Goal: Task Accomplishment & Management: Use online tool/utility

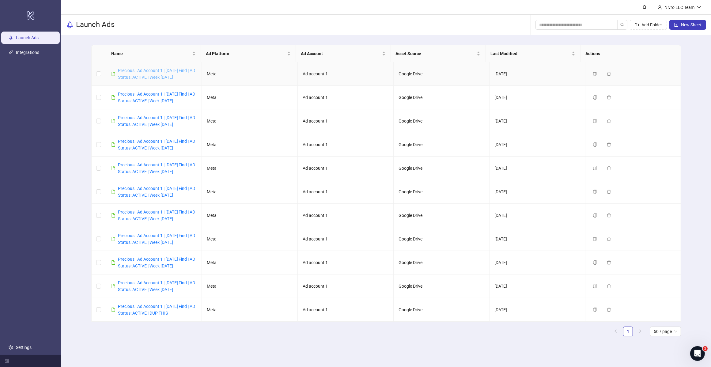
click at [169, 76] on link "Precious | Ad Account 1 | [DATE] Find | AD Status: ACTIVE | Week [DATE]" at bounding box center [156, 74] width 77 height 12
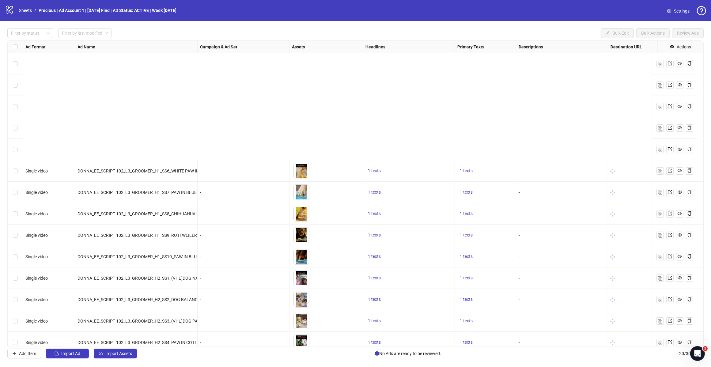
scroll to position [142, 0]
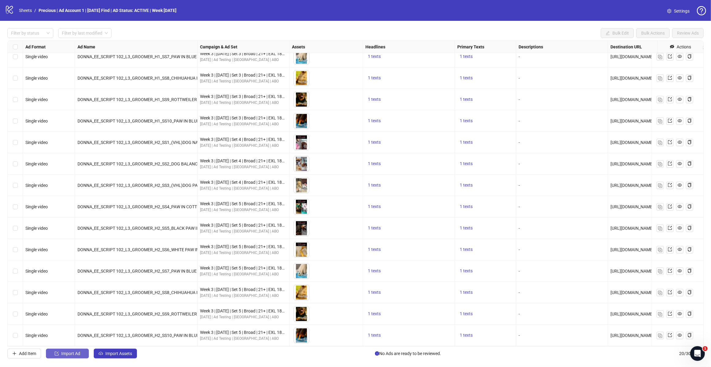
click at [78, 356] on span "Import Ad" at bounding box center [70, 353] width 19 height 5
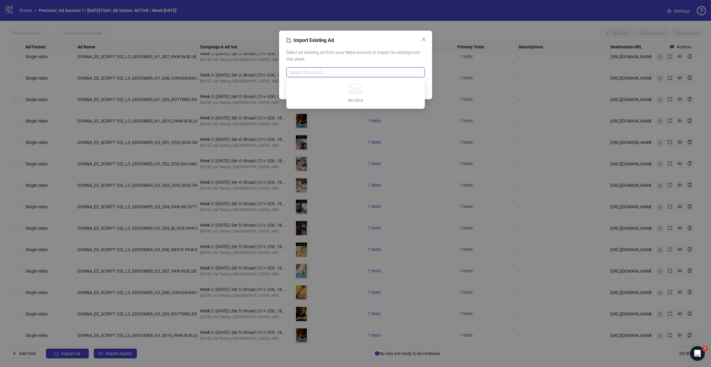
click at [360, 71] on input "search" at bounding box center [353, 72] width 126 height 9
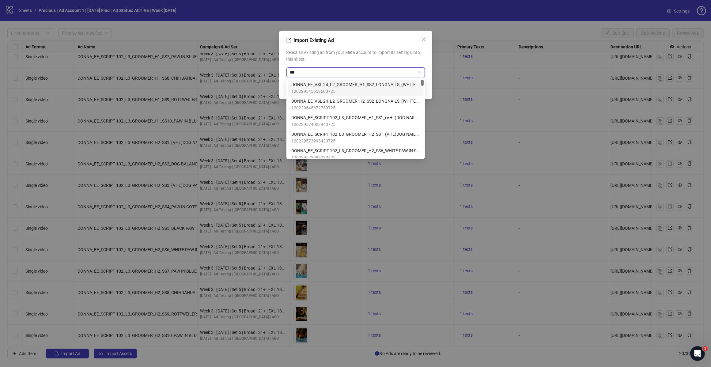
type input "****"
click at [340, 105] on div "AD - Template 120225659797300725" at bounding box center [355, 104] width 129 height 13
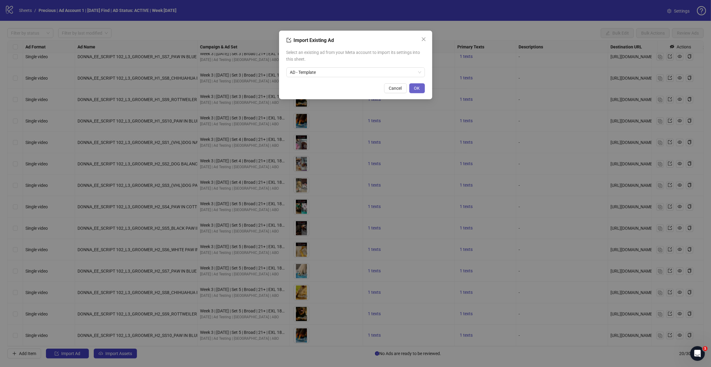
click at [417, 89] on span "OK" at bounding box center [417, 88] width 6 height 5
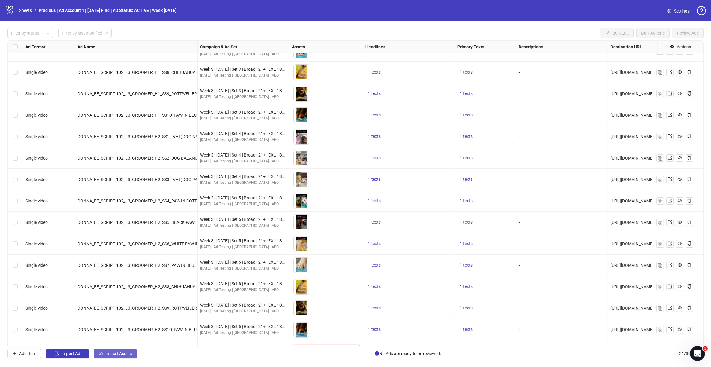
click at [123, 356] on span "Import Assets" at bounding box center [118, 353] width 27 height 5
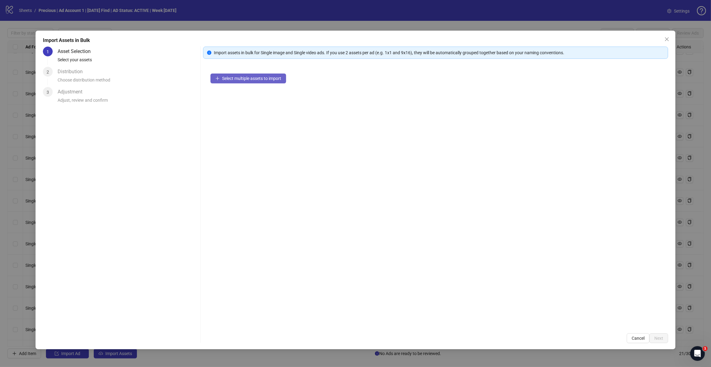
click at [256, 79] on span "Select multiple assets to import" at bounding box center [251, 78] width 59 height 5
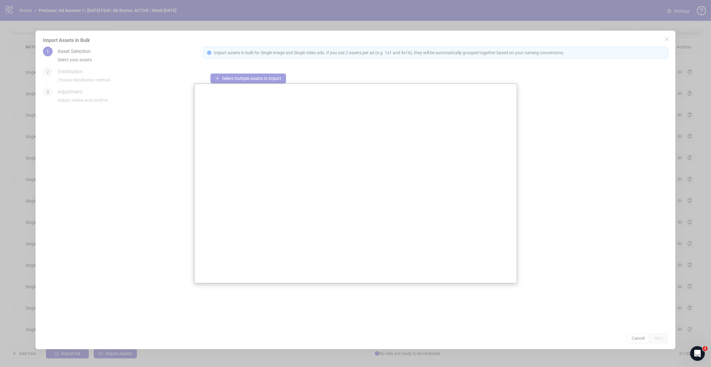
click at [168, 137] on div at bounding box center [355, 183] width 711 height 367
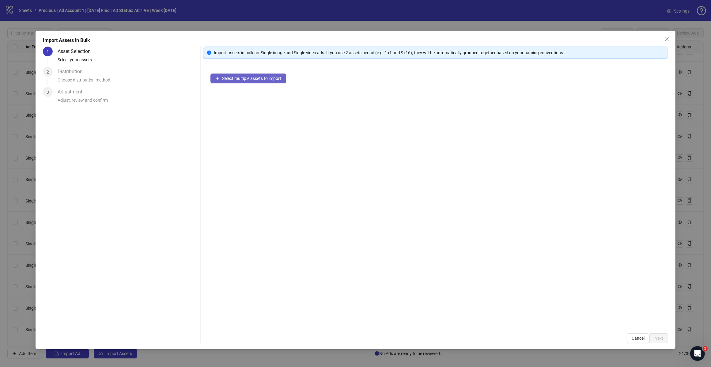
click at [246, 80] on span "Select multiple assets to import" at bounding box center [251, 78] width 59 height 5
click at [244, 77] on span "Select multiple assets to import" at bounding box center [251, 78] width 59 height 5
click at [659, 336] on span "Next" at bounding box center [658, 338] width 9 height 5
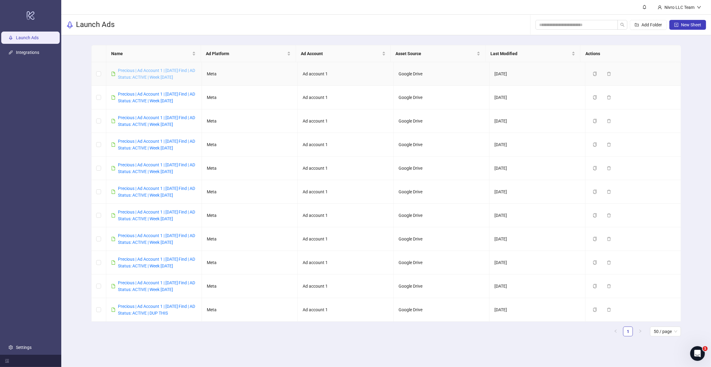
click at [140, 74] on link "Precious | Ad Account 1 | [DATE] Find | AD Status: ACTIVE | Week [DATE]" at bounding box center [156, 74] width 77 height 12
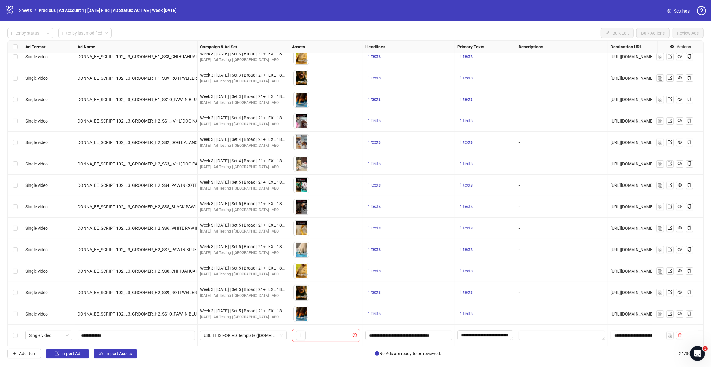
scroll to position [163, 0]
click at [134, 353] on button "Import Assets" at bounding box center [115, 354] width 43 height 10
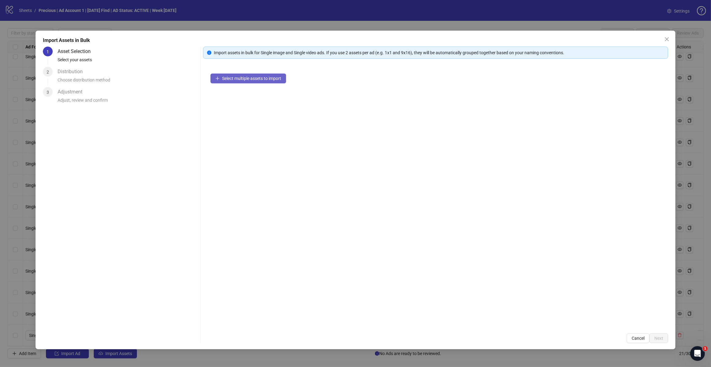
click at [259, 79] on span "Select multiple assets to import" at bounding box center [251, 78] width 59 height 5
click at [247, 80] on span "Select multiple assets to import" at bounding box center [251, 78] width 59 height 5
click at [245, 97] on span "Add more assets" at bounding box center [238, 98] width 32 height 5
click at [658, 338] on span "Next" at bounding box center [658, 338] width 9 height 5
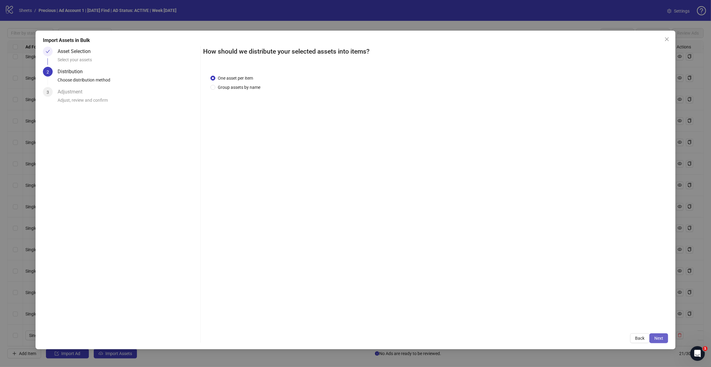
click at [659, 340] on span "Next" at bounding box center [658, 338] width 9 height 5
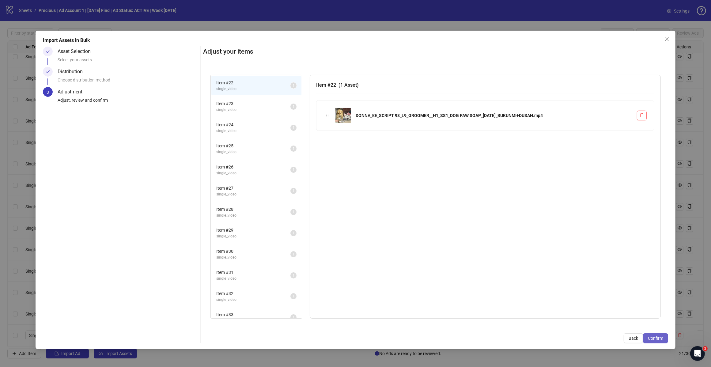
click at [656, 338] on span "Confirm" at bounding box center [655, 338] width 15 height 5
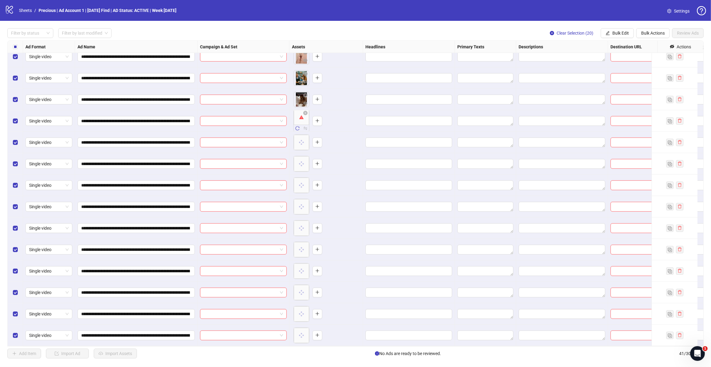
scroll to position [592, 0]
click at [297, 126] on icon "reload" at bounding box center [297, 128] width 4 height 4
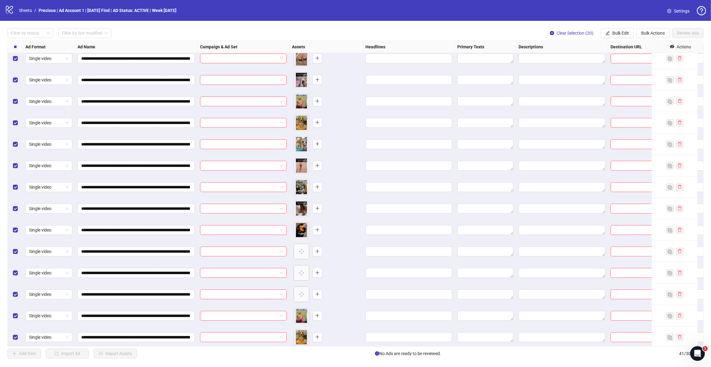
scroll to position [362, 0]
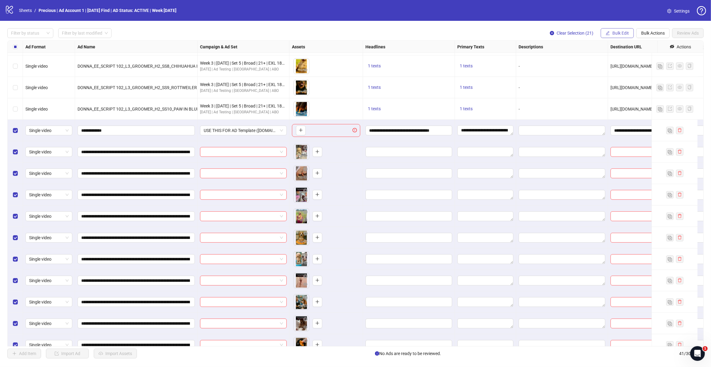
click at [622, 34] on span "Bulk Edit" at bounding box center [620, 33] width 17 height 5
click at [619, 73] on span "Headlines" at bounding box center [623, 75] width 36 height 7
click at [641, 87] on icon "check" at bounding box center [642, 85] width 4 height 4
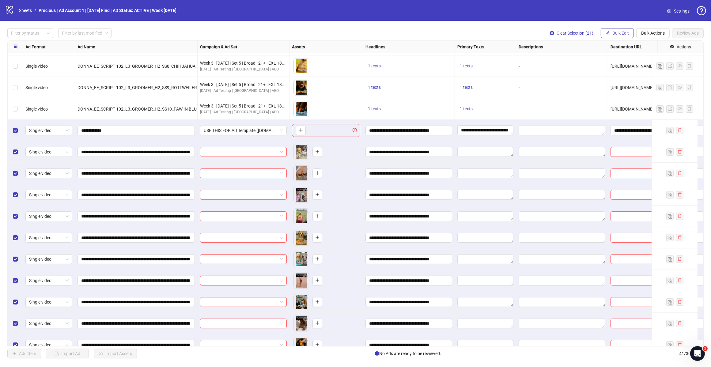
click at [627, 33] on span "Bulk Edit" at bounding box center [620, 33] width 17 height 5
click at [624, 83] on span "Primary Texts" at bounding box center [623, 84] width 36 height 7
click at [644, 91] on button "submit" at bounding box center [641, 91] width 7 height 7
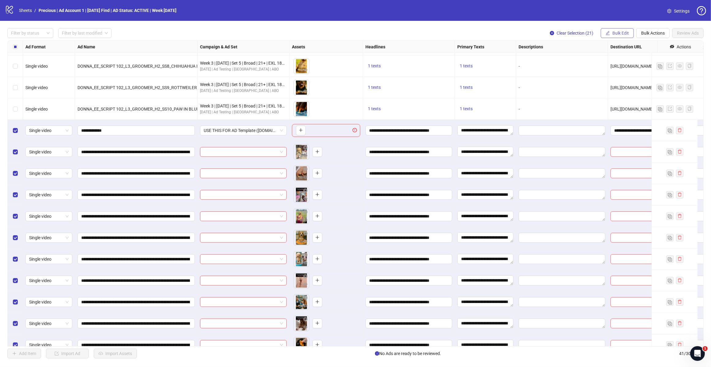
click at [623, 34] on span "Bulk Edit" at bounding box center [620, 33] width 17 height 5
click at [624, 104] on span "Destination URL" at bounding box center [623, 104] width 36 height 7
click at [642, 74] on icon "check" at bounding box center [642, 76] width 4 height 4
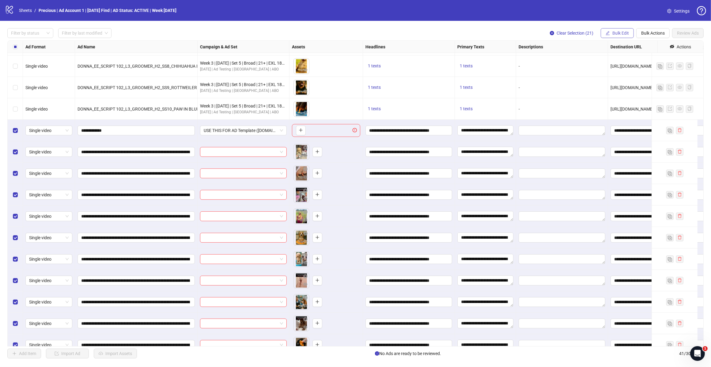
click at [624, 36] on button "Bulk Edit" at bounding box center [617, 33] width 33 height 10
click at [612, 135] on span "Call to Action" at bounding box center [623, 133] width 36 height 7
click at [643, 76] on icon "check" at bounding box center [642, 76] width 4 height 4
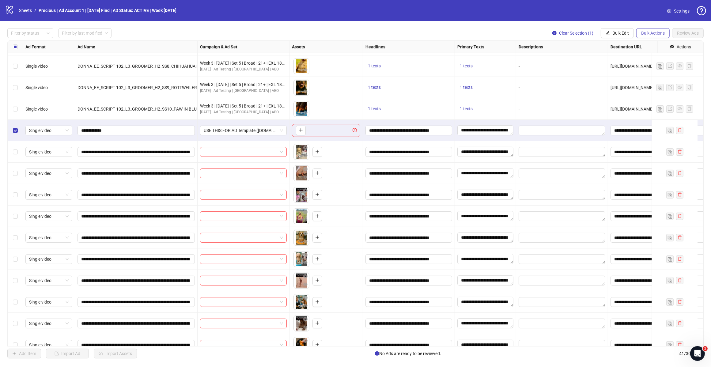
click at [659, 34] on span "Bulk Actions" at bounding box center [653, 33] width 24 height 5
click at [655, 46] on span "Delete" at bounding box center [661, 45] width 42 height 7
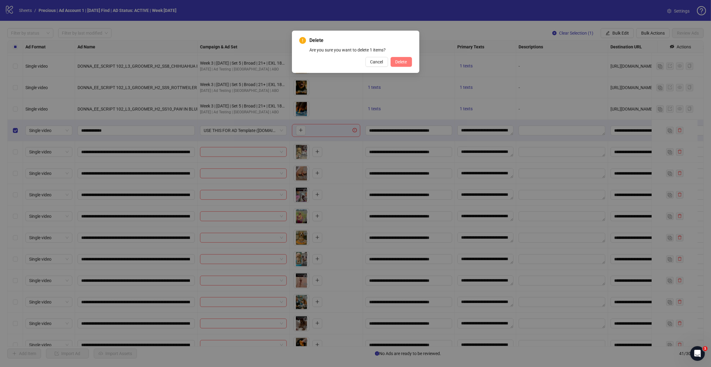
click at [408, 62] on button "Delete" at bounding box center [401, 62] width 21 height 10
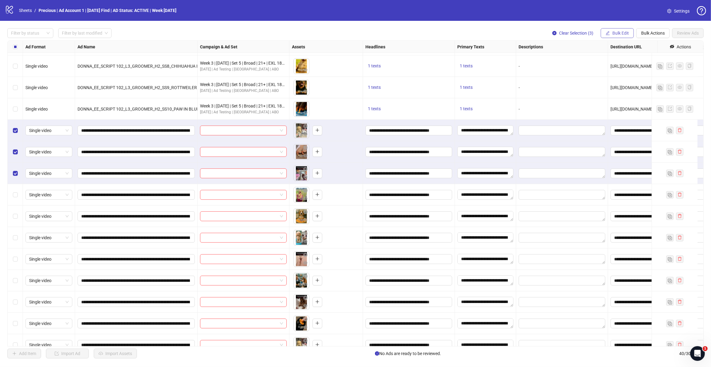
click at [623, 34] on span "Bulk Edit" at bounding box center [620, 33] width 17 height 5
click at [625, 65] on span "Campaign & Ad Set" at bounding box center [623, 65] width 36 height 7
click at [639, 60] on span at bounding box center [599, 59] width 85 height 9
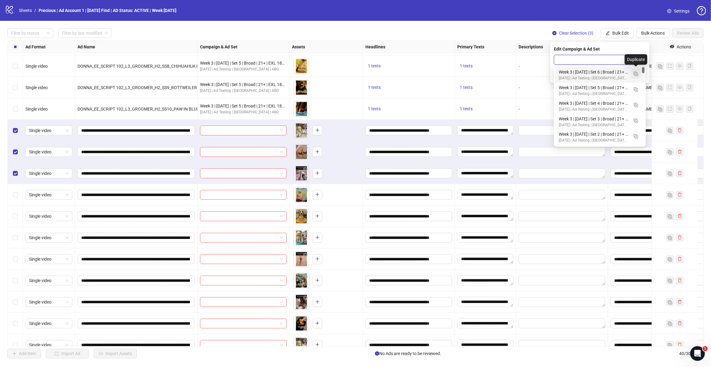
click at [637, 73] on img "button" at bounding box center [636, 74] width 4 height 4
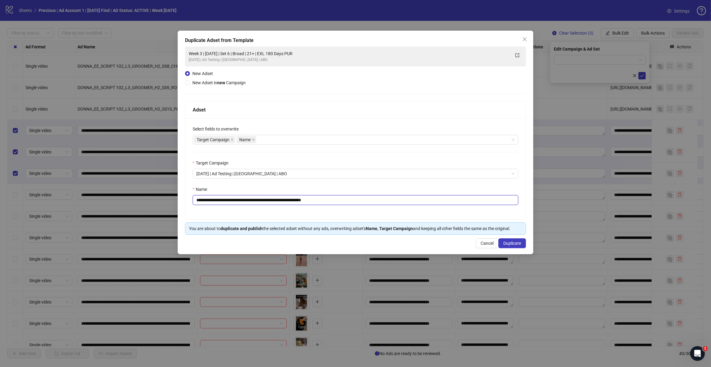
click at [328, 200] on input "**********" at bounding box center [356, 200] width 326 height 10
click at [264, 140] on div "Target Campaign Name" at bounding box center [352, 139] width 317 height 9
type input "**********"
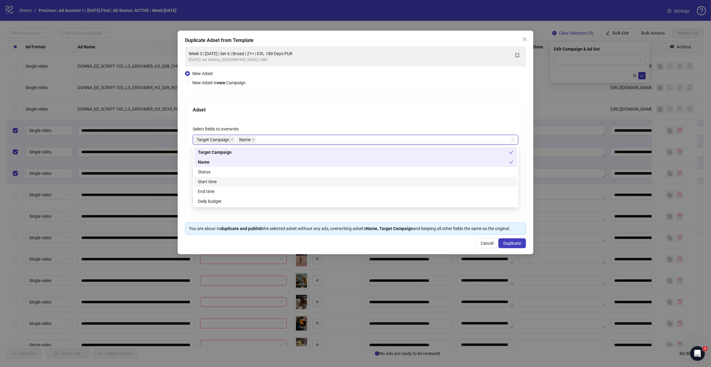
click at [245, 181] on div "Start time" at bounding box center [355, 181] width 315 height 7
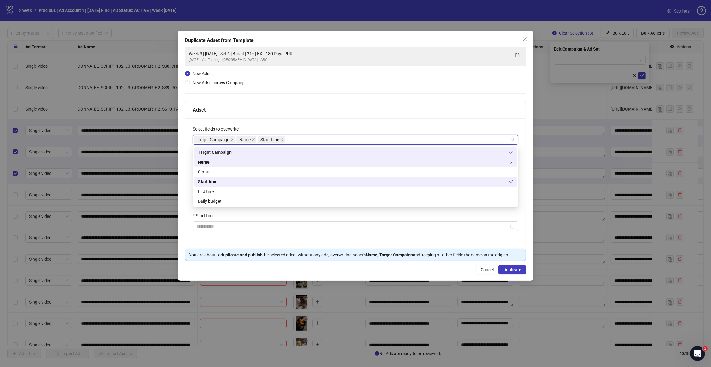
type input "*"
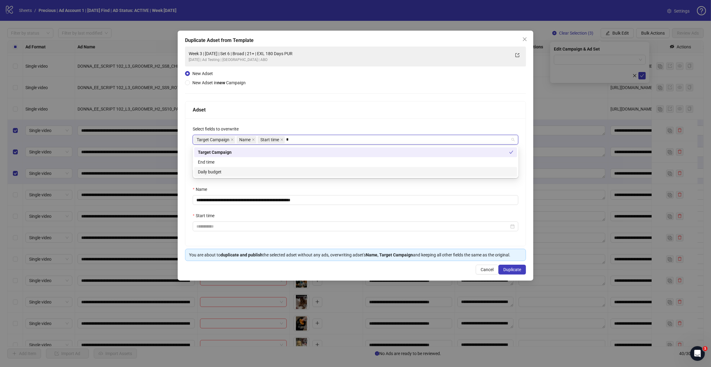
click at [263, 169] on div "Daily budget" at bounding box center [355, 171] width 315 height 7
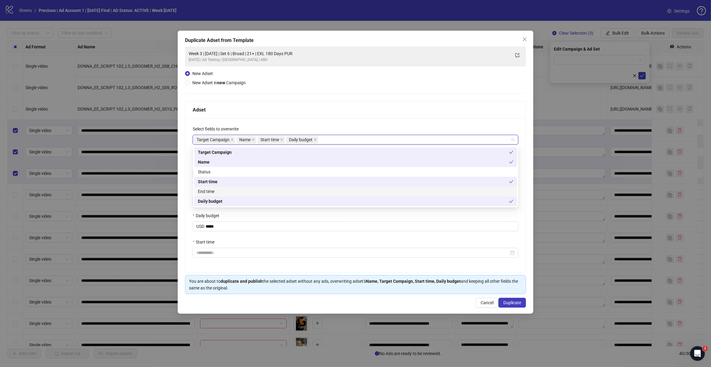
click at [470, 109] on div "Adset" at bounding box center [356, 110] width 326 height 8
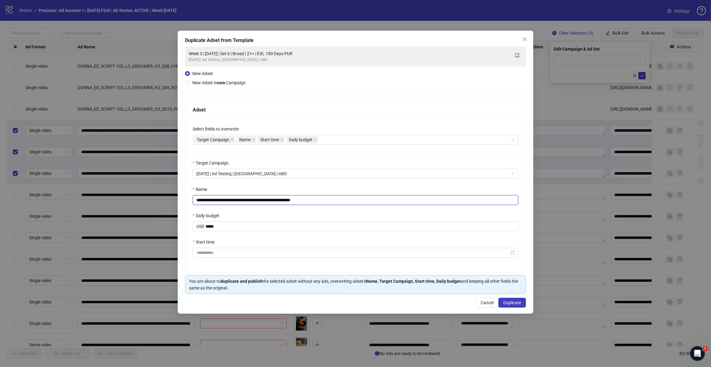
click at [250, 199] on input "**********" at bounding box center [356, 200] width 326 height 10
click at [211, 198] on input "**********" at bounding box center [356, 200] width 326 height 10
click at [217, 200] on input "**********" at bounding box center [356, 200] width 326 height 10
type input "**********"
click at [247, 251] on input "Start time" at bounding box center [352, 252] width 313 height 7
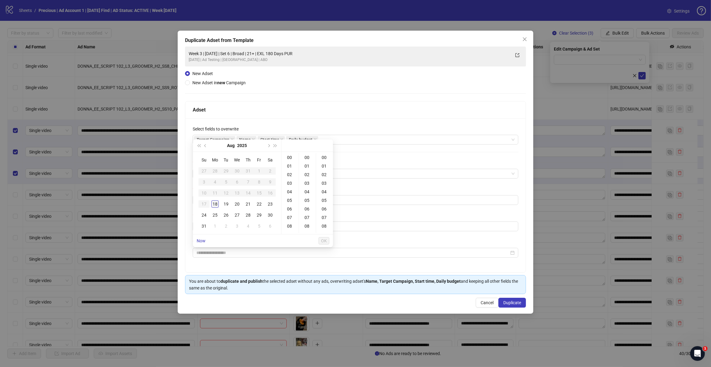
click at [214, 204] on div "18" at bounding box center [214, 203] width 7 height 7
click at [290, 160] on div "18" at bounding box center [290, 158] width 15 height 9
click at [290, 160] on div "18" at bounding box center [290, 157] width 15 height 9
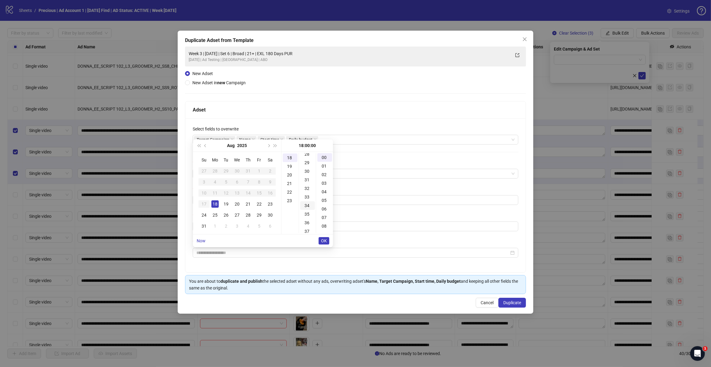
scroll to position [230, 0]
click at [305, 184] on div "30" at bounding box center [307, 185] width 15 height 9
type input "**********"
click at [324, 242] on span "OK" at bounding box center [324, 240] width 6 height 5
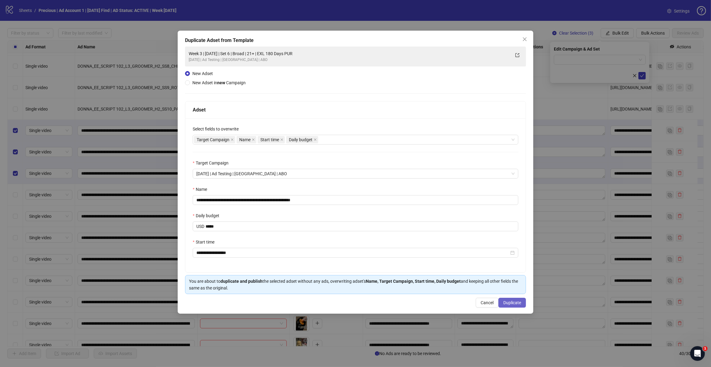
click at [508, 304] on span "Duplicate" at bounding box center [512, 302] width 18 height 5
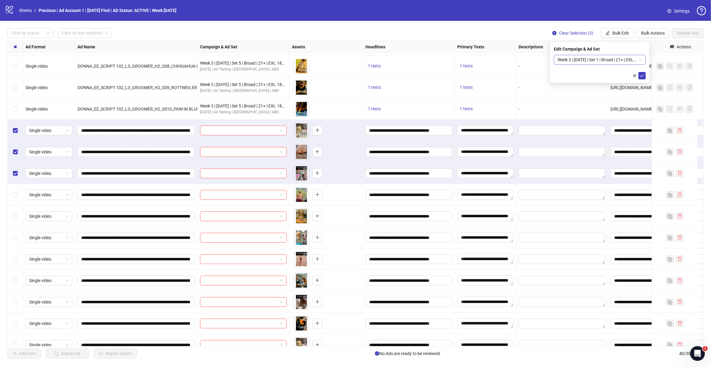
click at [640, 57] on span "Week 3 | [DATE] | Set 1 | Broad | 21+ | EXL 180 Days PUR" at bounding box center [599, 59] width 85 height 9
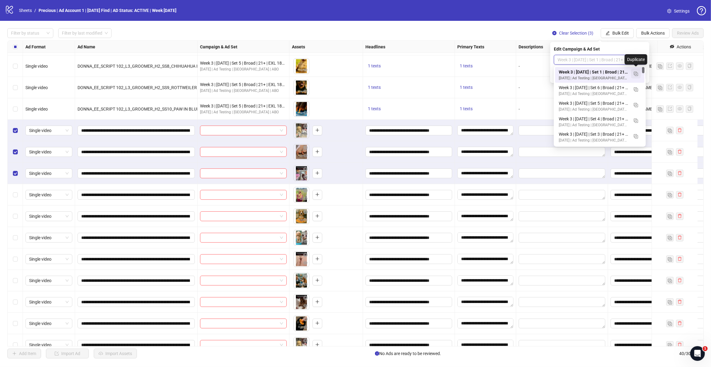
click at [634, 75] on img "button" at bounding box center [636, 74] width 4 height 4
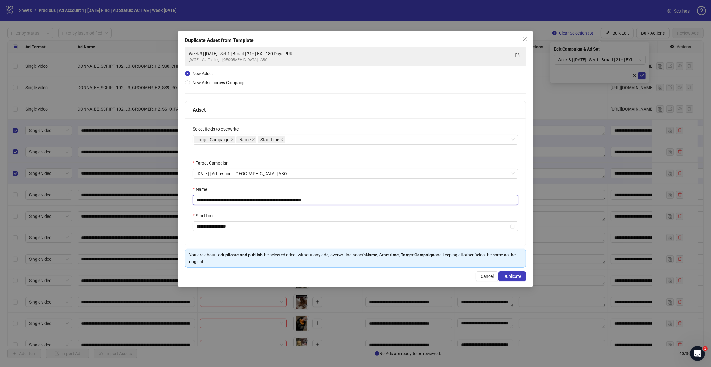
click at [336, 202] on input "**********" at bounding box center [356, 200] width 326 height 10
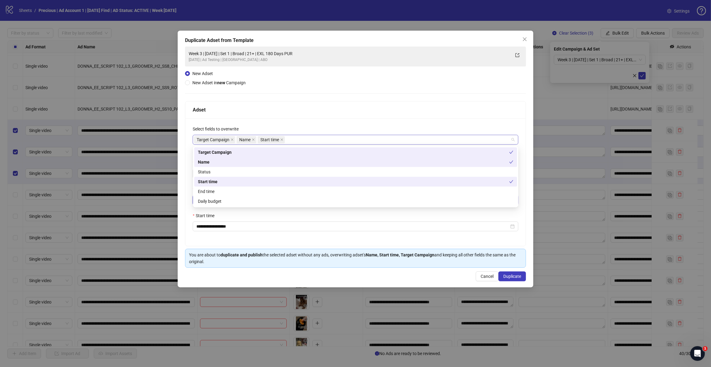
click at [300, 138] on div "Target Campaign Name Start time" at bounding box center [352, 139] width 317 height 9
click at [224, 200] on div "Daily budget" at bounding box center [355, 201] width 315 height 7
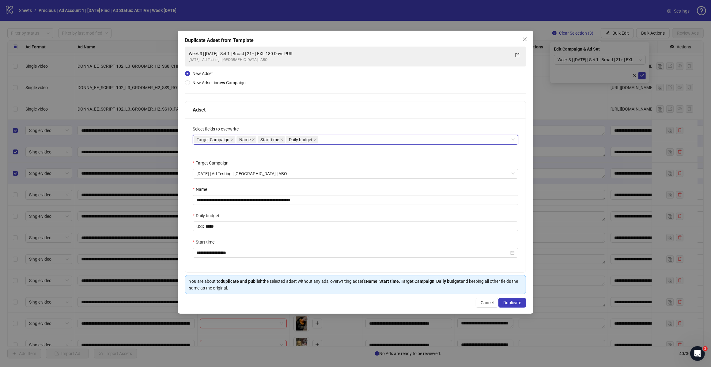
click at [330, 138] on div "Target Campaign Name Start time Daily budget" at bounding box center [352, 139] width 317 height 9
click at [250, 198] on input "**********" at bounding box center [356, 200] width 326 height 10
type input "**********"
click at [508, 304] on span "Duplicate" at bounding box center [512, 302] width 18 height 5
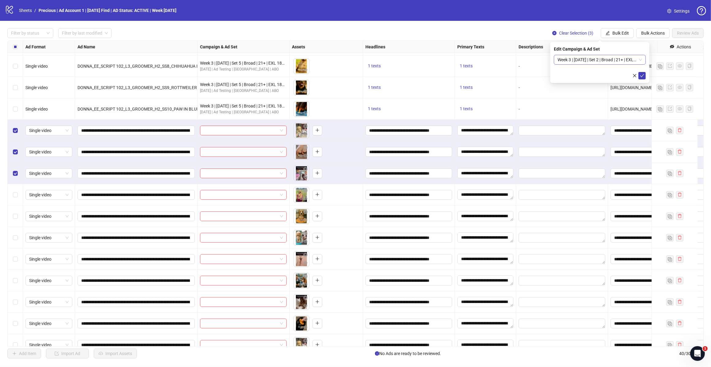
click at [642, 60] on div "Week 3 | [DATE] | Set 2 | Broad | 21+ | EXL 180 Days PUR" at bounding box center [600, 60] width 92 height 10
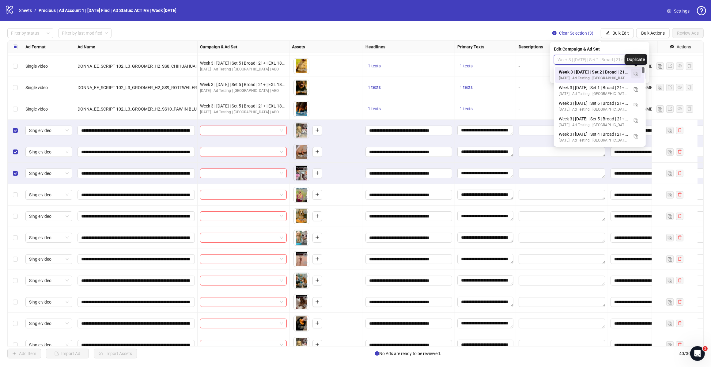
click at [636, 72] on img "button" at bounding box center [636, 74] width 4 height 4
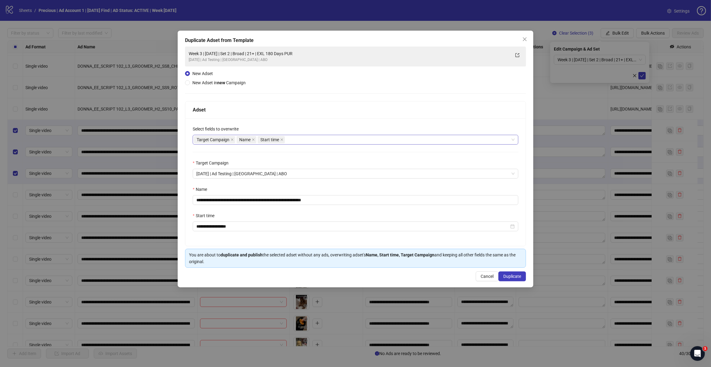
click at [296, 142] on div "Target Campaign Name Start time" at bounding box center [352, 139] width 317 height 9
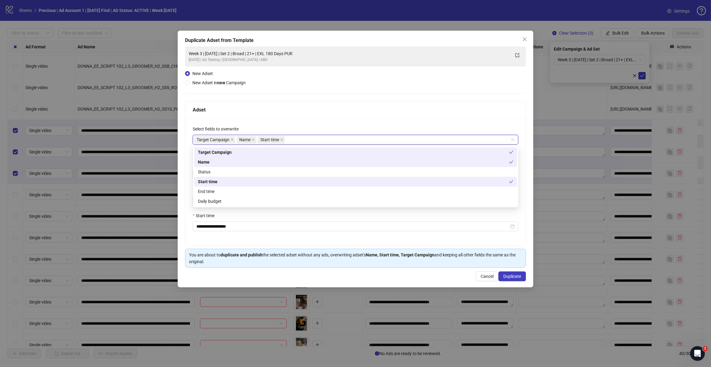
type input "*"
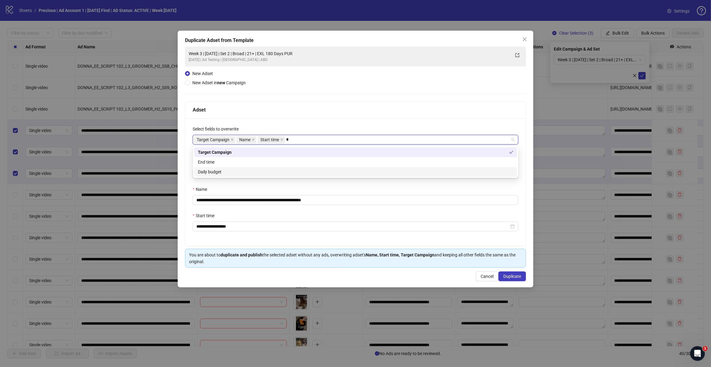
click at [268, 170] on div "Daily budget" at bounding box center [355, 171] width 315 height 7
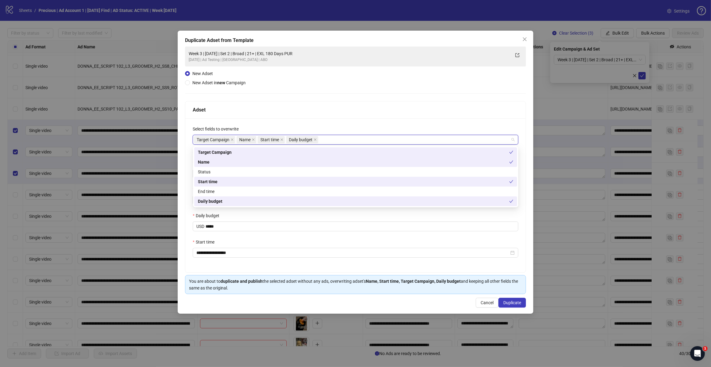
click at [388, 111] on div "Adset" at bounding box center [356, 110] width 326 height 8
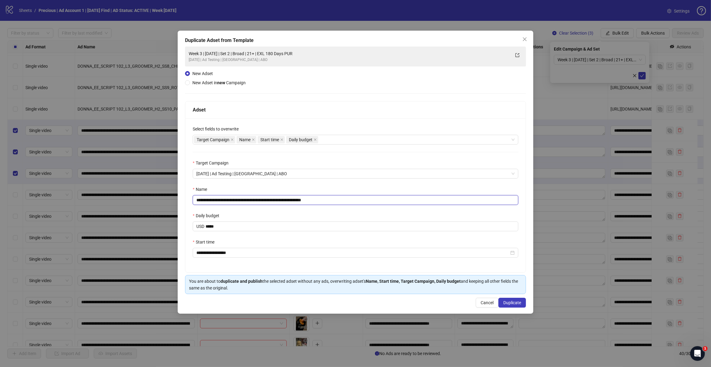
click at [329, 198] on input "**********" at bounding box center [356, 200] width 326 height 10
click at [249, 198] on input "**********" at bounding box center [356, 200] width 326 height 10
type input "**********"
click at [513, 305] on span "Duplicate" at bounding box center [512, 302] width 18 height 5
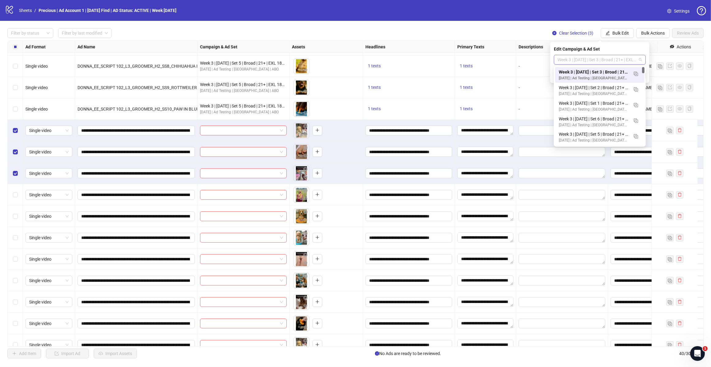
click at [642, 59] on div "Week 3 | [DATE] | Set 3 | Broad | 21+ | EXL 180 Days PUR" at bounding box center [600, 60] width 92 height 10
click at [637, 74] on img "button" at bounding box center [636, 74] width 4 height 4
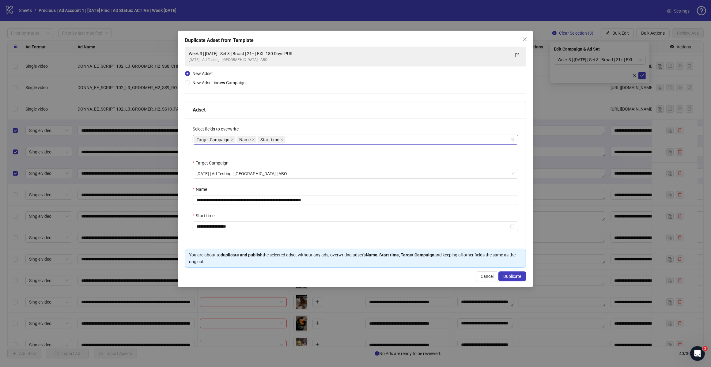
click at [289, 141] on div "Target Campaign Name Start time" at bounding box center [352, 139] width 317 height 9
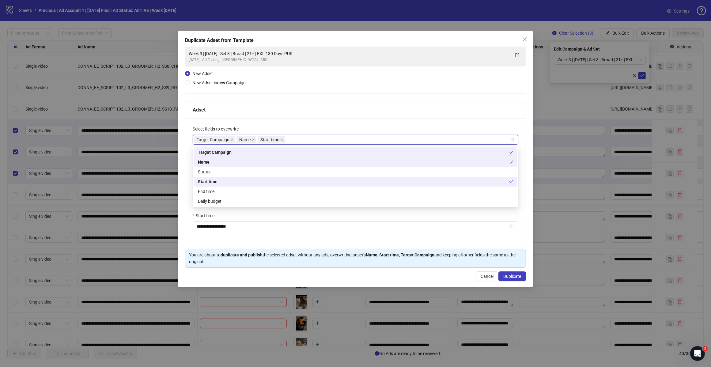
type input "*"
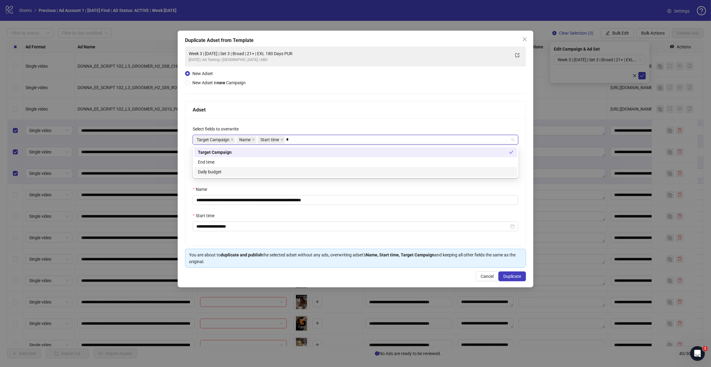
click at [247, 170] on div "Daily budget" at bounding box center [355, 171] width 315 height 7
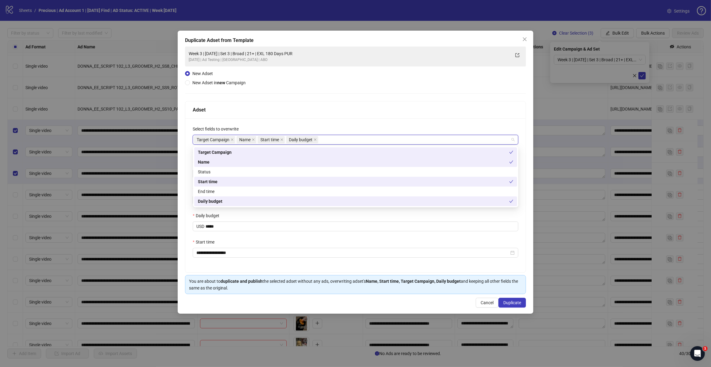
click at [364, 111] on div "Adset" at bounding box center [356, 110] width 326 height 8
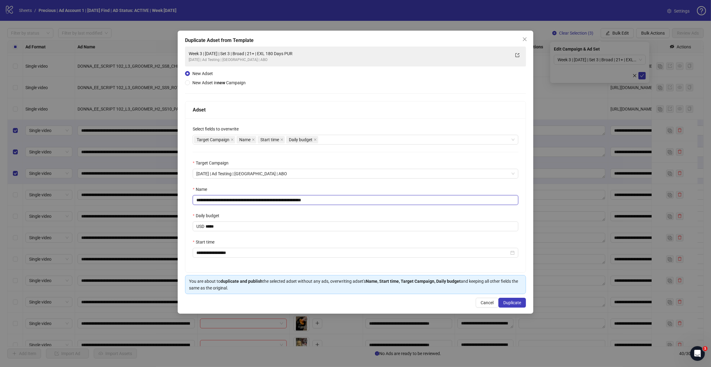
click at [334, 201] on input "**********" at bounding box center [356, 200] width 326 height 10
click at [249, 198] on input "**********" at bounding box center [356, 200] width 326 height 10
type input "**********"
click at [512, 304] on span "Duplicate" at bounding box center [512, 302] width 18 height 5
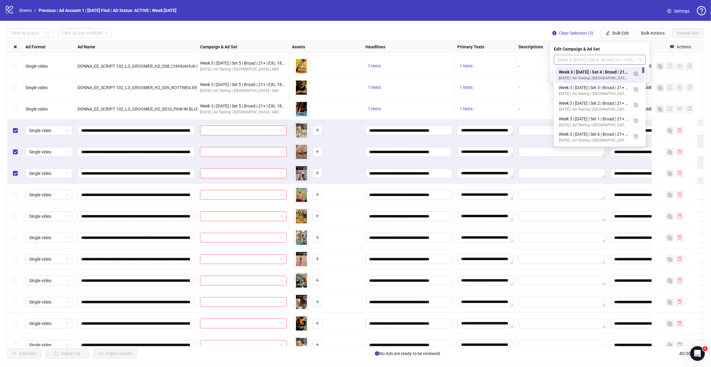
click at [640, 59] on span "Week 3 | [DATE] | Set 4 | Broad | 21+ | EXL 180 Days PUR" at bounding box center [599, 59] width 85 height 9
click at [635, 76] on img "button" at bounding box center [636, 74] width 4 height 4
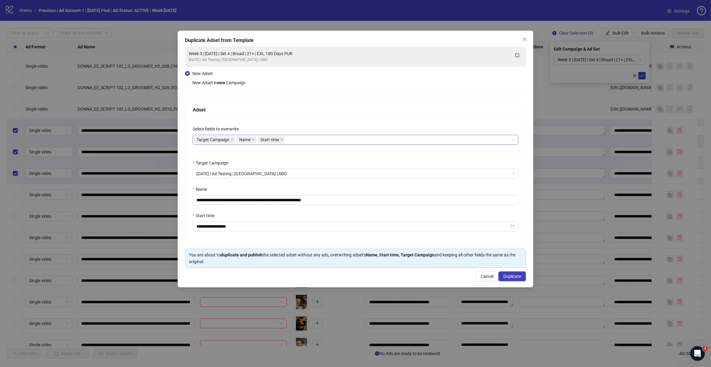
click at [296, 143] on div "Target Campaign Name Start time" at bounding box center [352, 139] width 317 height 9
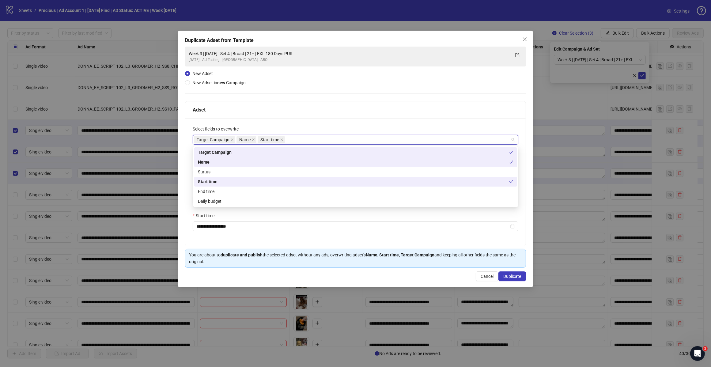
type input "*"
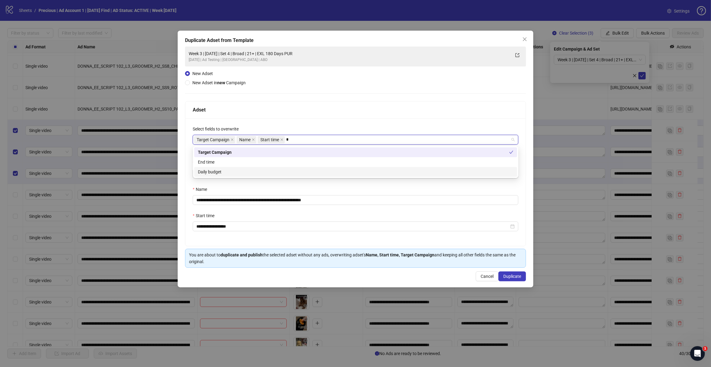
click at [250, 172] on div "Daily budget" at bounding box center [355, 171] width 315 height 7
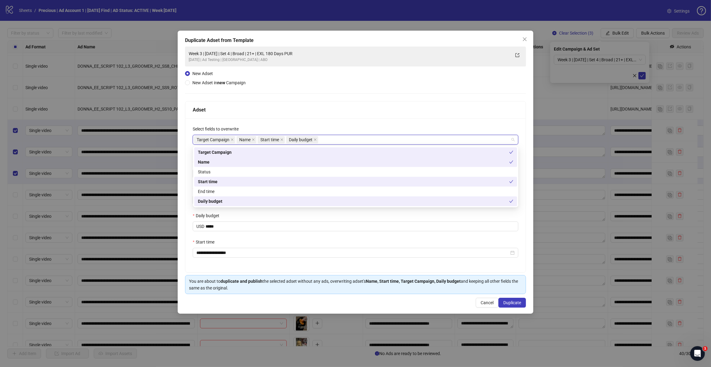
click at [338, 97] on div "**********" at bounding box center [355, 170] width 341 height 247
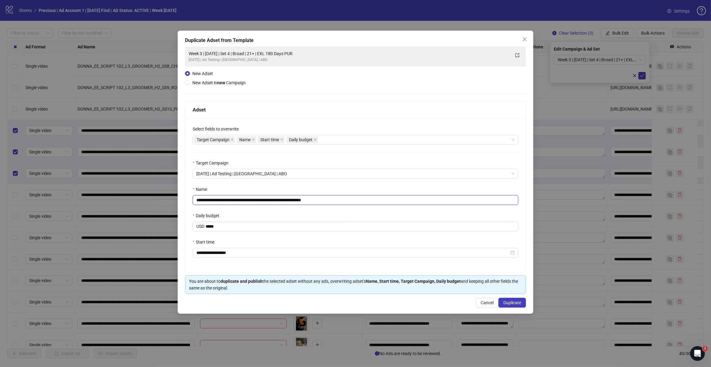
click at [334, 201] on input "**********" at bounding box center [356, 200] width 326 height 10
click at [249, 201] on input "**********" at bounding box center [356, 200] width 326 height 10
type input "**********"
click at [512, 302] on span "Duplicate" at bounding box center [512, 302] width 18 height 5
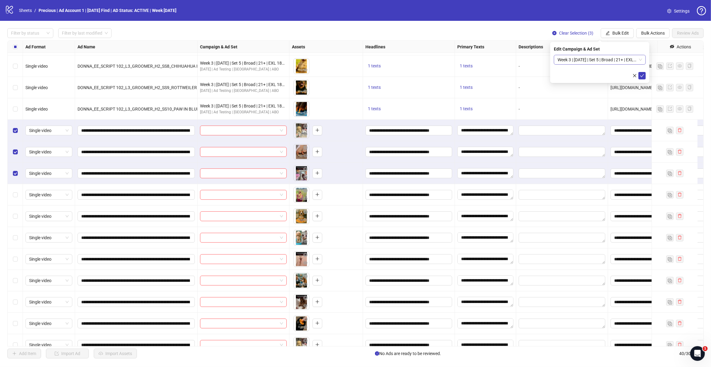
click at [638, 59] on span "Week 3 | [DATE] | Set 5 | Broad | 21+ | EXL 180 Days PUR" at bounding box center [599, 59] width 85 height 9
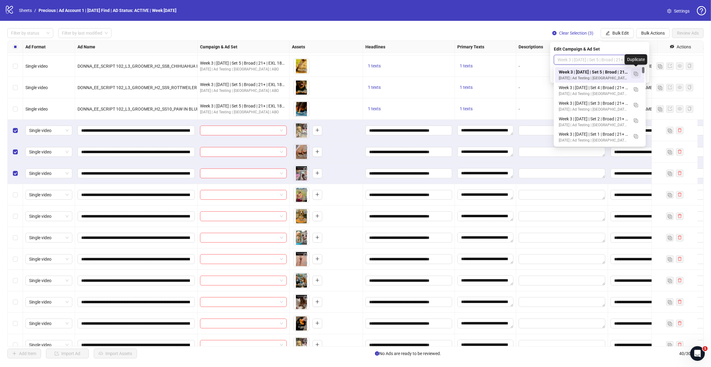
click at [637, 75] on img "button" at bounding box center [636, 74] width 4 height 4
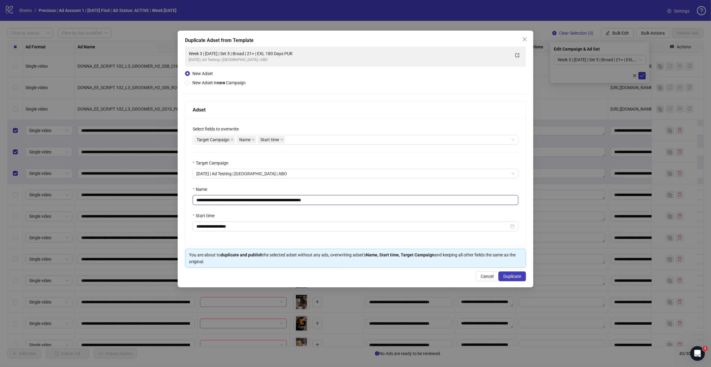
click at [332, 200] on input "**********" at bounding box center [356, 200] width 326 height 10
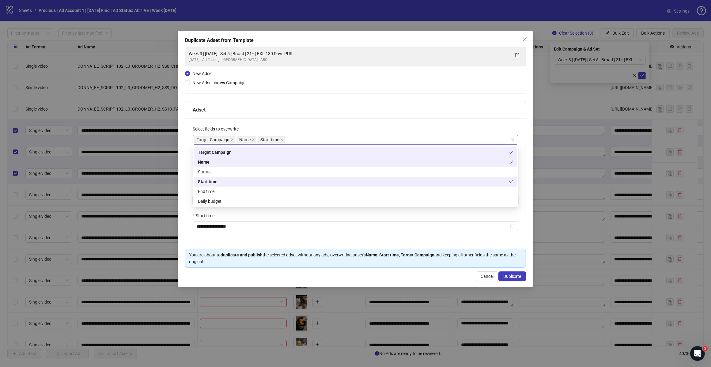
click at [311, 140] on div "Target Campaign Name Start time" at bounding box center [352, 139] width 317 height 9
type input "**********"
type input "*"
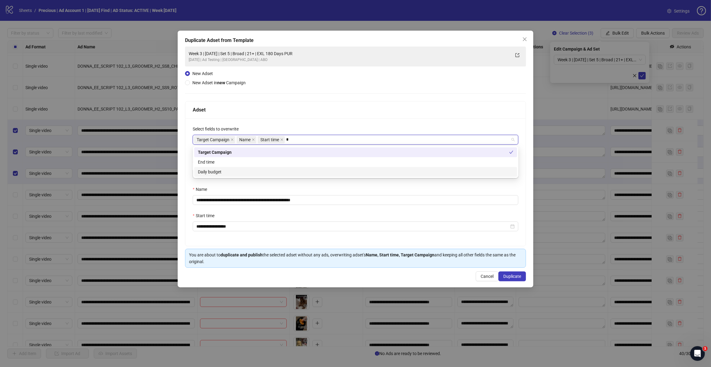
click at [265, 172] on div "Daily budget" at bounding box center [355, 171] width 315 height 7
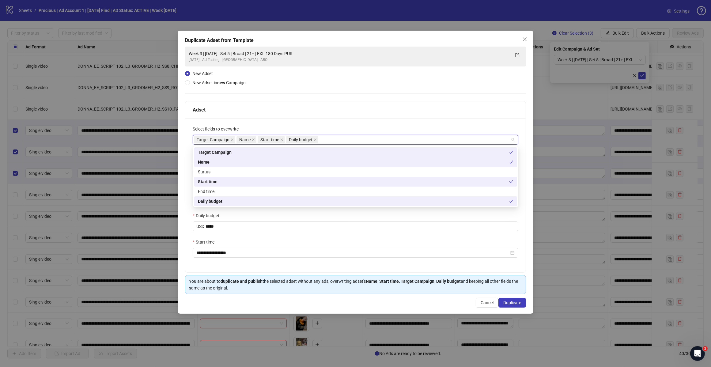
click at [347, 103] on div "Adset" at bounding box center [355, 109] width 340 height 17
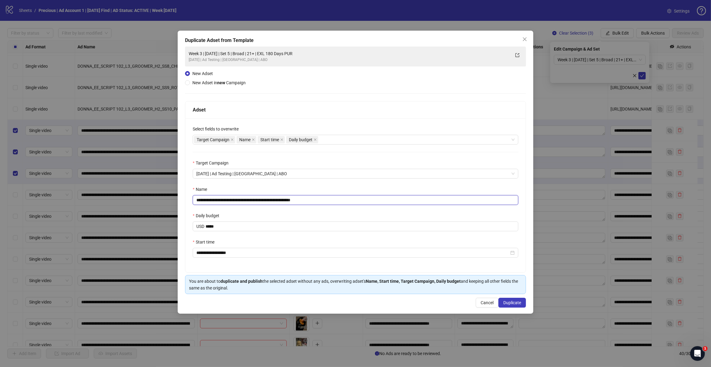
click at [250, 201] on input "**********" at bounding box center [356, 200] width 326 height 10
type input "**********"
click at [511, 303] on span "Duplicate" at bounding box center [512, 302] width 18 height 5
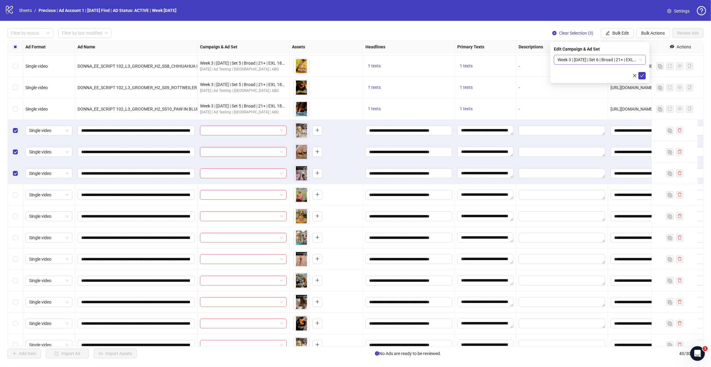
click at [639, 59] on span "Week 3 | [DATE] | Set 6 | Broad | 21+ | EXL 180 Days PUR" at bounding box center [599, 59] width 85 height 9
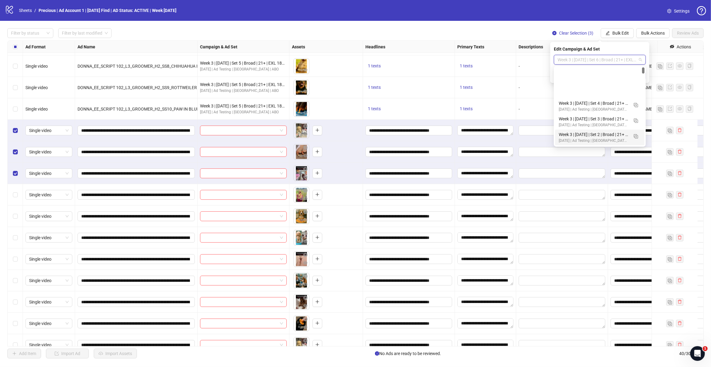
scroll to position [38, 0]
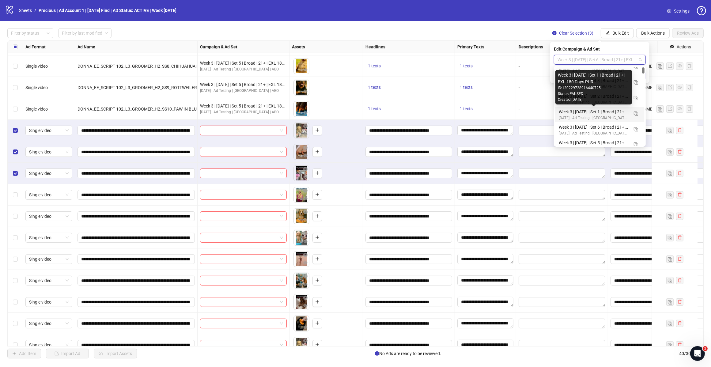
click at [605, 114] on div "Week 3 | [DATE] | Set 1 | Broad | 21+ | EXL 180 Days PUR" at bounding box center [594, 111] width 70 height 7
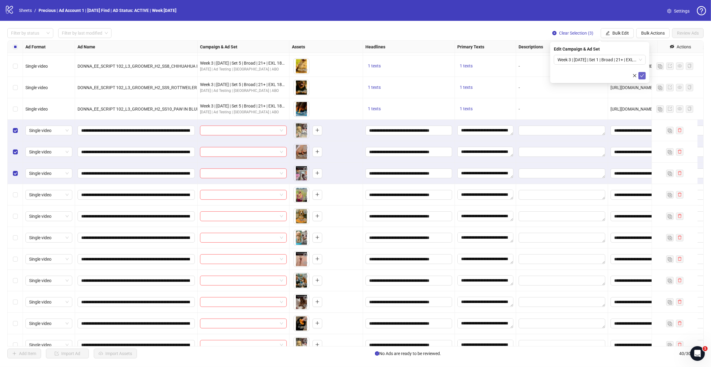
click at [642, 74] on icon "check" at bounding box center [642, 76] width 4 height 4
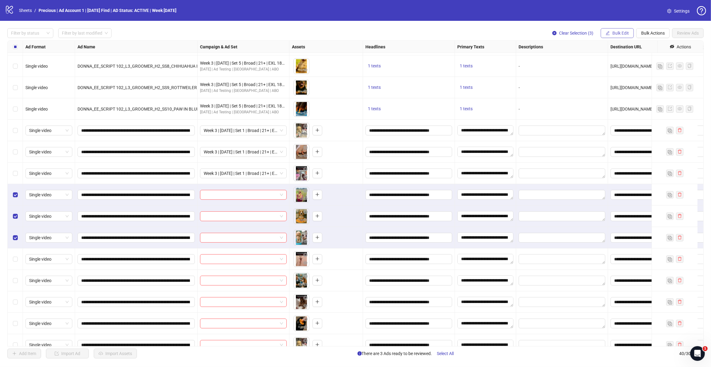
click at [626, 32] on span "Bulk Edit" at bounding box center [620, 33] width 17 height 5
click at [652, 35] on span "Bulk Actions" at bounding box center [653, 33] width 24 height 5
click at [621, 29] on button "Bulk Edit" at bounding box center [617, 33] width 33 height 10
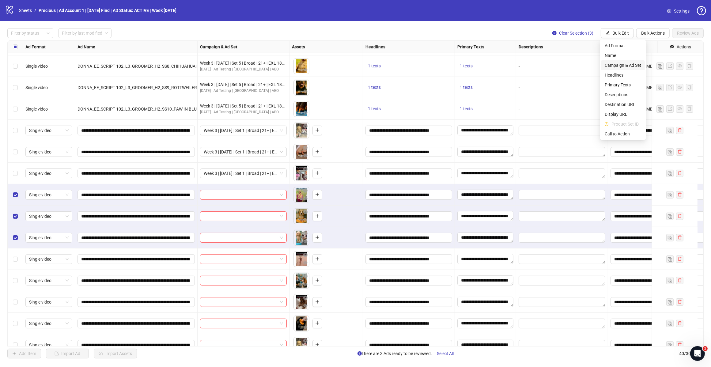
click at [622, 63] on span "Campaign & Ad Set" at bounding box center [623, 65] width 36 height 7
click at [643, 59] on div at bounding box center [600, 60] width 92 height 10
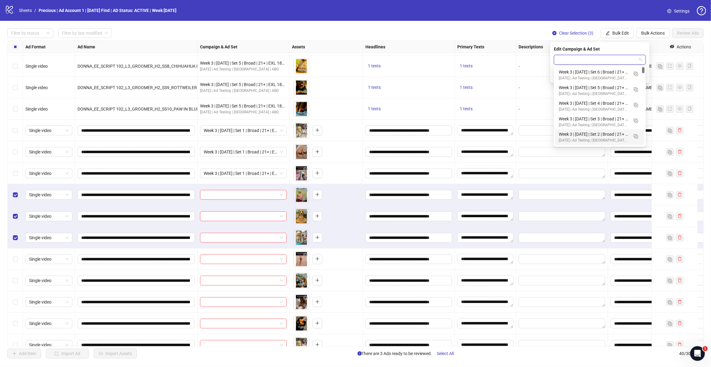
click at [597, 135] on div "Week 3 | [DATE] | Set 2 | Broad | 21+ | EXL 180 Days PUR" at bounding box center [594, 134] width 70 height 7
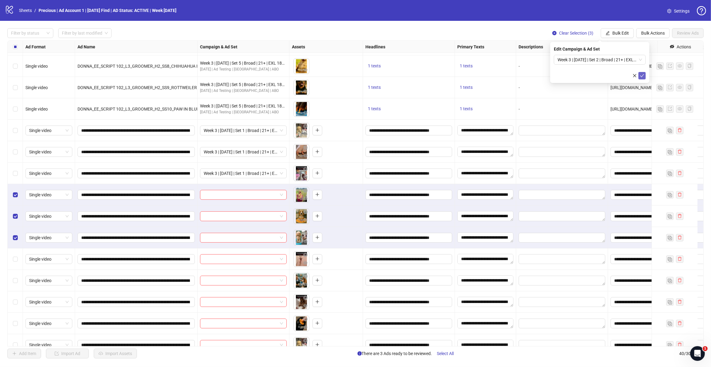
click at [640, 75] on icon "check" at bounding box center [642, 76] width 4 height 4
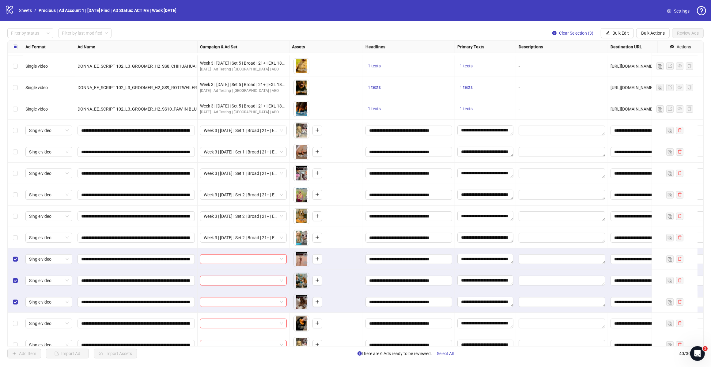
scroll to position [400, 0]
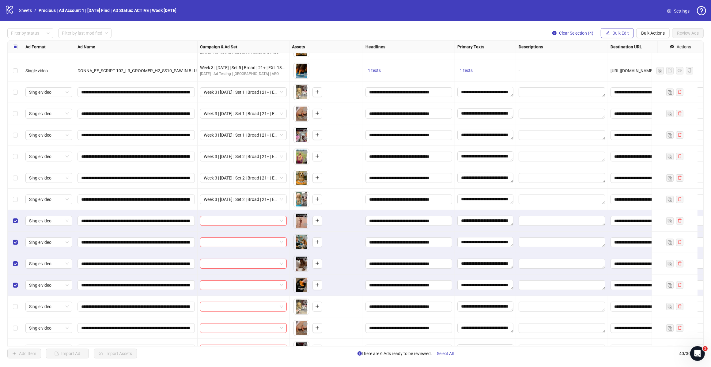
click at [622, 32] on span "Bulk Edit" at bounding box center [620, 33] width 17 height 5
click at [625, 65] on span "Campaign & Ad Set" at bounding box center [623, 65] width 36 height 7
click at [639, 59] on span at bounding box center [599, 59] width 85 height 9
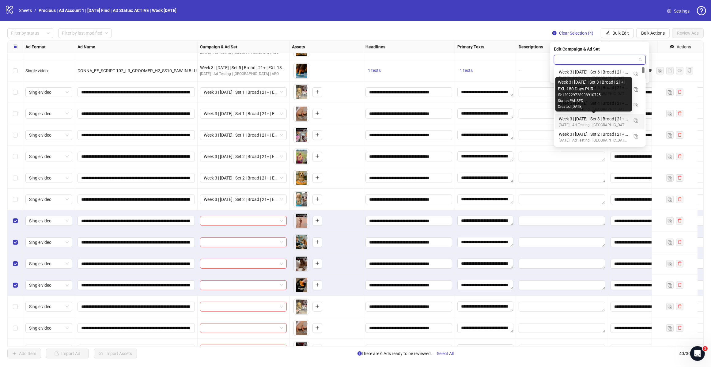
click at [600, 115] on div "Week 3 | [DATE] | Set 3 | Broad | 21+ | EXL 180 Days PUR" at bounding box center [594, 118] width 70 height 7
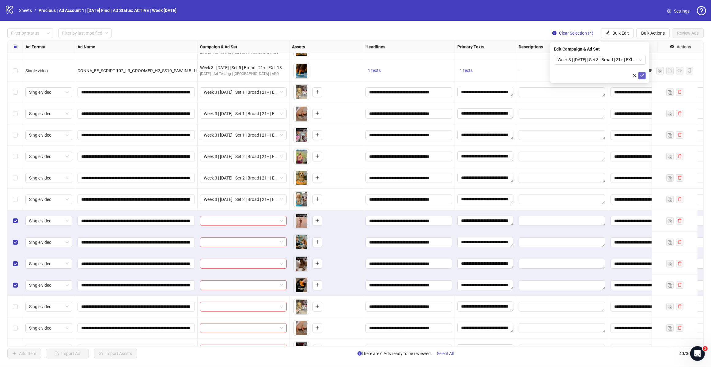
click at [641, 75] on icon "check" at bounding box center [642, 76] width 4 height 4
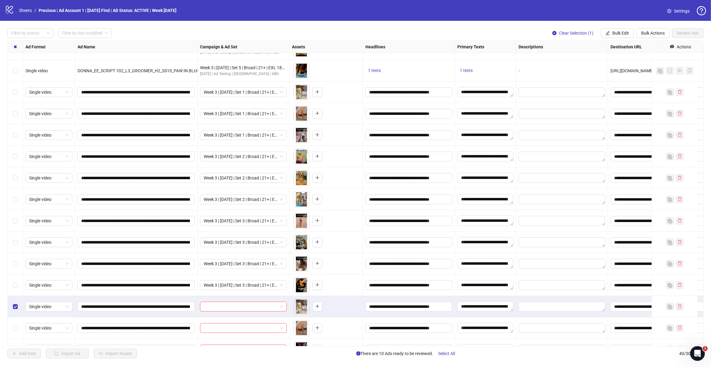
scroll to position [439, 0]
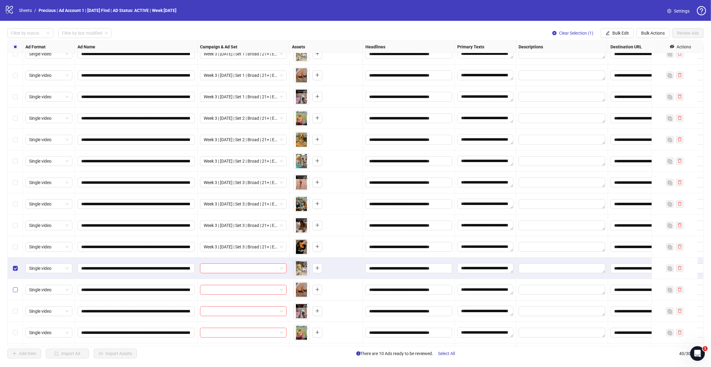
click at [15, 293] on label "Select row 32" at bounding box center [15, 289] width 5 height 7
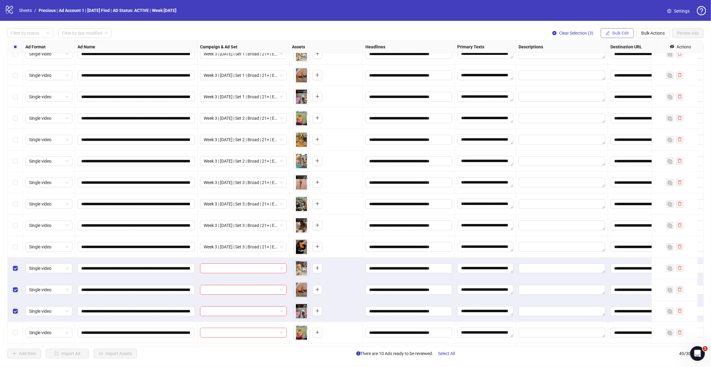
click at [621, 34] on span "Bulk Edit" at bounding box center [620, 33] width 17 height 5
click at [619, 66] on span "Campaign & Ad Set" at bounding box center [623, 65] width 36 height 7
click at [642, 61] on div at bounding box center [600, 60] width 92 height 10
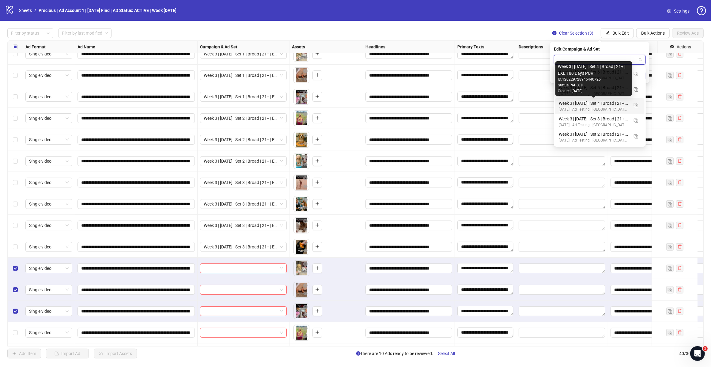
click at [590, 103] on div "Week 3 | [DATE] | Set 4 | Broad | 21+ | EXL 180 Days PUR" at bounding box center [594, 103] width 70 height 7
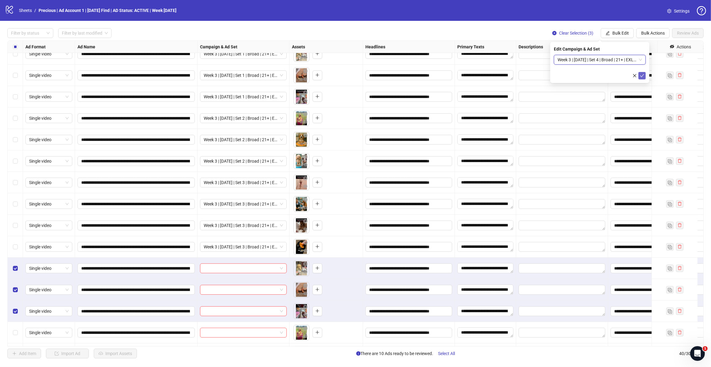
click at [644, 74] on icon "check" at bounding box center [642, 76] width 4 height 4
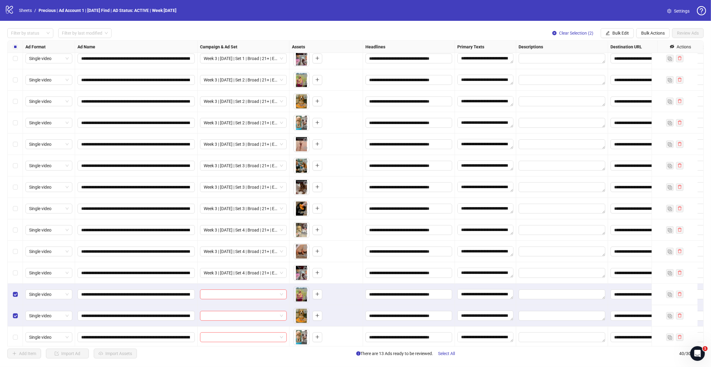
scroll to position [515, 0]
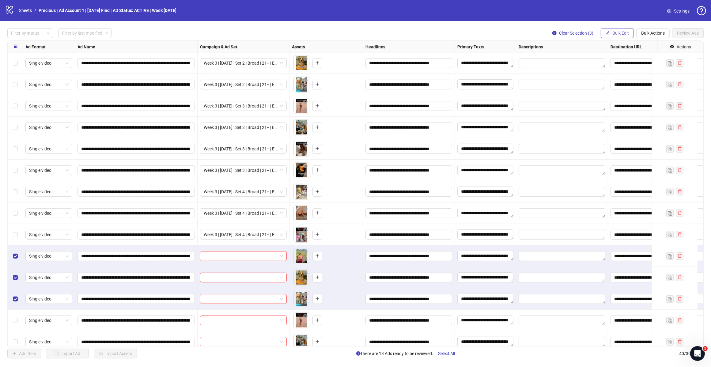
click at [624, 33] on span "Bulk Edit" at bounding box center [620, 33] width 17 height 5
click at [621, 63] on span "Campaign & Ad Set" at bounding box center [623, 65] width 36 height 7
click at [640, 60] on span at bounding box center [599, 59] width 85 height 9
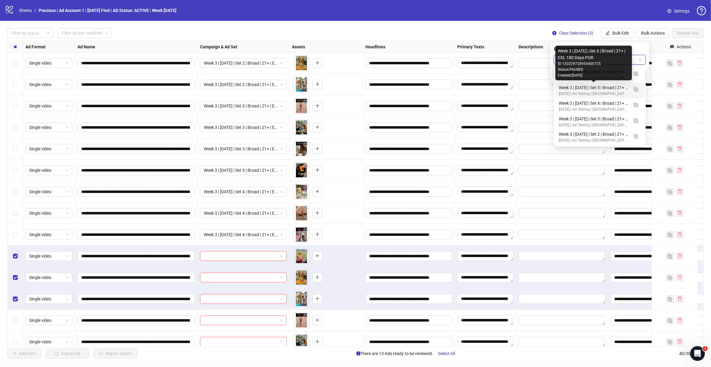
click at [604, 87] on div "Week 3 | [DATE] | Set 5 | Broad | 21+ | EXL 180 Days PUR" at bounding box center [594, 87] width 70 height 7
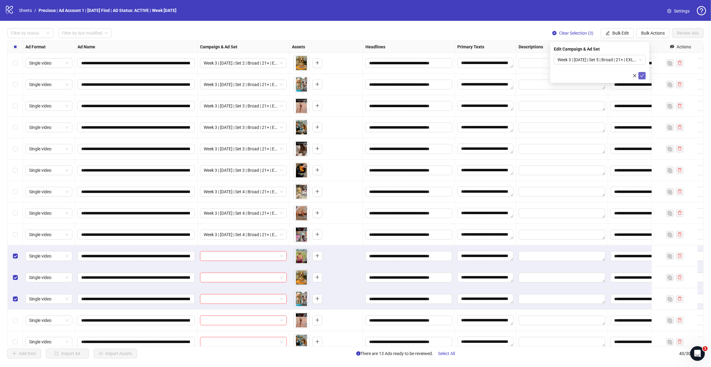
click at [642, 77] on icon "check" at bounding box center [642, 76] width 4 height 4
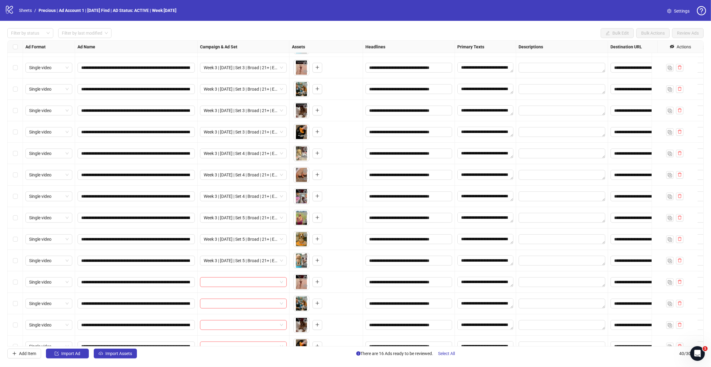
scroll to position [570, 0]
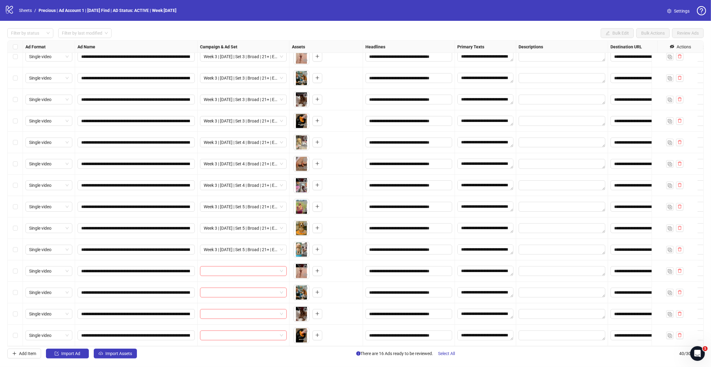
click at [11, 264] on div "Select row 37" at bounding box center [15, 270] width 15 height 21
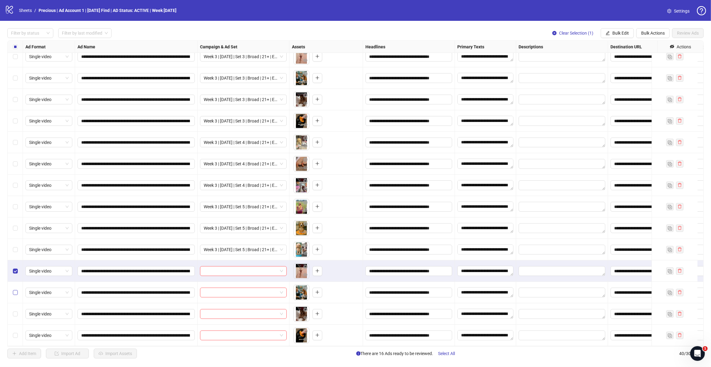
click at [16, 289] on label "Select row 38" at bounding box center [15, 292] width 5 height 7
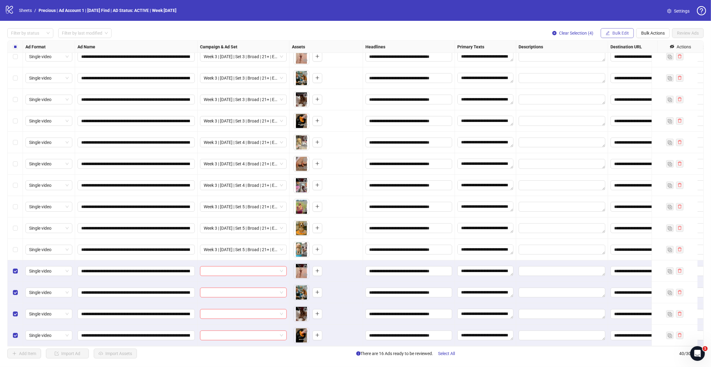
click at [621, 32] on span "Bulk Edit" at bounding box center [620, 33] width 17 height 5
click at [626, 64] on span "Campaign & Ad Set" at bounding box center [623, 65] width 36 height 7
click at [644, 57] on div at bounding box center [600, 60] width 92 height 10
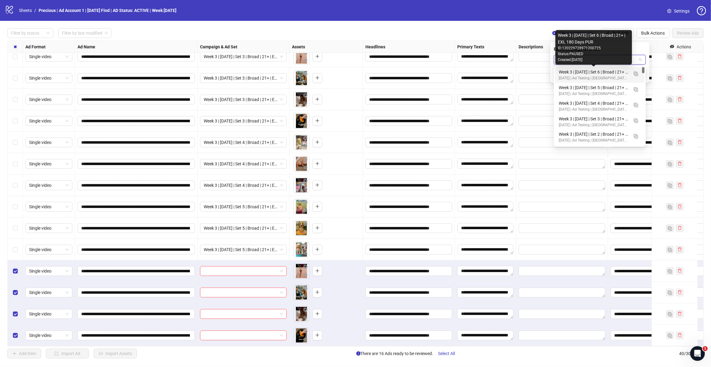
click at [621, 73] on div "Week 3 | [DATE] | Set 6 | Broad | 21+ | EXL 180 Days PUR" at bounding box center [594, 72] width 70 height 7
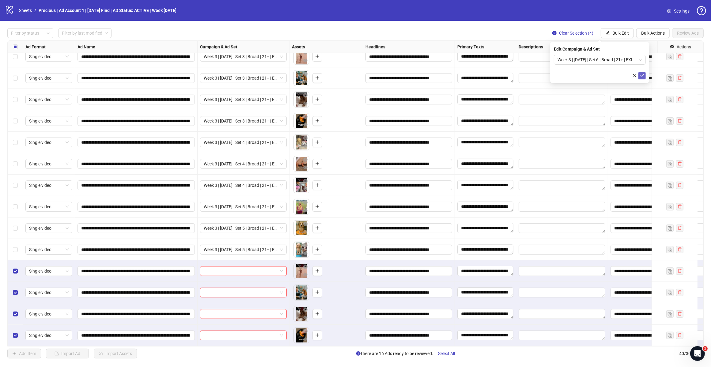
click at [642, 74] on icon "check" at bounding box center [642, 76] width 4 height 4
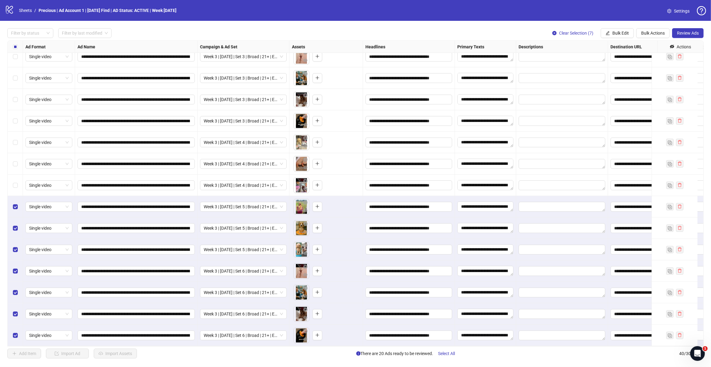
click at [19, 179] on div "Select row 33" at bounding box center [15, 185] width 15 height 21
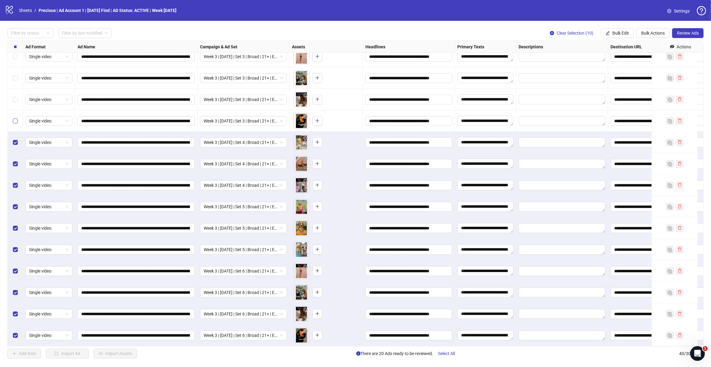
click at [14, 118] on label "Select row 30" at bounding box center [15, 121] width 5 height 7
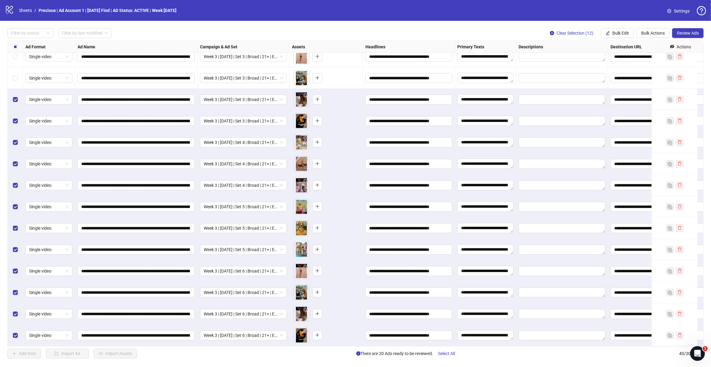
click at [12, 73] on div "Select row 28" at bounding box center [15, 77] width 15 height 21
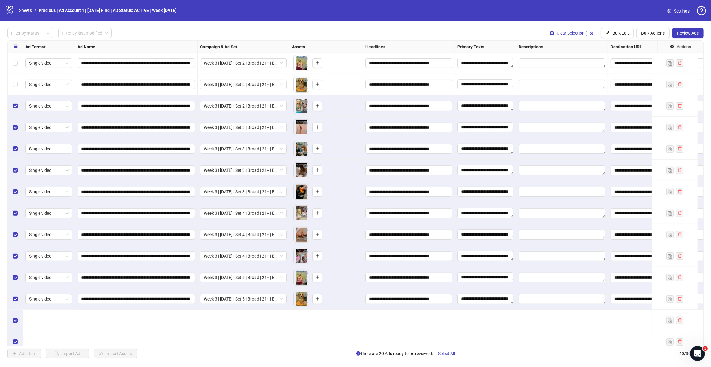
scroll to position [417, 0]
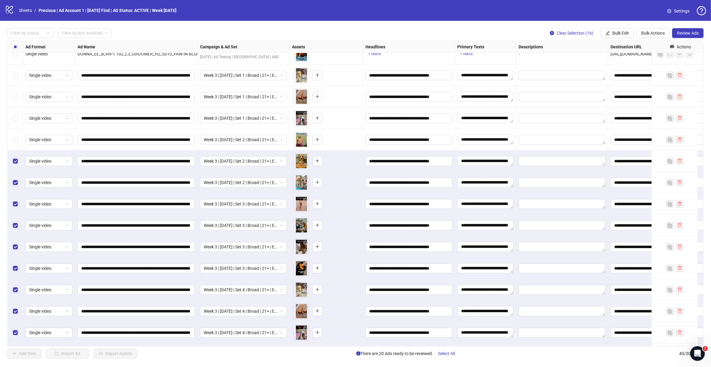
click at [14, 142] on label "Select row 24" at bounding box center [15, 139] width 5 height 7
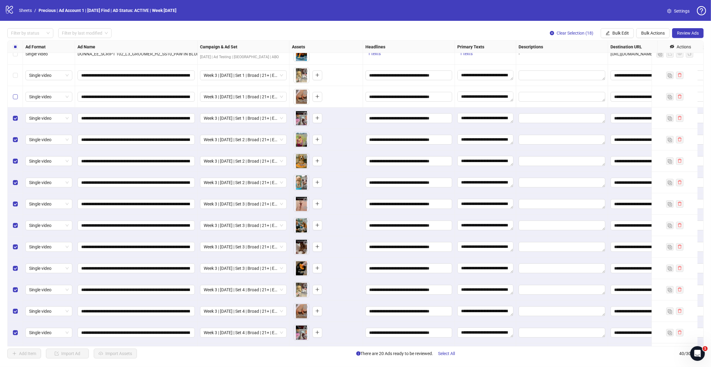
click at [14, 100] on label "Select row 22" at bounding box center [15, 96] width 5 height 7
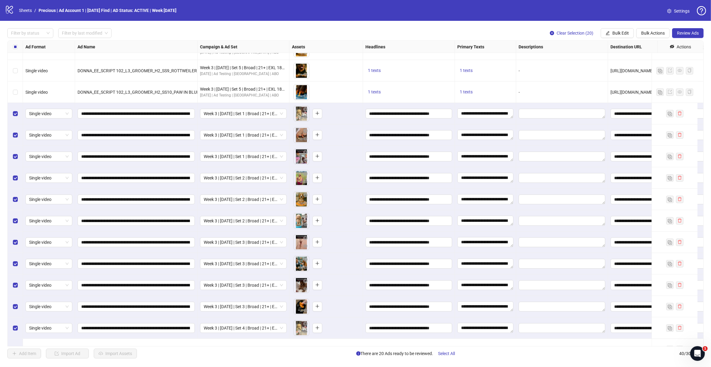
scroll to position [341, 0]
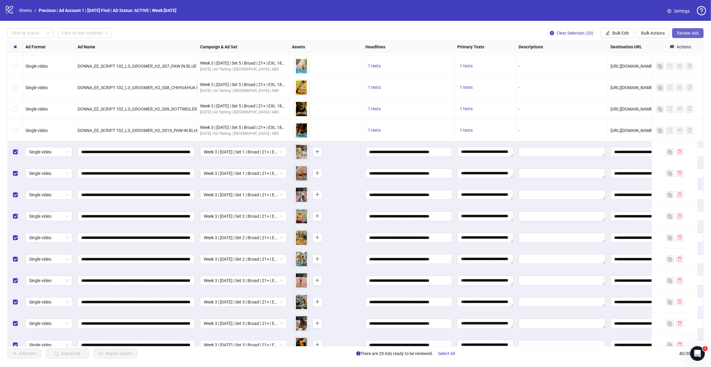
click at [679, 35] on span "Review Ads" at bounding box center [688, 33] width 22 height 5
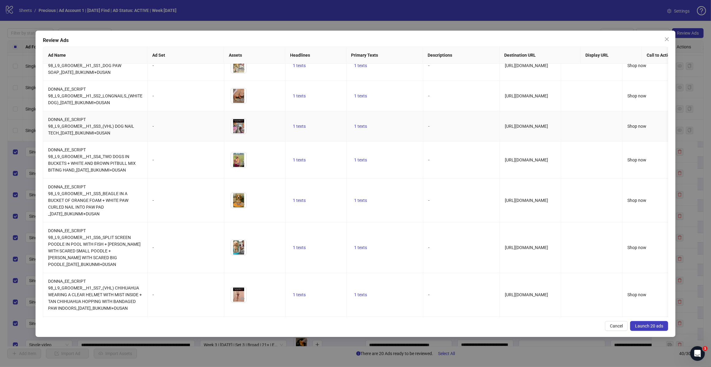
scroll to position [0, 0]
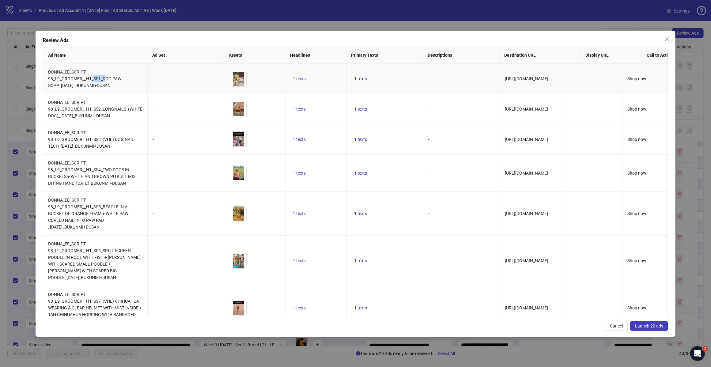
drag, startPoint x: 92, startPoint y: 77, endPoint x: 104, endPoint y: 77, distance: 11.9
click at [104, 77] on span "DONNA_EE_SCRIPT 98_L9_GROOMER__H1_SS1_DOG PAW SOAP_[DATE]_BUKUNMI+DUSAN" at bounding box center [84, 79] width 73 height 18
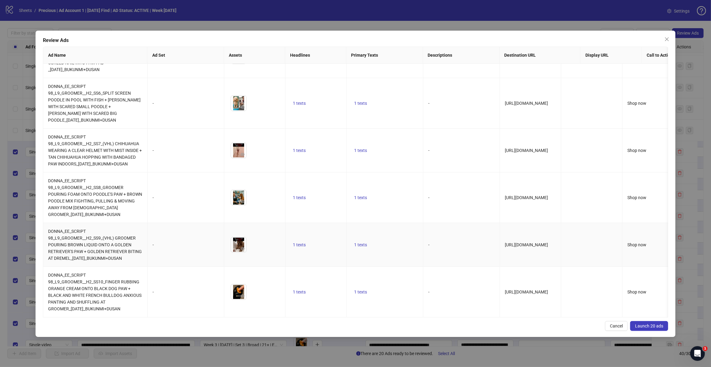
scroll to position [575, 0]
click at [644, 326] on span "Launch 20 ads" at bounding box center [649, 325] width 28 height 5
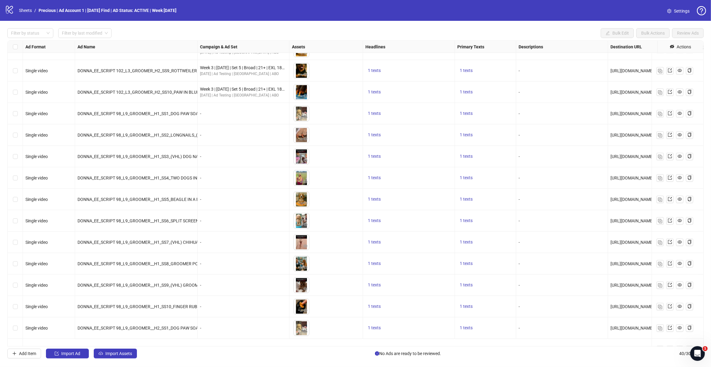
scroll to position [341, 0]
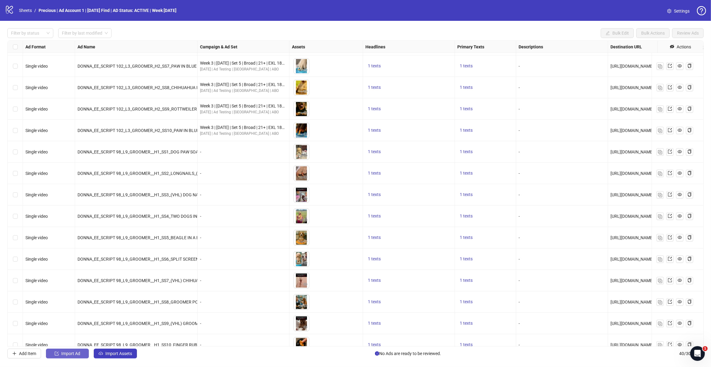
click at [72, 354] on span "Import Ad" at bounding box center [70, 353] width 19 height 5
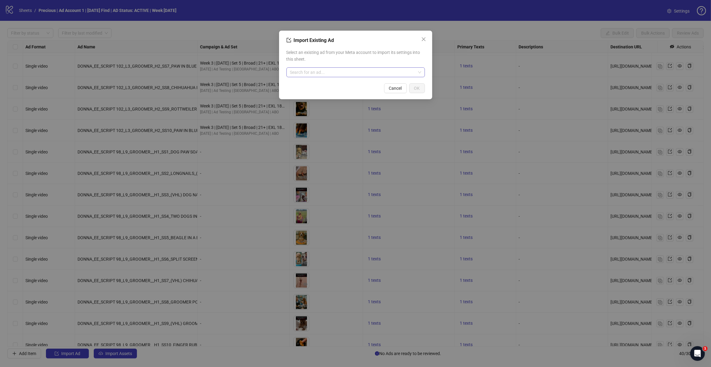
click at [354, 72] on input "search" at bounding box center [353, 72] width 126 height 9
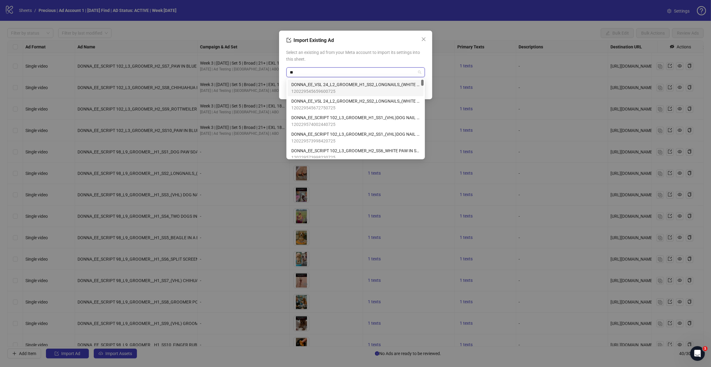
type input "***"
click at [338, 100] on div "AD - Template 120225659797300725" at bounding box center [355, 104] width 129 height 13
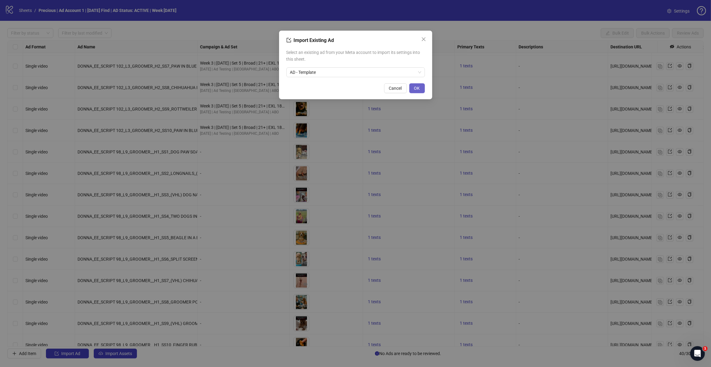
click at [414, 90] on span "OK" at bounding box center [417, 88] width 6 height 5
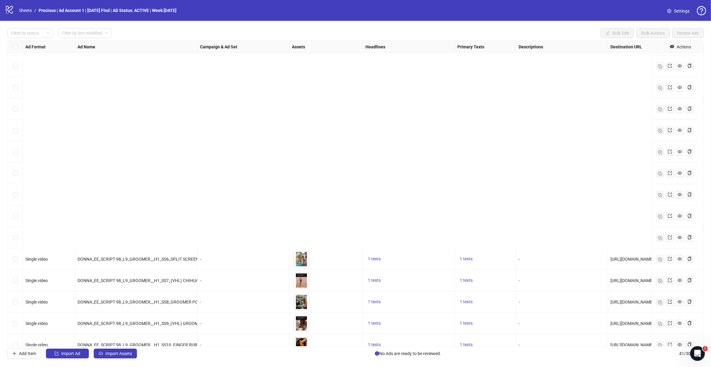
scroll to position [592, 0]
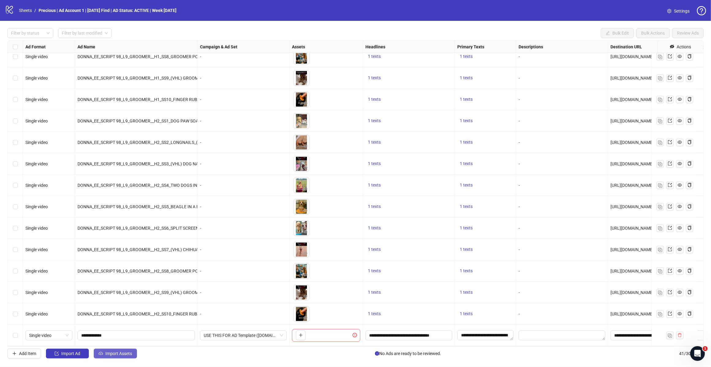
click at [115, 354] on span "Import Assets" at bounding box center [118, 353] width 27 height 5
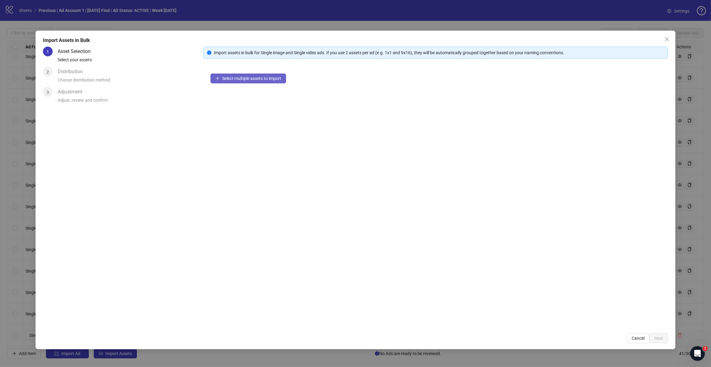
click at [259, 79] on span "Select multiple assets to import" at bounding box center [251, 78] width 59 height 5
click at [241, 99] on span "Add more assets" at bounding box center [238, 98] width 32 height 5
click at [658, 339] on span "Next" at bounding box center [658, 338] width 9 height 5
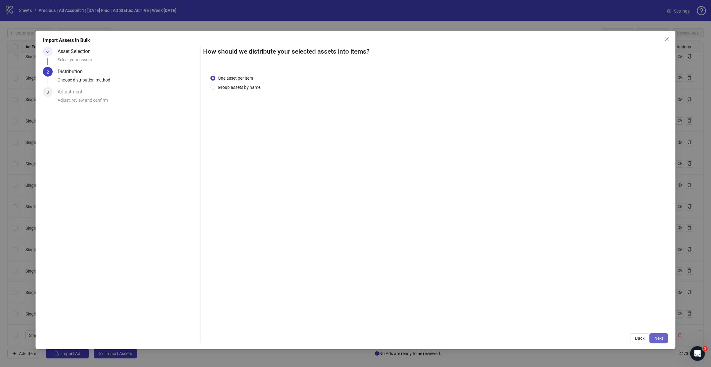
click at [659, 336] on span "Next" at bounding box center [658, 338] width 9 height 5
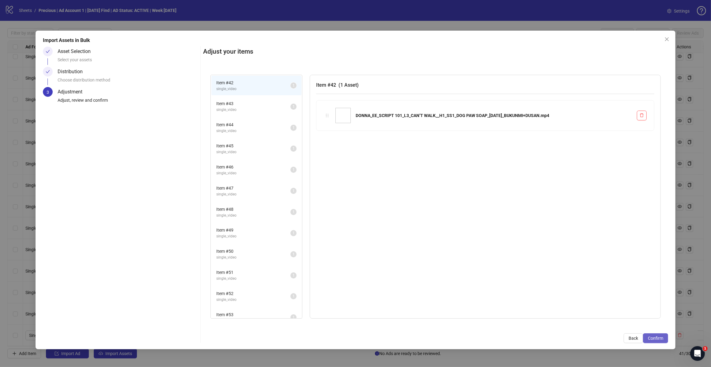
click at [658, 337] on span "Confirm" at bounding box center [655, 338] width 15 height 5
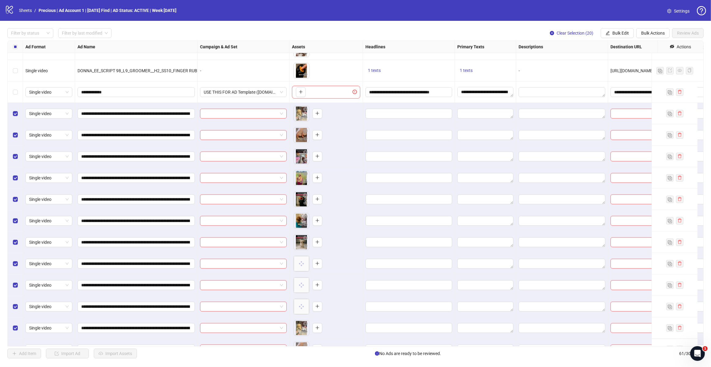
scroll to position [791, 0]
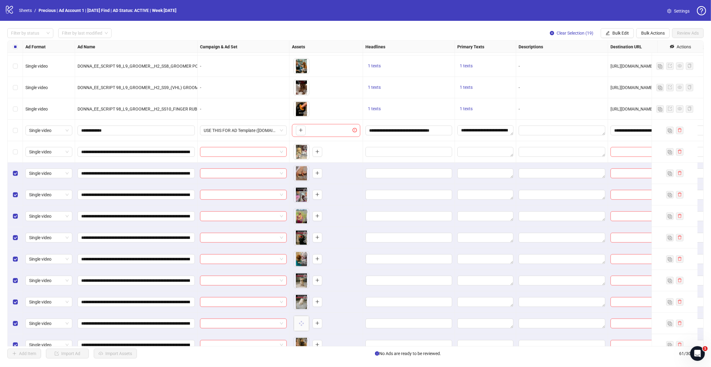
click at [14, 173] on label "Select row 43" at bounding box center [15, 173] width 5 height 7
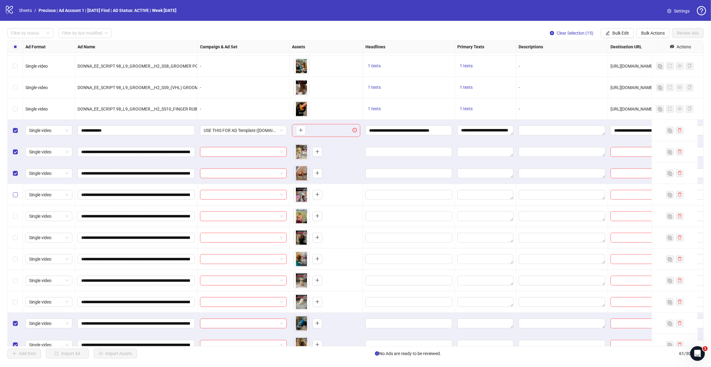
click at [16, 198] on label "Select row 44" at bounding box center [15, 194] width 5 height 7
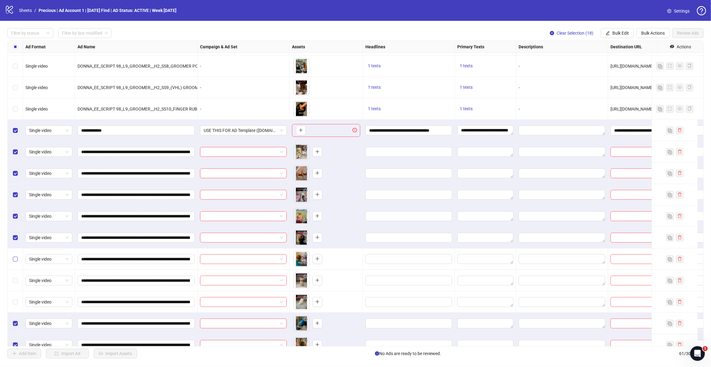
click at [16, 262] on label "Select row 47" at bounding box center [15, 259] width 5 height 7
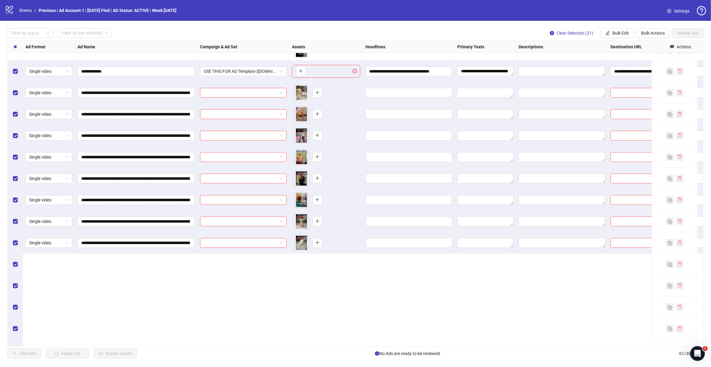
scroll to position [714, 0]
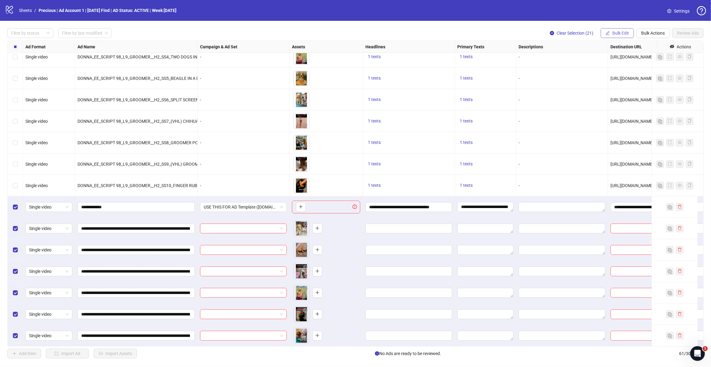
click at [625, 31] on span "Bulk Edit" at bounding box center [620, 33] width 17 height 5
click at [622, 34] on span "Bulk Edit" at bounding box center [620, 33] width 17 height 5
click at [643, 34] on span "Bulk Actions" at bounding box center [653, 33] width 24 height 5
click at [620, 32] on span "Bulk Edit" at bounding box center [620, 33] width 17 height 5
click at [627, 65] on span "Campaign & Ad Set" at bounding box center [623, 65] width 36 height 7
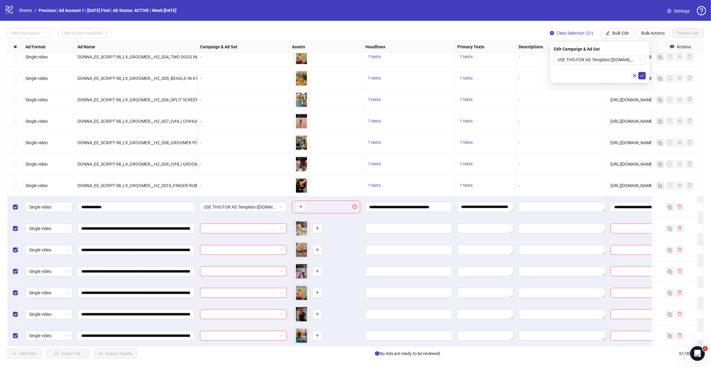
click at [634, 77] on icon "close" at bounding box center [635, 76] width 4 height 4
click at [617, 31] on span "Bulk Edit" at bounding box center [620, 33] width 17 height 5
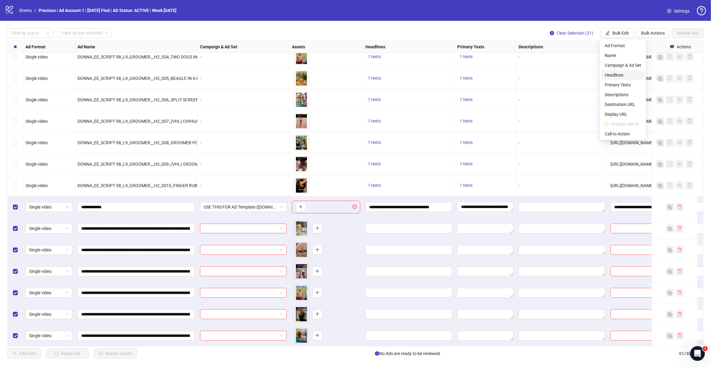
click at [617, 75] on span "Headlines" at bounding box center [623, 75] width 36 height 7
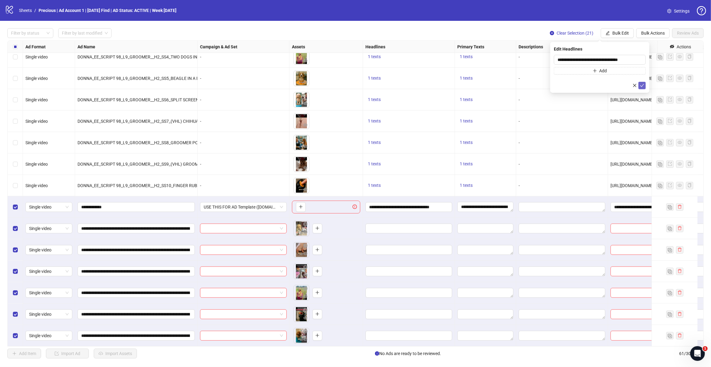
click at [642, 83] on icon "check" at bounding box center [642, 85] width 4 height 4
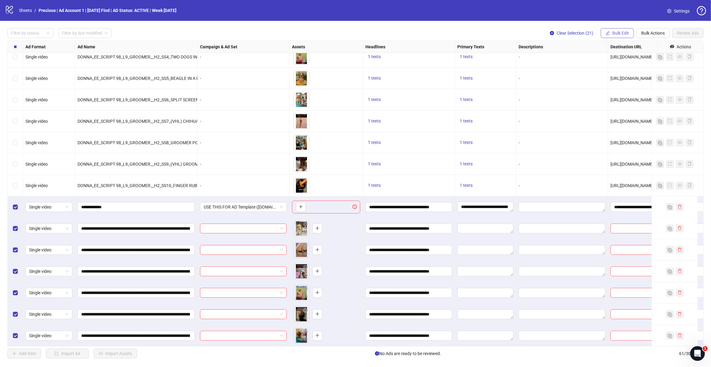
click at [627, 34] on span "Bulk Edit" at bounding box center [620, 33] width 17 height 5
click at [621, 83] on span "Primary Texts" at bounding box center [623, 84] width 36 height 7
click at [643, 93] on icon "check" at bounding box center [642, 91] width 4 height 4
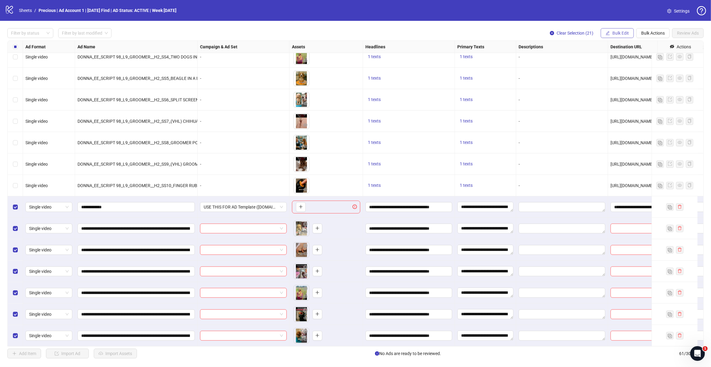
click at [612, 35] on span "Bulk Edit" at bounding box center [620, 33] width 17 height 5
click at [621, 105] on span "Destination URL" at bounding box center [623, 104] width 36 height 7
click at [640, 77] on icon "check" at bounding box center [642, 76] width 4 height 4
click at [620, 32] on span "Bulk Edit" at bounding box center [620, 33] width 17 height 5
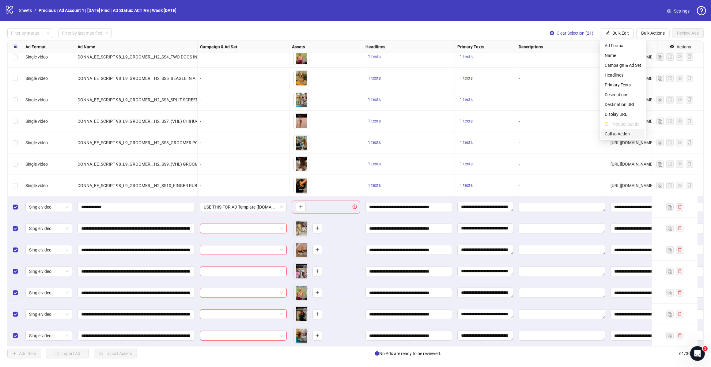
click at [619, 136] on span "Call to Action" at bounding box center [623, 133] width 36 height 7
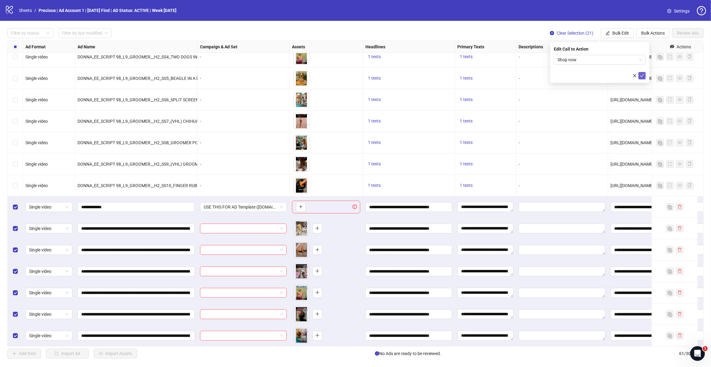
click at [641, 76] on icon "check" at bounding box center [642, 76] width 4 height 4
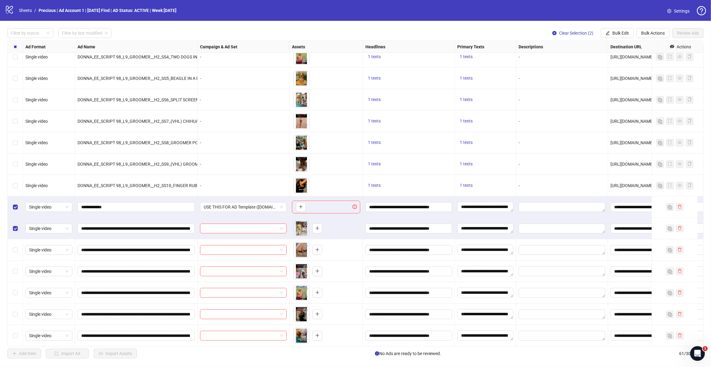
click at [15, 246] on div "Select row 43" at bounding box center [15, 249] width 15 height 21
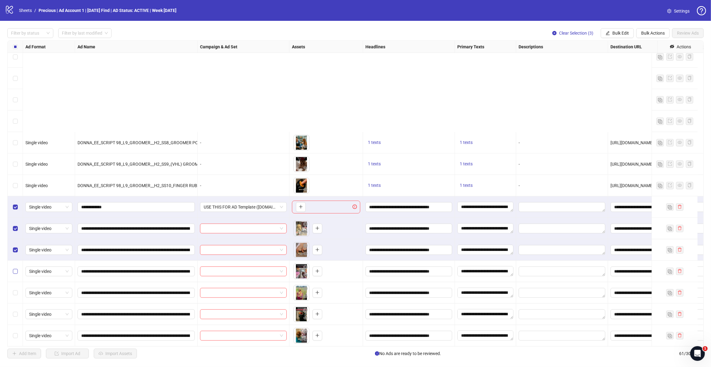
scroll to position [829, 0]
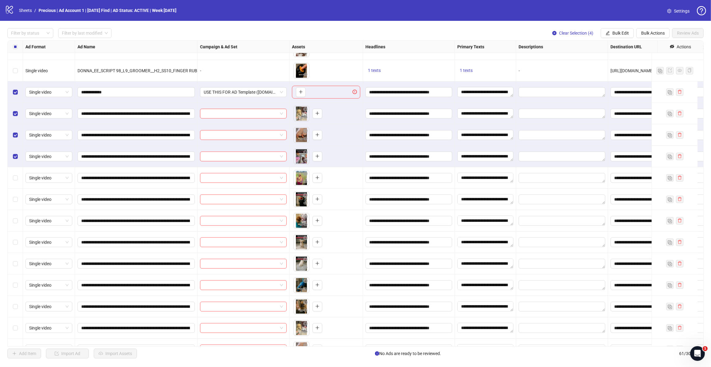
click at [15, 172] on div "Select row 45" at bounding box center [15, 177] width 15 height 21
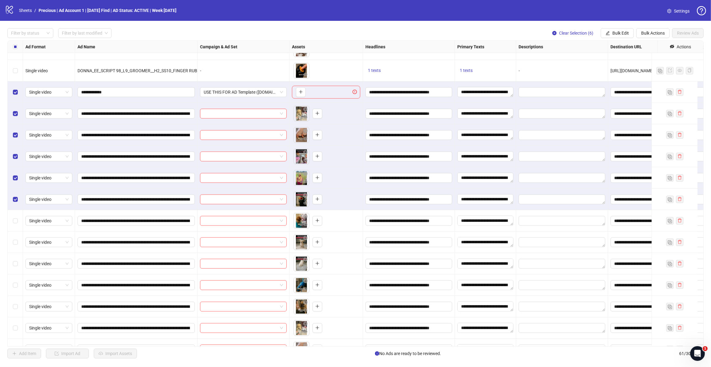
click at [15, 217] on div "Select row 47" at bounding box center [15, 220] width 15 height 21
click at [15, 246] on div "Select row 48" at bounding box center [15, 242] width 15 height 21
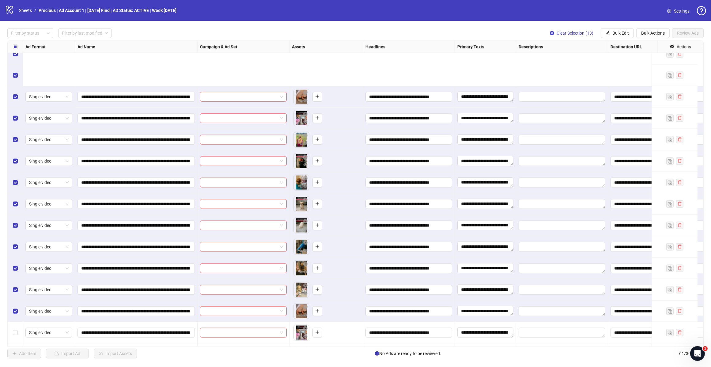
scroll to position [944, 0]
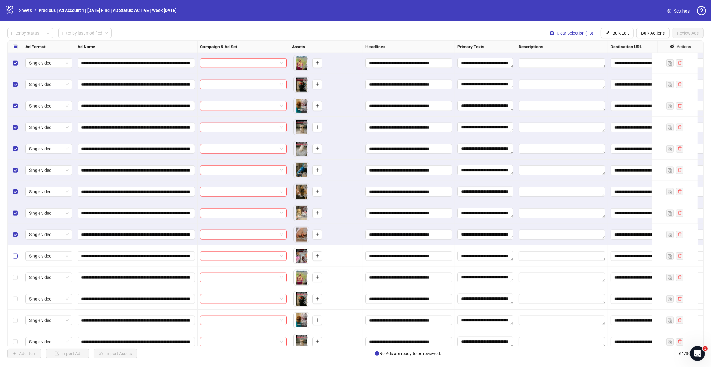
click at [14, 259] on label "Select row 54" at bounding box center [15, 256] width 5 height 7
click at [14, 276] on div "Select row 55" at bounding box center [15, 277] width 15 height 21
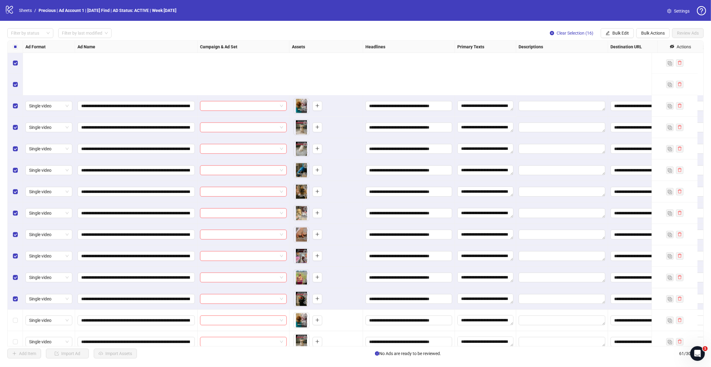
scroll to position [1021, 0]
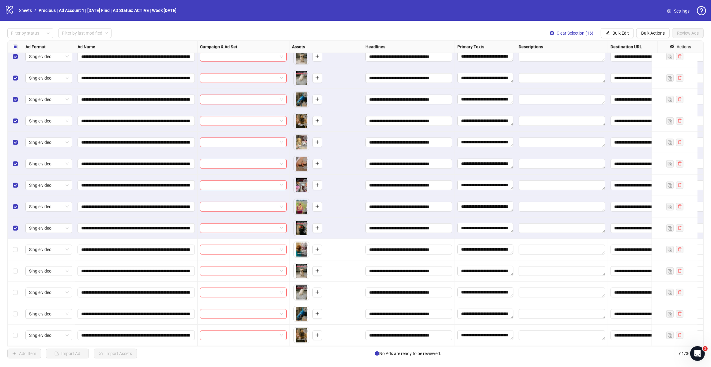
click at [12, 245] on div "Select row 57" at bounding box center [15, 249] width 15 height 21
click at [17, 271] on div "Select row 58" at bounding box center [15, 270] width 15 height 21
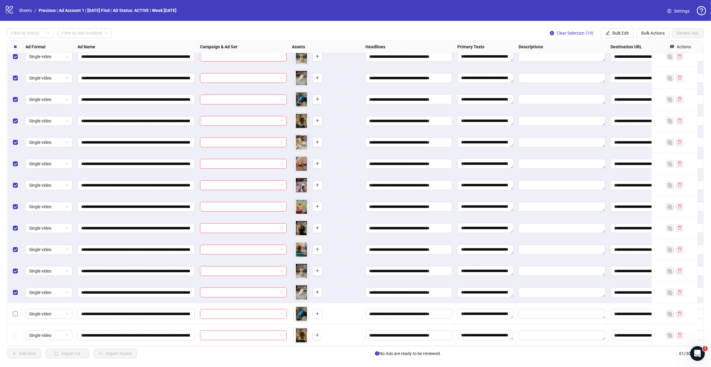
click at [14, 311] on label "Select row 60" at bounding box center [15, 314] width 5 height 7
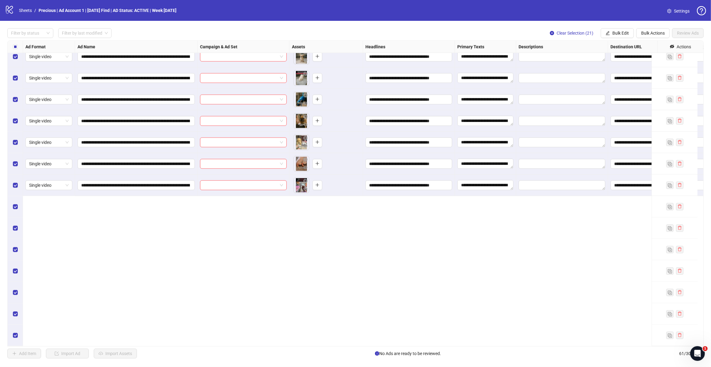
scroll to position [638, 0]
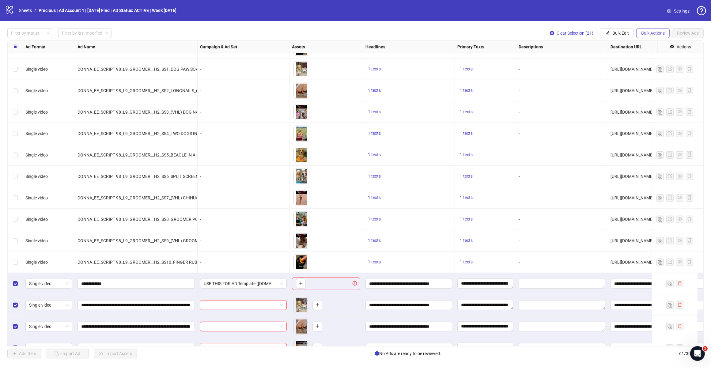
click at [648, 34] on span "Bulk Actions" at bounding box center [653, 33] width 24 height 5
click at [625, 34] on span "Bulk Edit" at bounding box center [620, 33] width 17 height 5
click at [644, 34] on span "Bulk Actions" at bounding box center [653, 33] width 24 height 5
click at [649, 45] on span "Delete" at bounding box center [661, 45] width 42 height 7
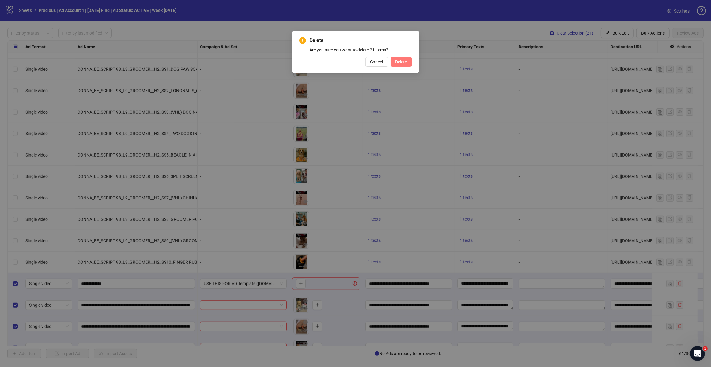
click at [406, 63] on span "Delete" at bounding box center [401, 61] width 12 height 5
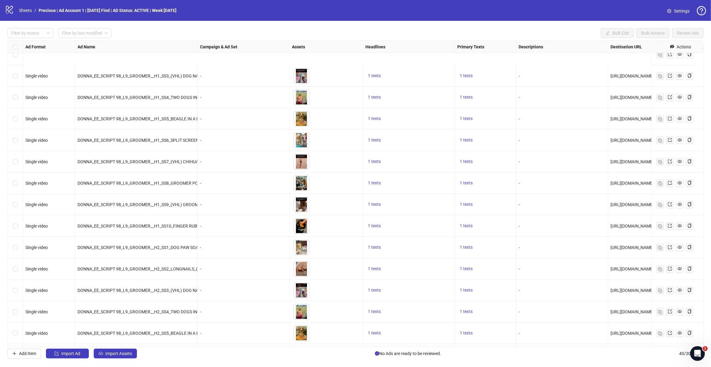
scroll to position [570, 0]
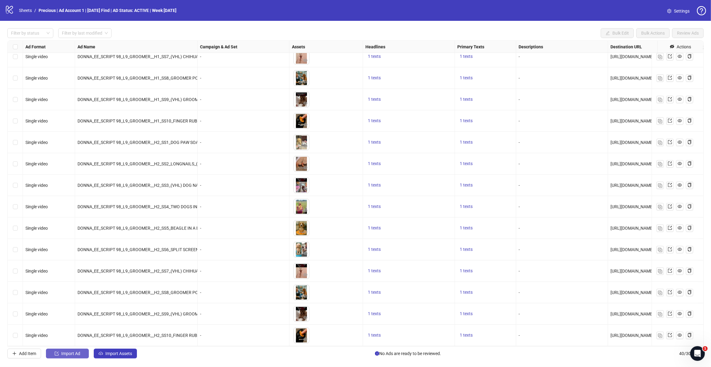
click at [66, 354] on span "Import Ad" at bounding box center [70, 353] width 19 height 5
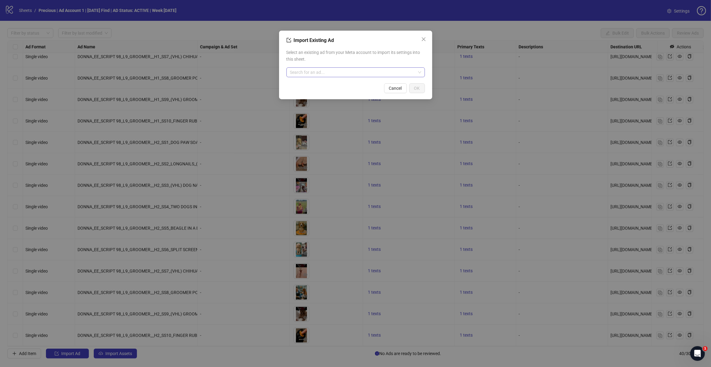
click at [313, 70] on input "search" at bounding box center [353, 72] width 126 height 9
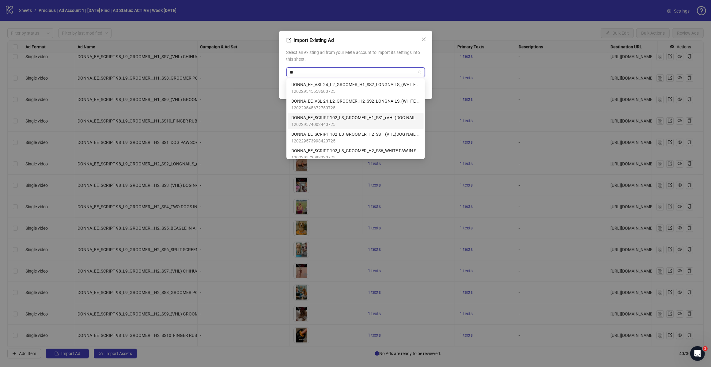
type input "**"
type input "***"
click at [330, 100] on span "AD - Template" at bounding box center [313, 101] width 44 height 7
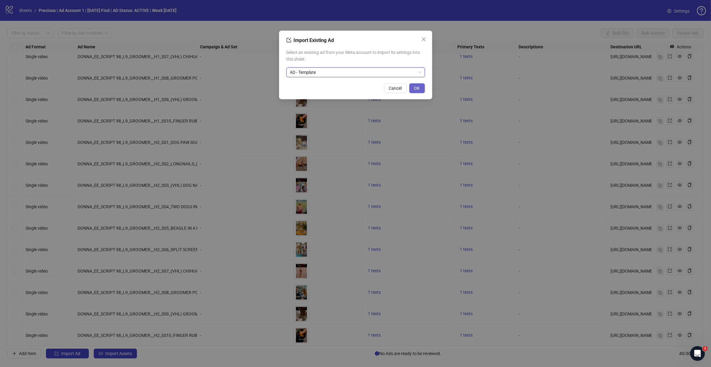
click at [416, 86] on span "OK" at bounding box center [417, 88] width 6 height 5
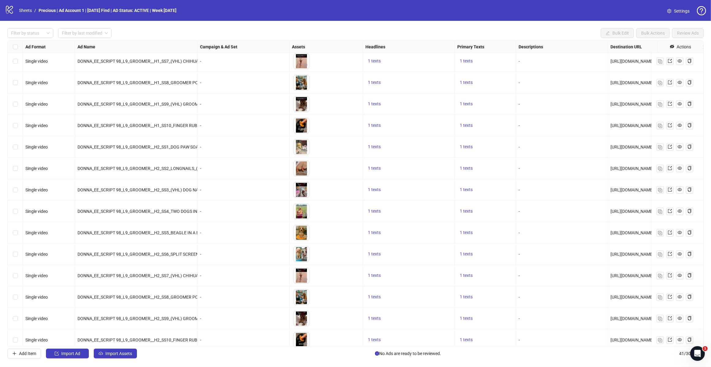
scroll to position [592, 0]
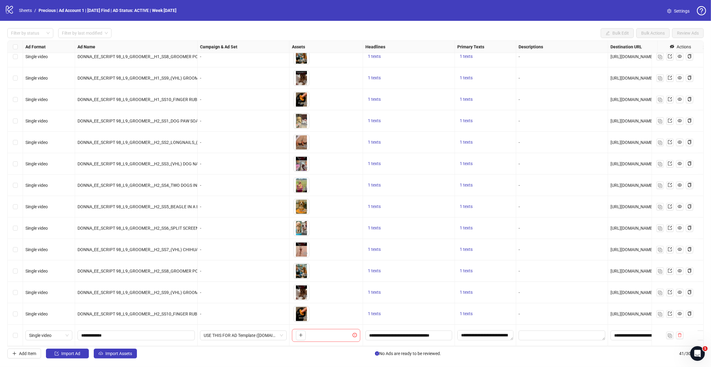
drag, startPoint x: 128, startPoint y: 350, endPoint x: 140, endPoint y: 339, distance: 15.8
click at [128, 350] on button "Import Assets" at bounding box center [115, 354] width 43 height 10
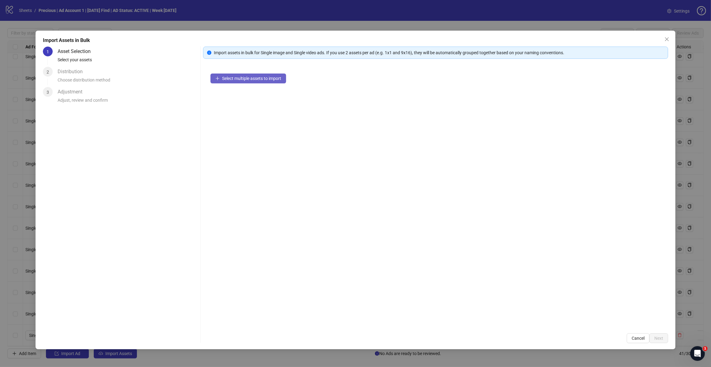
click at [267, 80] on span "Select multiple assets to import" at bounding box center [251, 78] width 59 height 5
click at [244, 97] on span "Add more assets" at bounding box center [238, 98] width 32 height 5
click at [658, 336] on span "Next" at bounding box center [658, 338] width 9 height 5
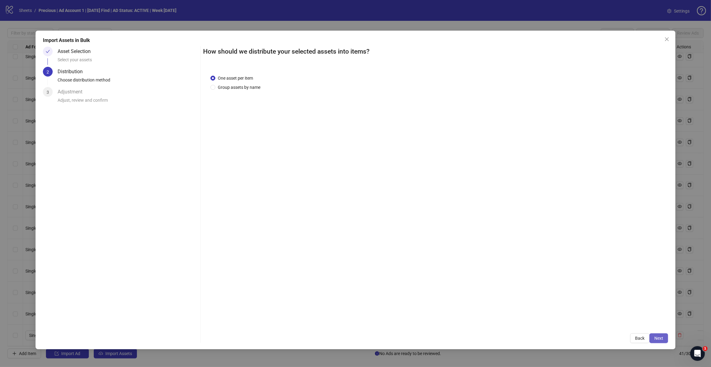
click at [657, 334] on button "Next" at bounding box center [658, 338] width 19 height 10
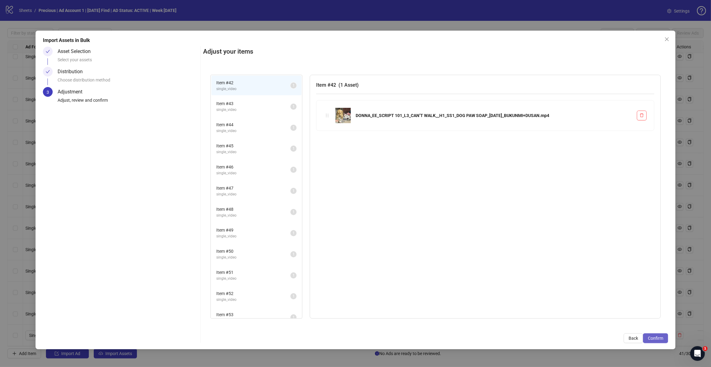
click at [657, 338] on span "Confirm" at bounding box center [655, 338] width 15 height 5
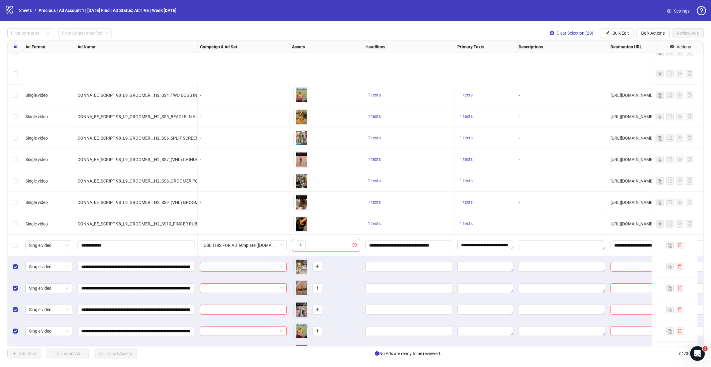
scroll to position [753, 0]
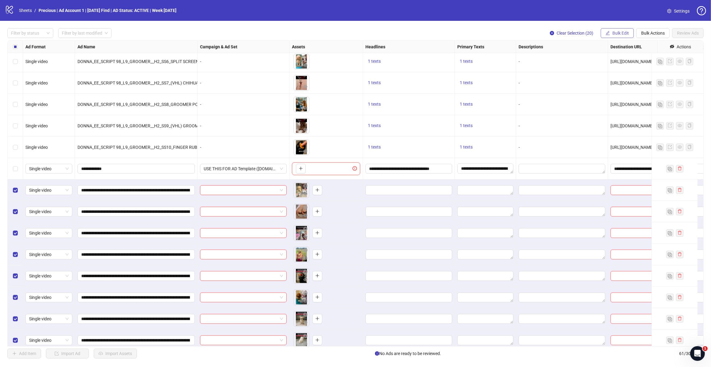
click at [624, 35] on span "Bulk Edit" at bounding box center [620, 33] width 17 height 5
click at [624, 74] on span "Headlines" at bounding box center [623, 75] width 36 height 7
click at [642, 85] on icon "check" at bounding box center [642, 85] width 4 height 4
click at [652, 36] on span "Bulk Actions" at bounding box center [653, 33] width 24 height 5
click at [619, 34] on span "Bulk Edit" at bounding box center [620, 33] width 17 height 5
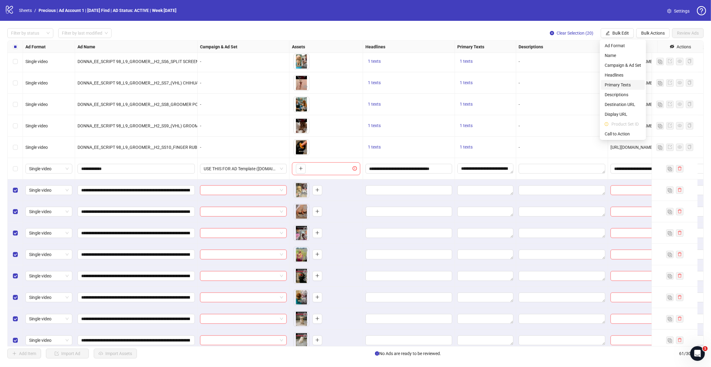
click at [622, 83] on span "Primary Texts" at bounding box center [623, 84] width 36 height 7
click at [643, 94] on icon "check" at bounding box center [642, 92] width 4 height 4
click at [614, 34] on span "Bulk Edit" at bounding box center [620, 33] width 17 height 5
click at [626, 101] on span "Destination URL" at bounding box center [623, 104] width 36 height 7
click at [641, 76] on icon "check" at bounding box center [642, 75] width 4 height 3
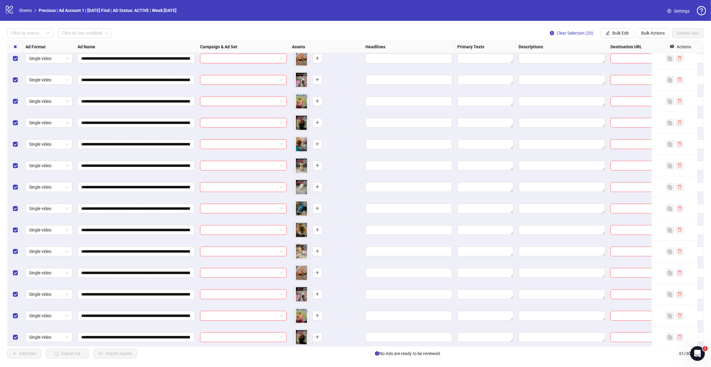
scroll to position [791, 0]
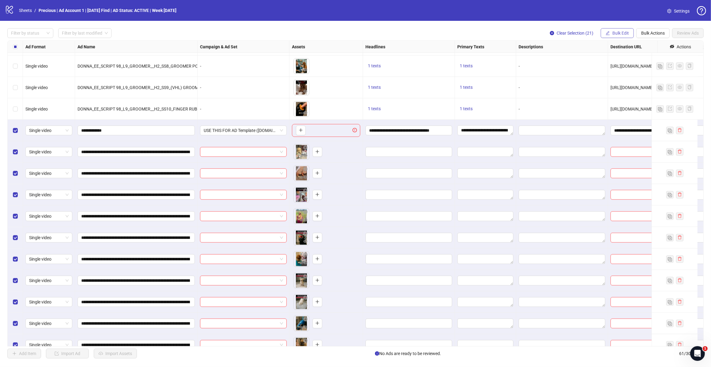
click at [618, 33] on span "Bulk Edit" at bounding box center [620, 33] width 17 height 5
click at [619, 77] on span "Headlines" at bounding box center [623, 75] width 36 height 7
click at [645, 87] on button "submit" at bounding box center [641, 85] width 7 height 7
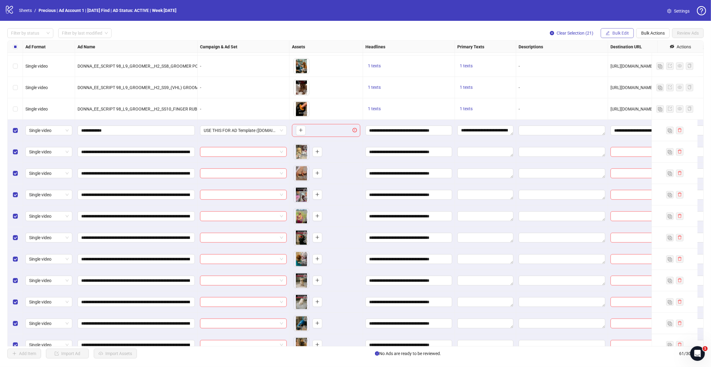
click at [624, 34] on span "Bulk Edit" at bounding box center [620, 33] width 17 height 5
click at [629, 84] on span "Primary Texts" at bounding box center [623, 84] width 36 height 7
click at [643, 94] on icon "check" at bounding box center [642, 92] width 4 height 4
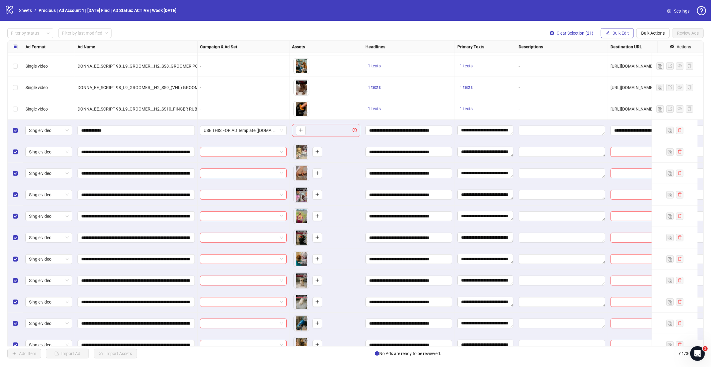
click at [621, 34] on span "Bulk Edit" at bounding box center [620, 33] width 17 height 5
click at [624, 103] on span "Destination URL" at bounding box center [623, 104] width 36 height 7
click at [642, 75] on icon "check" at bounding box center [642, 76] width 4 height 4
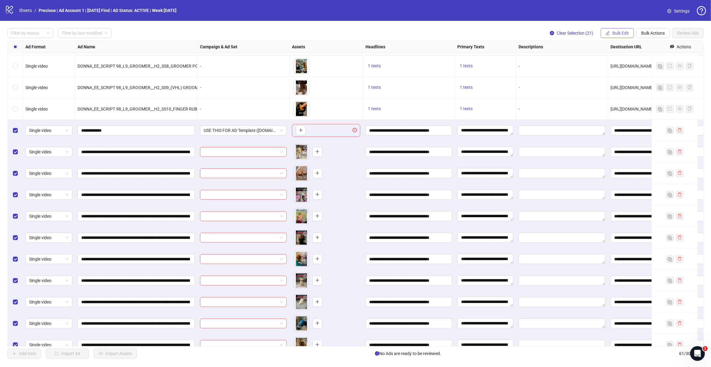
click at [622, 32] on span "Bulk Edit" at bounding box center [620, 33] width 17 height 5
click at [573, 76] on div "-" at bounding box center [562, 65] width 92 height 21
click at [618, 34] on span "Bulk Edit" at bounding box center [620, 33] width 17 height 5
click at [624, 135] on span "Call to Action" at bounding box center [623, 133] width 36 height 7
click at [642, 75] on icon "check" at bounding box center [642, 76] width 4 height 4
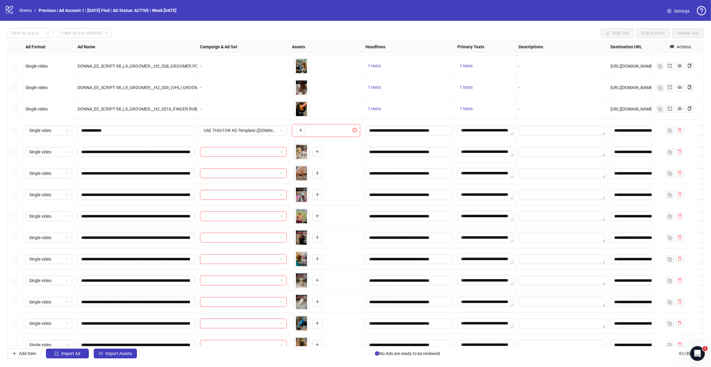
click at [12, 130] on div "Select row 41" at bounding box center [15, 130] width 15 height 21
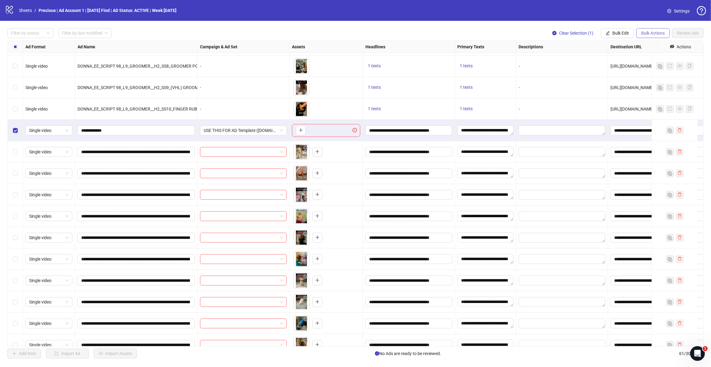
click at [655, 35] on span "Bulk Actions" at bounding box center [653, 33] width 24 height 5
click at [648, 47] on span "Delete" at bounding box center [661, 45] width 42 height 7
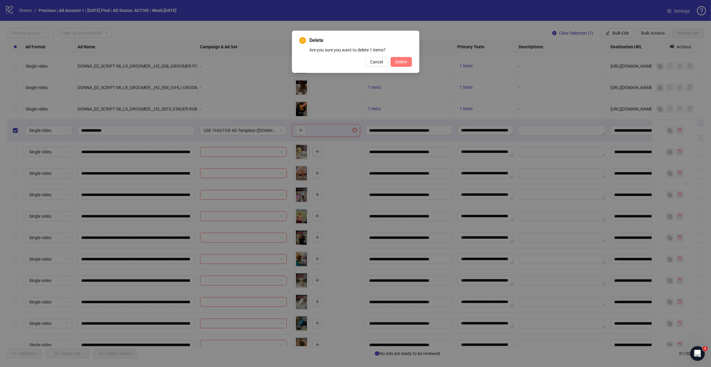
click at [400, 60] on span "Delete" at bounding box center [401, 61] width 12 height 5
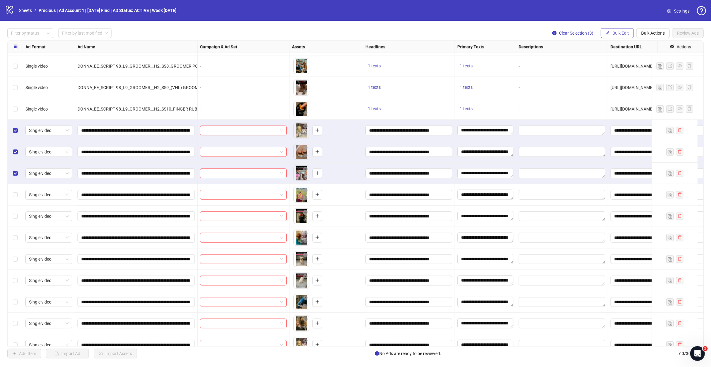
click at [615, 32] on span "Bulk Edit" at bounding box center [620, 33] width 17 height 5
click at [620, 63] on span "Campaign & Ad Set" at bounding box center [623, 65] width 36 height 7
click at [639, 61] on span at bounding box center [599, 59] width 85 height 9
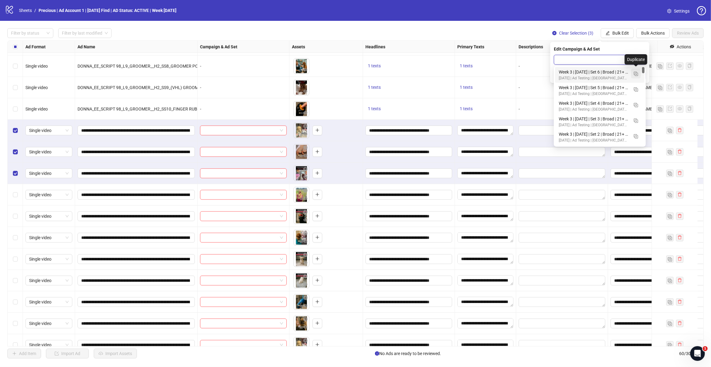
click at [636, 74] on img "button" at bounding box center [636, 74] width 4 height 4
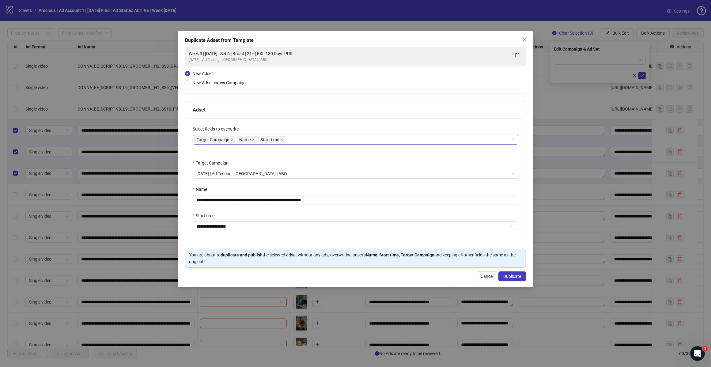
click at [297, 139] on div "Target Campaign Name Start time" at bounding box center [352, 139] width 317 height 9
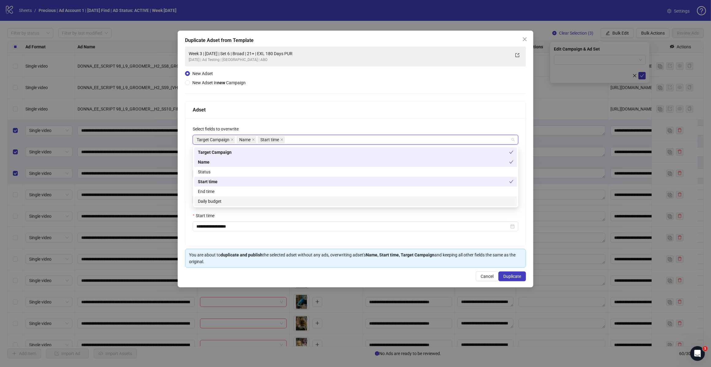
click at [244, 201] on div "Daily budget" at bounding box center [355, 201] width 315 height 7
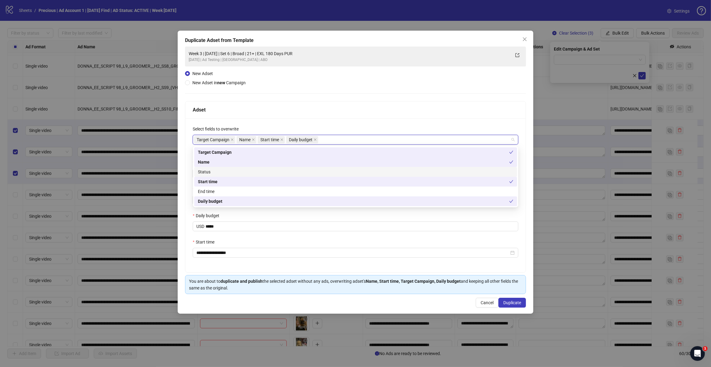
click at [353, 104] on div "Adset" at bounding box center [355, 109] width 340 height 17
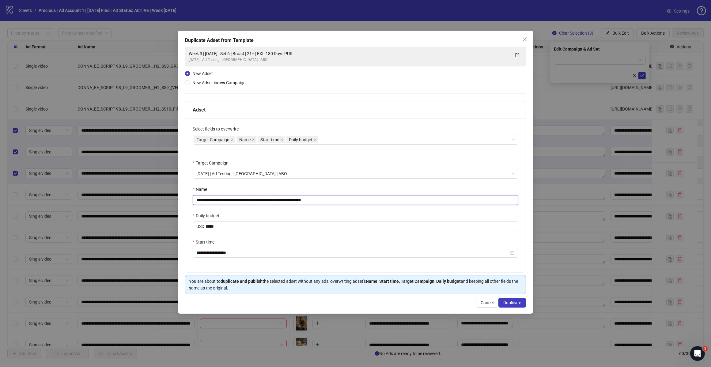
click at [331, 200] on input "**********" at bounding box center [356, 200] width 326 height 10
click at [250, 199] on input "**********" at bounding box center [356, 200] width 326 height 10
click at [218, 198] on input "**********" at bounding box center [356, 200] width 326 height 10
type input "**********"
click at [508, 302] on span "Duplicate" at bounding box center [512, 302] width 18 height 5
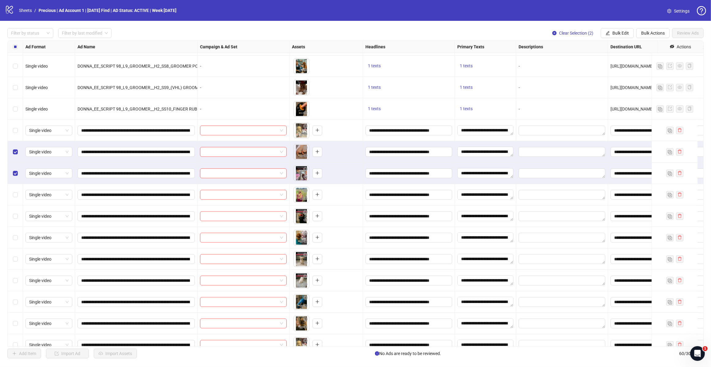
click at [15, 149] on label "Select row 42" at bounding box center [15, 152] width 5 height 7
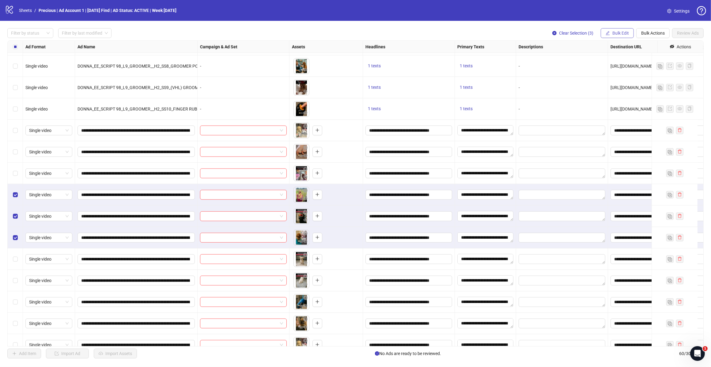
click at [624, 33] on span "Bulk Edit" at bounding box center [620, 33] width 17 height 5
click at [618, 63] on span "Campaign & Ad Set" at bounding box center [623, 65] width 36 height 7
click at [641, 60] on span "Week 3 | [DATE] | Set 1 | Broad | 21+ | EXL 180 Days PUR" at bounding box center [599, 59] width 85 height 9
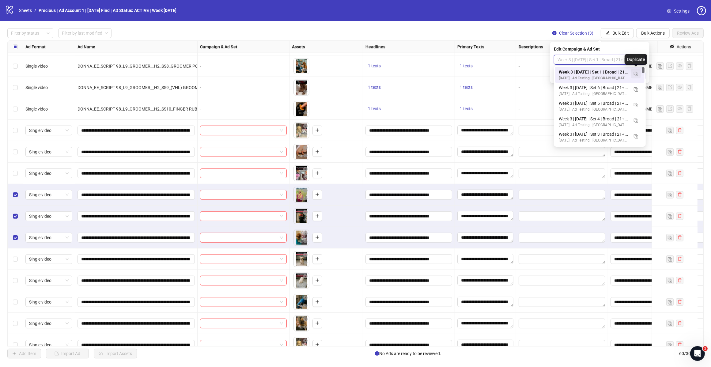
click at [634, 74] on img "button" at bounding box center [636, 74] width 4 height 4
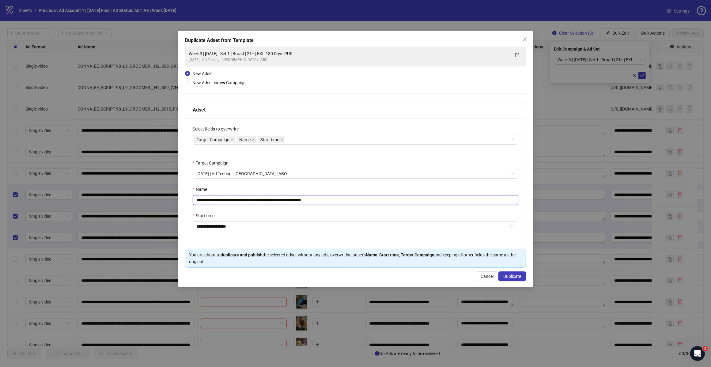
click at [331, 202] on input "**********" at bounding box center [356, 200] width 326 height 10
click at [250, 200] on input "**********" at bounding box center [356, 200] width 326 height 10
click at [289, 138] on div "Target Campaign Name Start time" at bounding box center [352, 139] width 317 height 9
type input "**********"
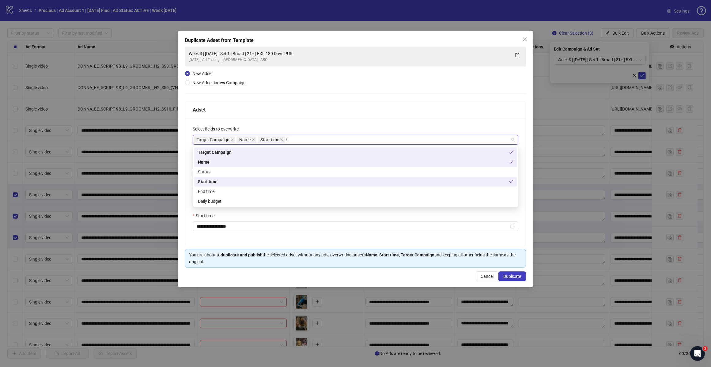
type input "**"
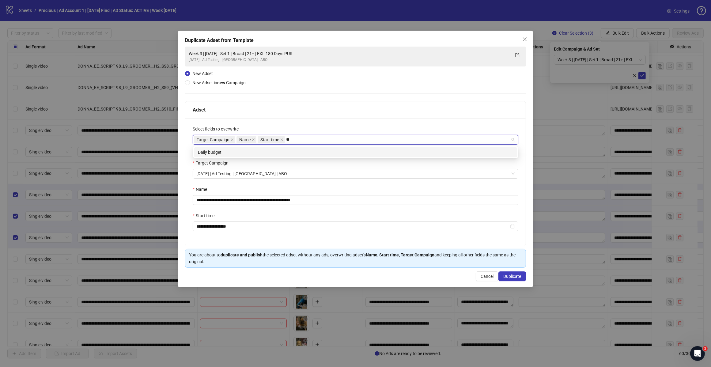
click at [282, 153] on div "Daily budget" at bounding box center [355, 152] width 315 height 7
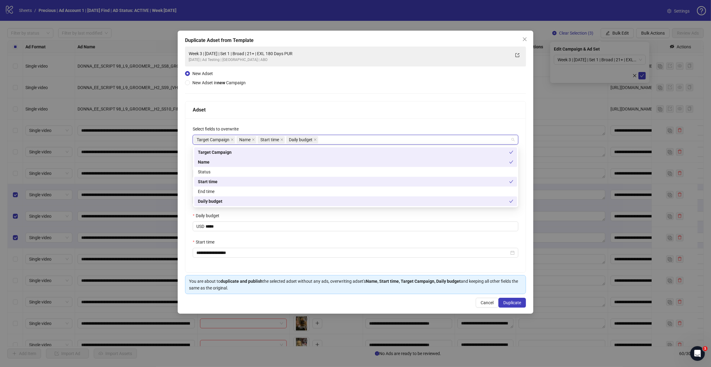
click at [426, 125] on div "**********" at bounding box center [355, 195] width 340 height 154
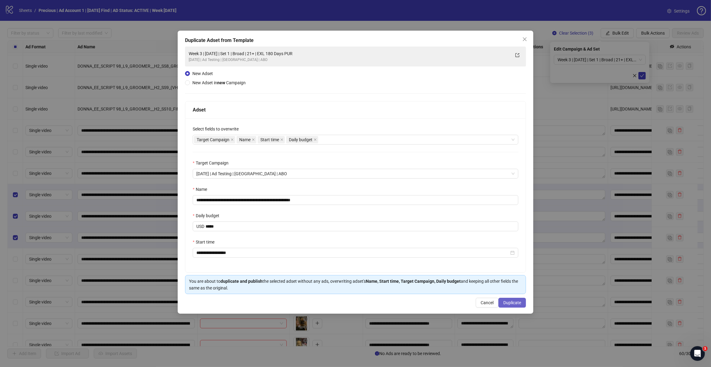
click at [508, 305] on span "Duplicate" at bounding box center [512, 302] width 18 height 5
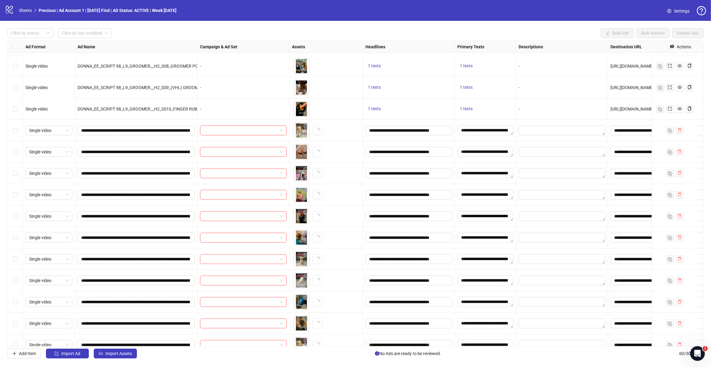
scroll to position [829, 0]
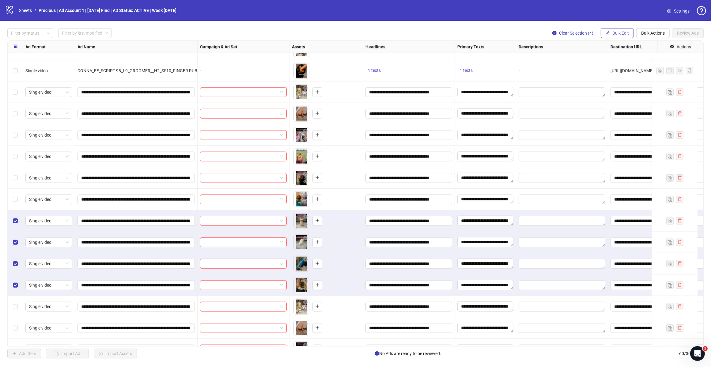
click at [613, 33] on span "Bulk Edit" at bounding box center [620, 33] width 17 height 5
click at [618, 67] on span "Campaign & Ad Set" at bounding box center [623, 65] width 36 height 7
click at [638, 61] on span "Week 3 | [DATE] | Set 2 | Broad | 21+ | EXL 180 Days PUR" at bounding box center [599, 59] width 85 height 9
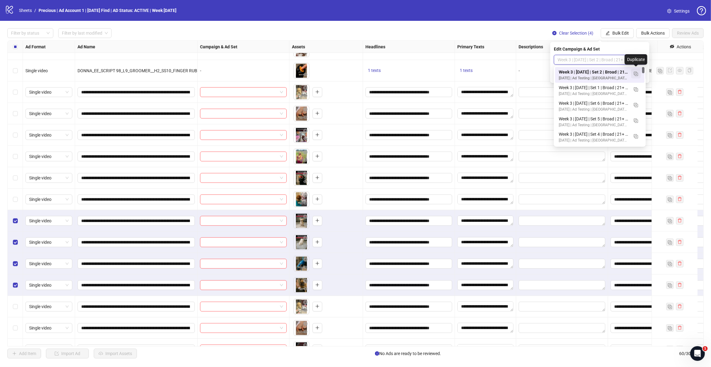
click at [636, 74] on img "button" at bounding box center [636, 74] width 4 height 4
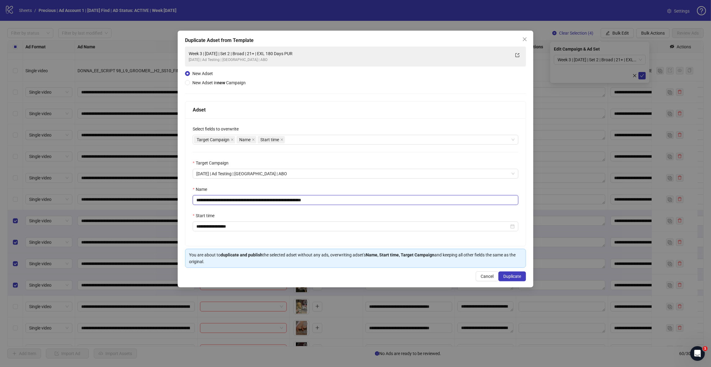
drag, startPoint x: 332, startPoint y: 201, endPoint x: 334, endPoint y: 194, distance: 6.9
click at [332, 201] on input "**********" at bounding box center [356, 200] width 326 height 10
click at [250, 201] on input "**********" at bounding box center [356, 200] width 326 height 10
click at [292, 141] on div "Target Campaign Name Start time" at bounding box center [352, 139] width 317 height 9
type input "**********"
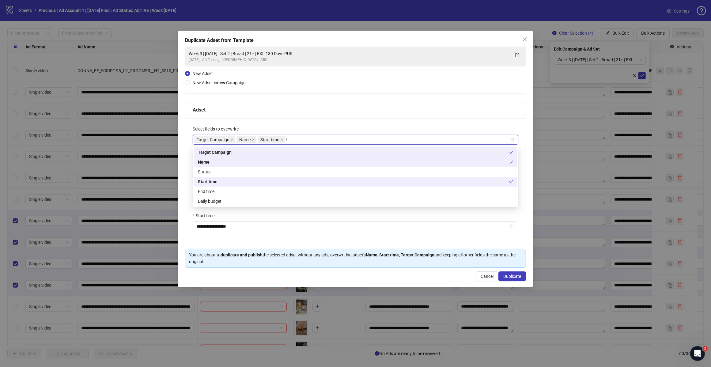
type input "**"
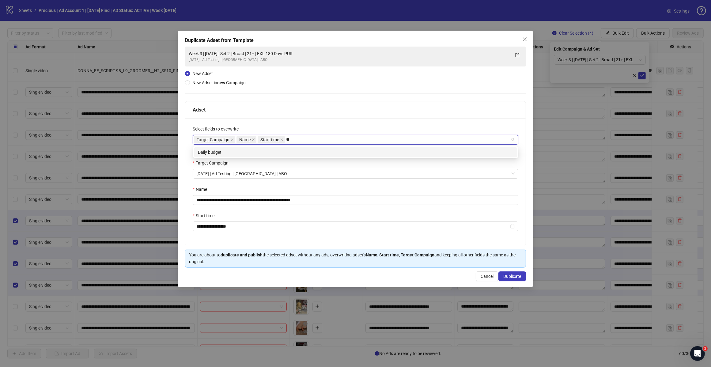
click at [284, 153] on div "Daily budget" at bounding box center [355, 152] width 315 height 7
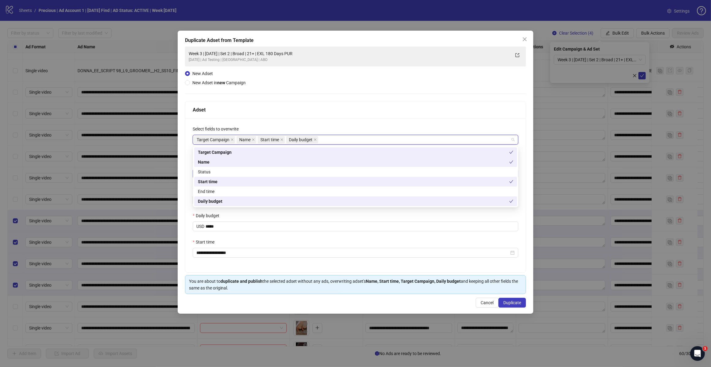
click at [441, 121] on div "**********" at bounding box center [355, 195] width 340 height 154
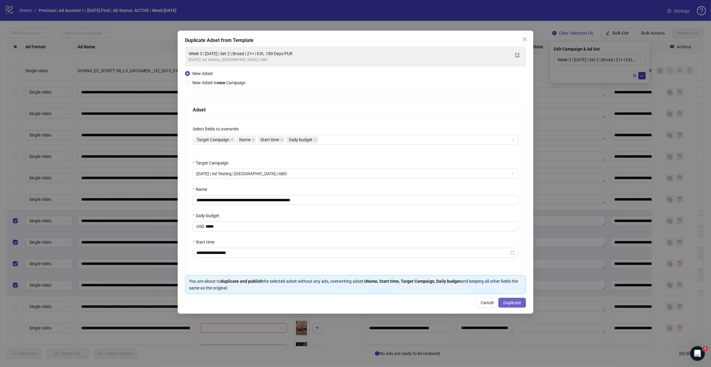
click at [520, 303] on span "Duplicate" at bounding box center [512, 302] width 18 height 5
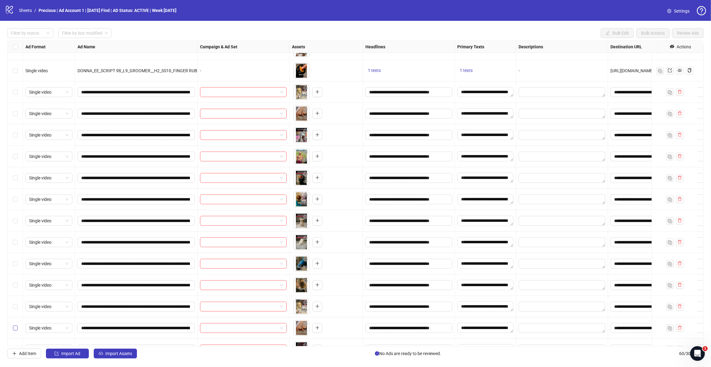
scroll to position [906, 0]
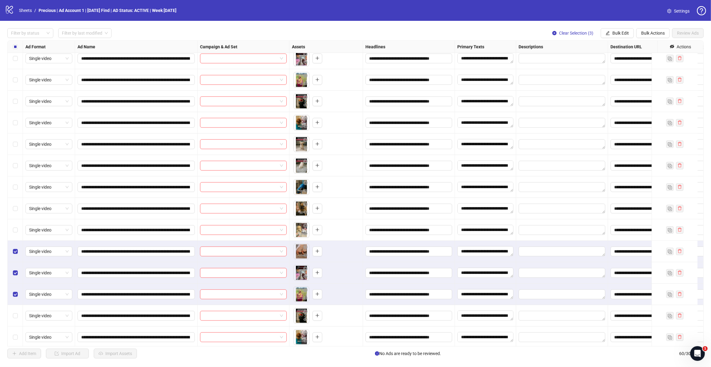
click at [613, 32] on span "Bulk Edit" at bounding box center [620, 33] width 17 height 5
click at [618, 66] on span "Campaign & Ad Set" at bounding box center [623, 65] width 36 height 7
click at [639, 60] on span "Week 3 | [DATE] | Set 3 | Broad | 21+ | EXL 180 Days PUR" at bounding box center [599, 59] width 85 height 9
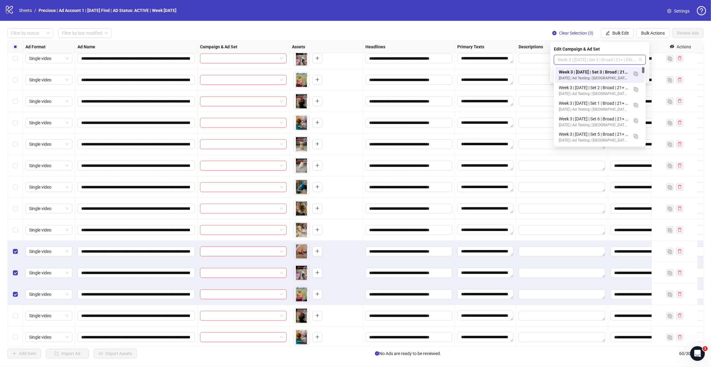
scroll to position [0, 0]
click at [634, 74] on img "button" at bounding box center [636, 74] width 4 height 4
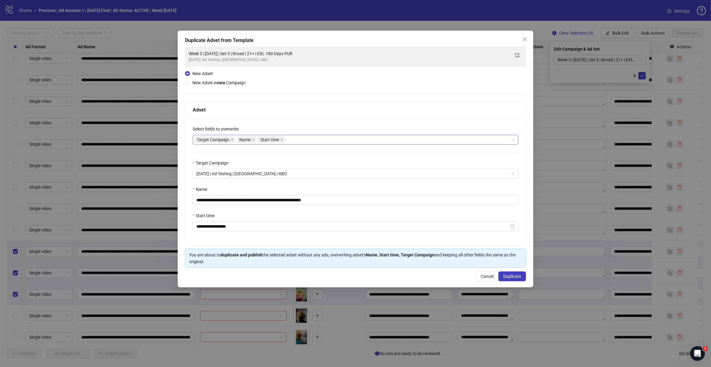
click at [295, 139] on div "Target Campaign Name Start time" at bounding box center [352, 139] width 317 height 9
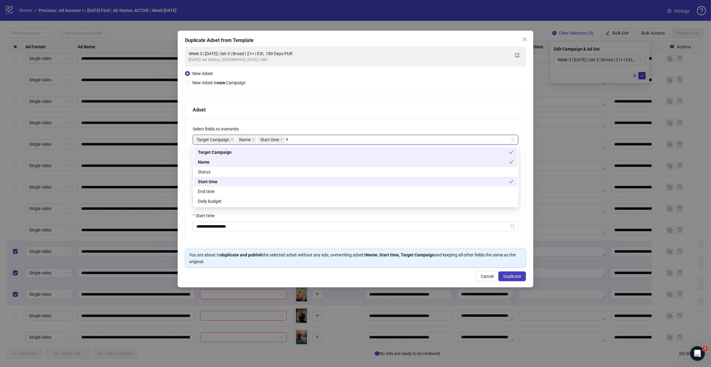
type input "**"
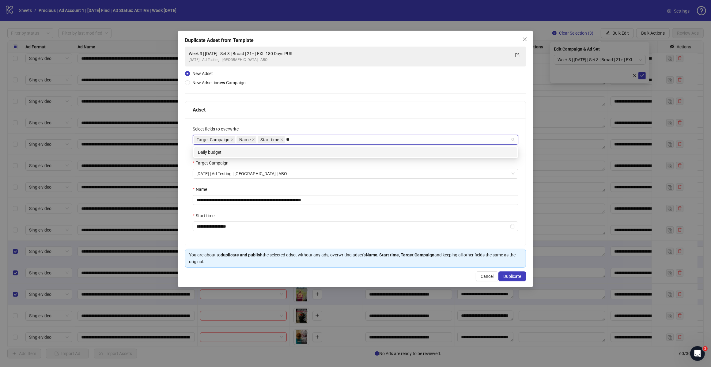
click at [274, 153] on div "Daily budget" at bounding box center [355, 152] width 315 height 7
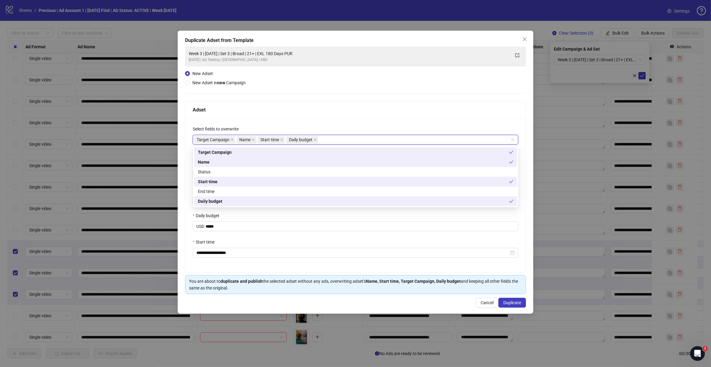
click at [304, 117] on div "Adset" at bounding box center [355, 109] width 340 height 17
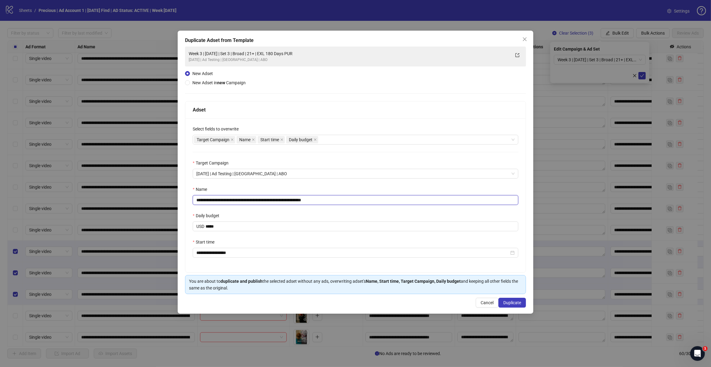
click at [328, 199] on input "**********" at bounding box center [356, 200] width 326 height 10
click at [249, 198] on input "**********" at bounding box center [356, 200] width 326 height 10
type input "**********"
click at [509, 304] on span "Duplicate" at bounding box center [512, 302] width 18 height 5
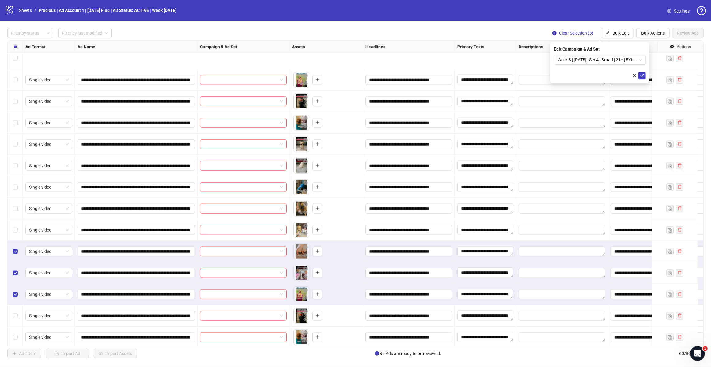
scroll to position [982, 0]
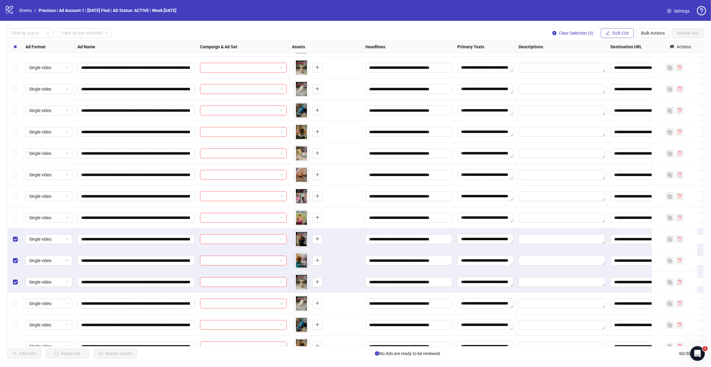
click at [613, 33] on span "Bulk Edit" at bounding box center [620, 33] width 17 height 5
click at [613, 64] on span "Campaign & Ad Set" at bounding box center [623, 65] width 36 height 7
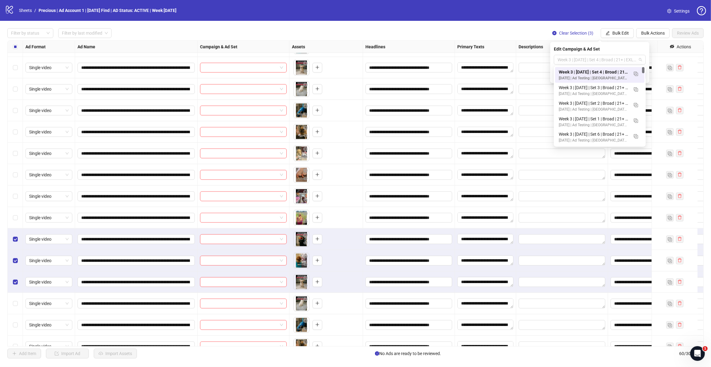
drag, startPoint x: 641, startPoint y: 59, endPoint x: 640, endPoint y: 66, distance: 6.8
click at [641, 60] on span "Week 3 | [DATE] | Set 4 | Broad | 21+ | EXL 180 Days PUR" at bounding box center [599, 59] width 85 height 9
click at [637, 72] on img "button" at bounding box center [636, 74] width 4 height 4
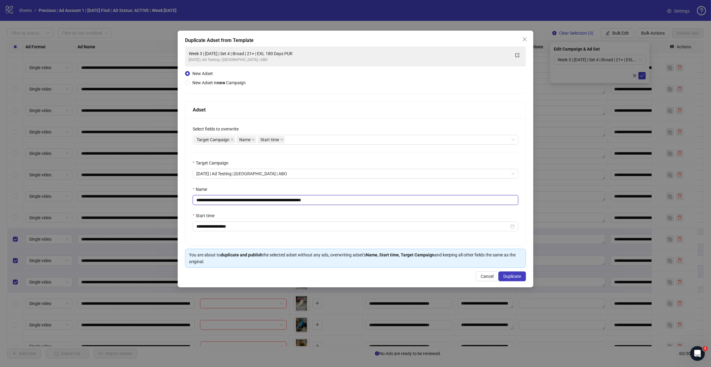
click at [336, 199] on input "**********" at bounding box center [356, 200] width 326 height 10
click at [305, 140] on div "Target Campaign Name Start time" at bounding box center [352, 139] width 317 height 9
type input "**********"
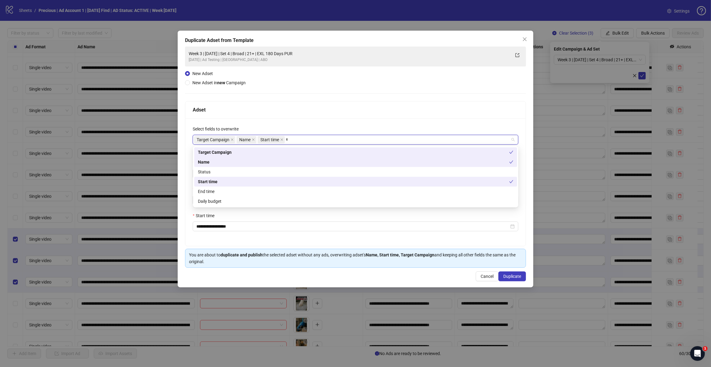
type input "**"
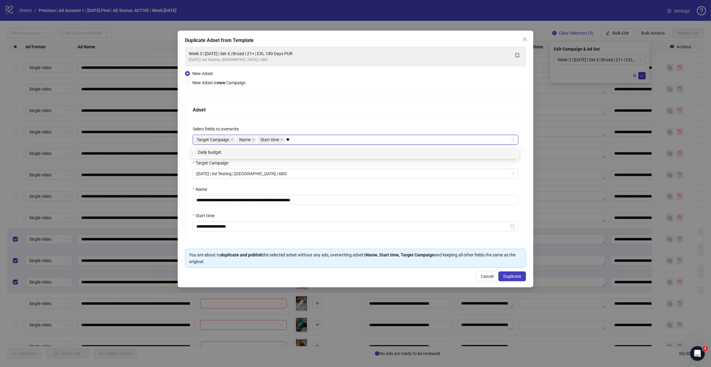
click at [296, 151] on div "Daily budget" at bounding box center [355, 152] width 315 height 7
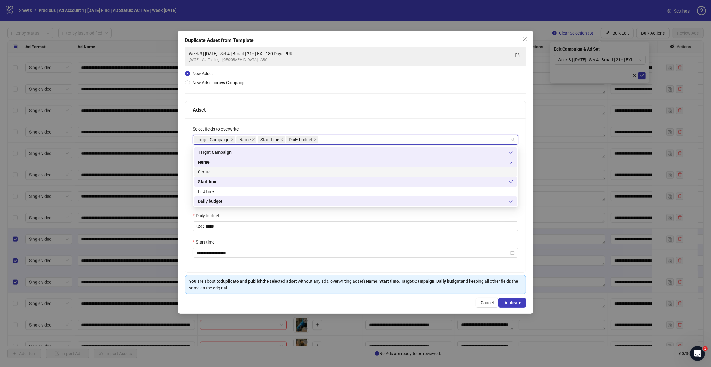
click at [316, 117] on div "Adset" at bounding box center [355, 109] width 340 height 17
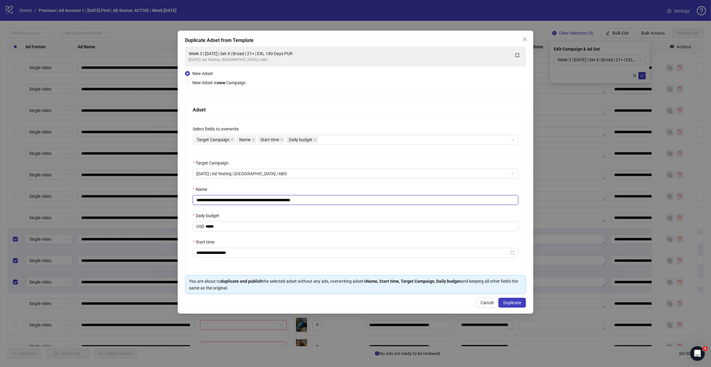
click at [249, 199] on input "**********" at bounding box center [356, 200] width 326 height 10
type input "**********"
click at [512, 304] on span "Duplicate" at bounding box center [512, 302] width 18 height 5
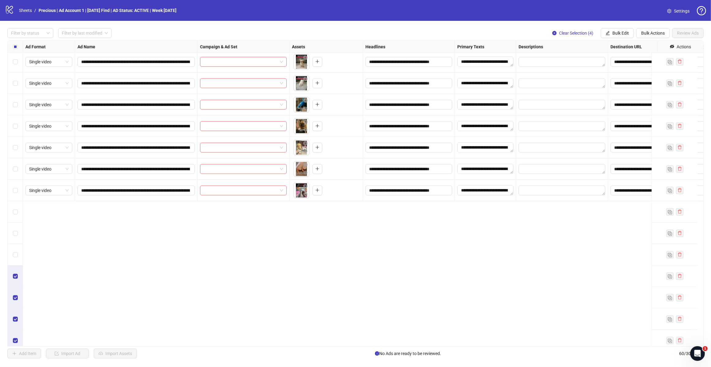
scroll to position [731, 0]
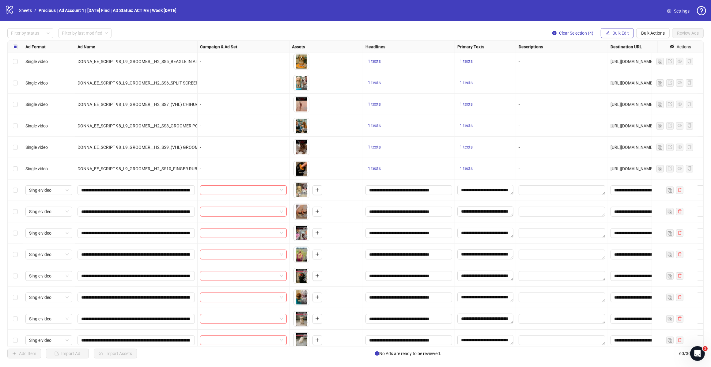
click at [616, 30] on button "Bulk Edit" at bounding box center [617, 33] width 33 height 10
click at [618, 64] on span "Campaign & Ad Set" at bounding box center [623, 65] width 36 height 7
click at [639, 60] on span "Week 3 | [DATE] | Set 5 | Broad | 21+ | EXL 180 Days PUR" at bounding box center [599, 59] width 85 height 9
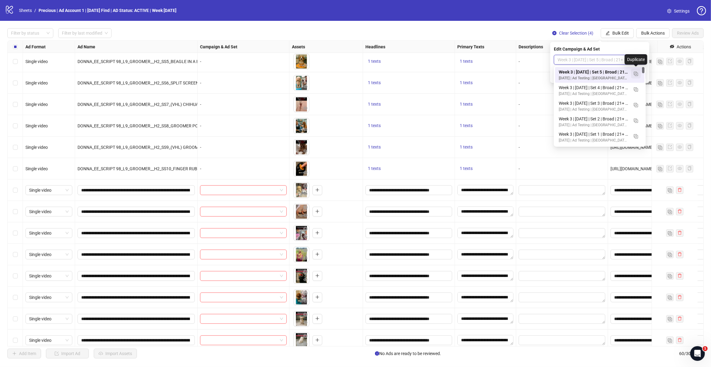
click at [636, 73] on img "button" at bounding box center [636, 74] width 4 height 4
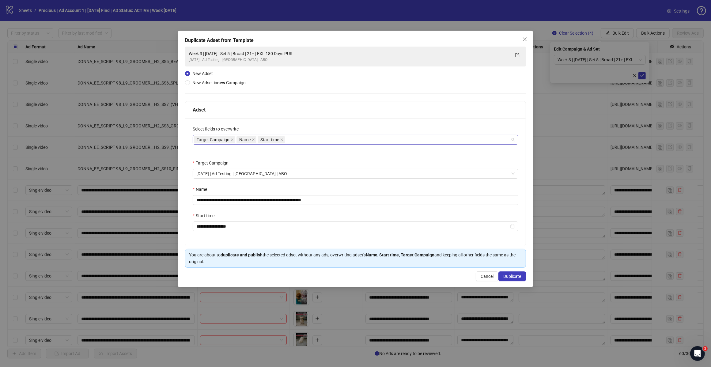
click at [297, 140] on div "Target Campaign Name Start time" at bounding box center [352, 139] width 317 height 9
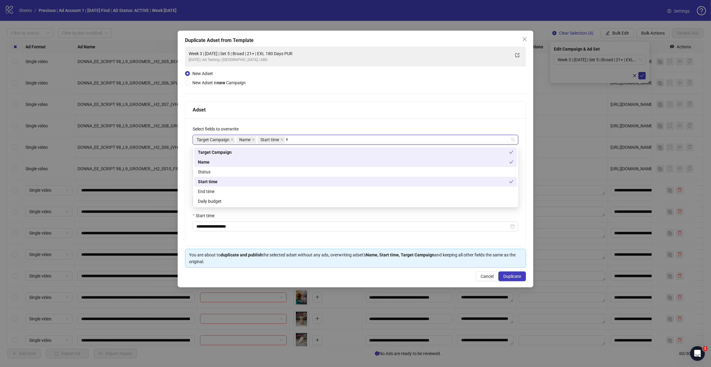
type input "**"
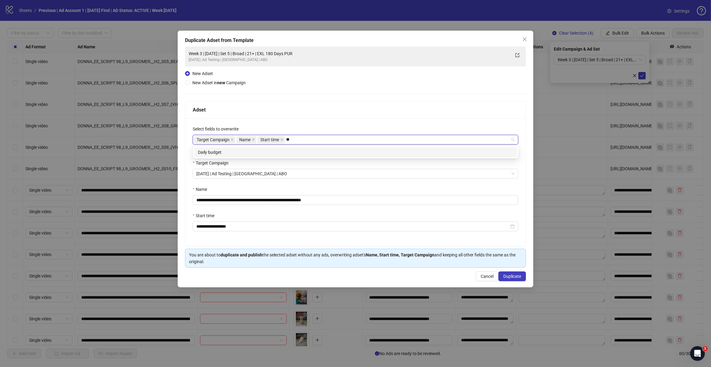
click at [289, 150] on div "Daily budget" at bounding box center [355, 152] width 315 height 7
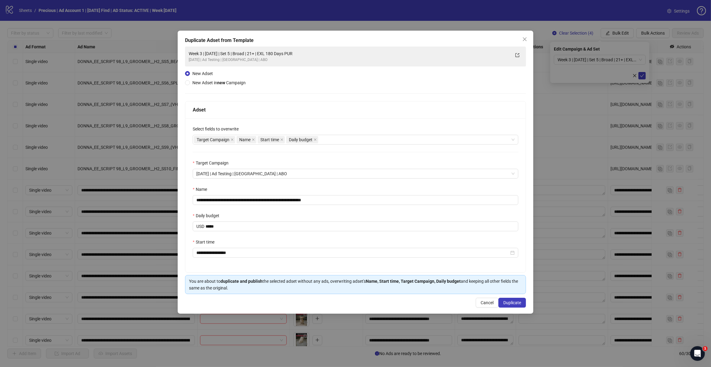
click at [308, 116] on div "Adset" at bounding box center [355, 109] width 340 height 17
click at [332, 199] on input "**********" at bounding box center [356, 200] width 326 height 10
click at [250, 199] on input "**********" at bounding box center [356, 200] width 326 height 10
type input "**********"
click at [516, 302] on span "Duplicate" at bounding box center [512, 302] width 18 height 5
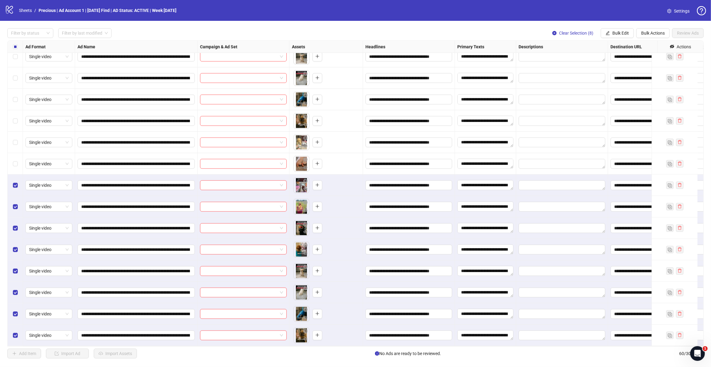
scroll to position [961, 0]
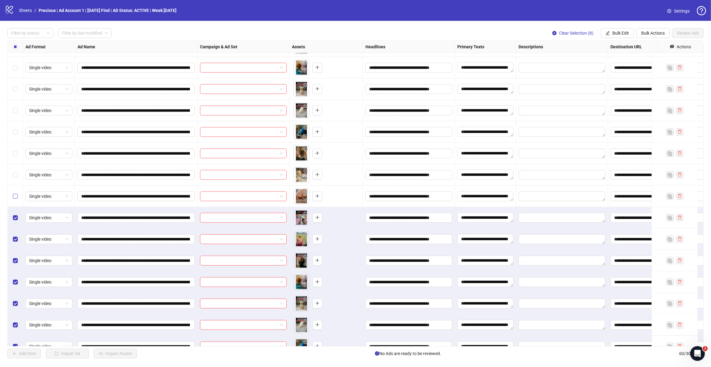
click at [16, 194] on label "Select row 52" at bounding box center [15, 196] width 5 height 7
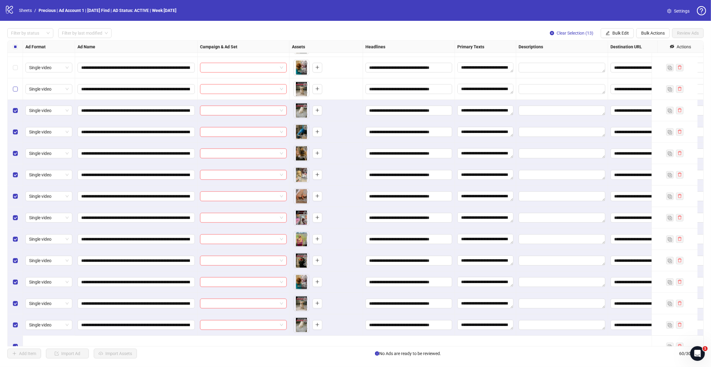
scroll to position [923, 0]
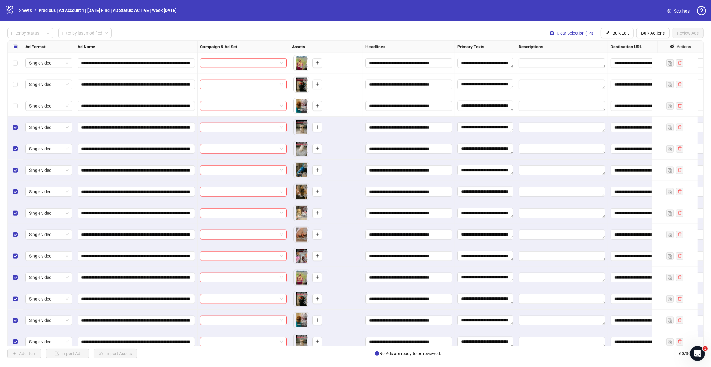
click at [14, 109] on label "Select row 46" at bounding box center [15, 106] width 5 height 7
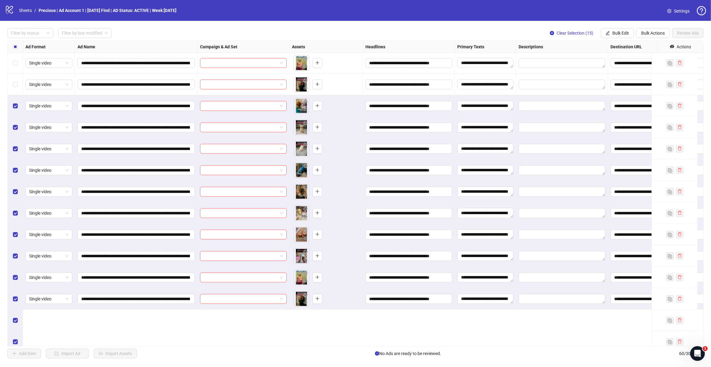
scroll to position [846, 0]
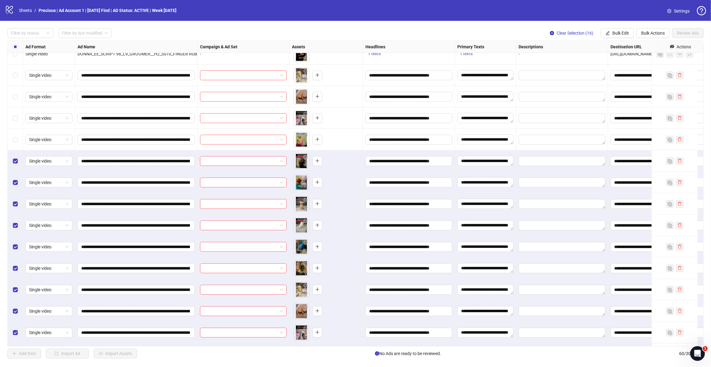
click at [11, 140] on div "Select row 44" at bounding box center [15, 139] width 15 height 21
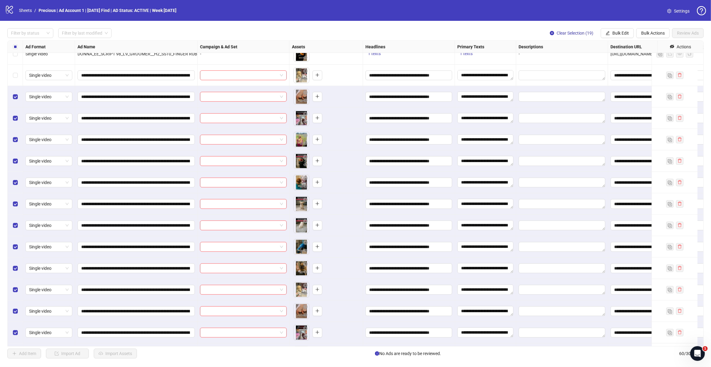
click at [16, 87] on div "Select row 42" at bounding box center [15, 96] width 15 height 21
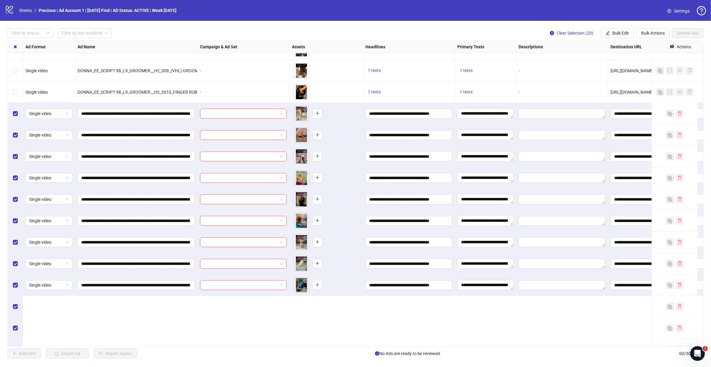
scroll to position [731, 0]
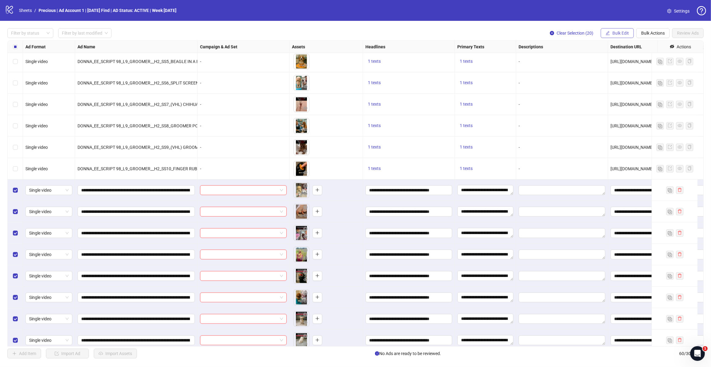
click at [621, 32] on span "Bulk Edit" at bounding box center [620, 33] width 17 height 5
click at [630, 66] on span "Campaign & Ad Set" at bounding box center [623, 65] width 36 height 7
click at [642, 60] on div "Week 3 | [DATE] | Set 6 | Broad | 21+ | EXL 180 Days PUR" at bounding box center [600, 60] width 92 height 10
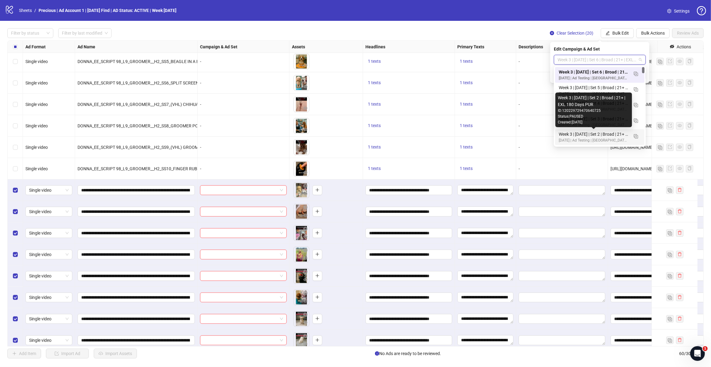
scroll to position [38, 0]
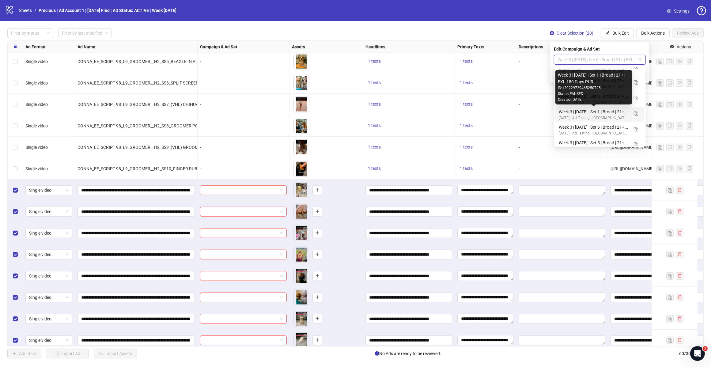
click at [611, 111] on div "Week 3 | [DATE] | Set 1 | Broad | 21+ | EXL 180 Days PUR" at bounding box center [594, 111] width 70 height 7
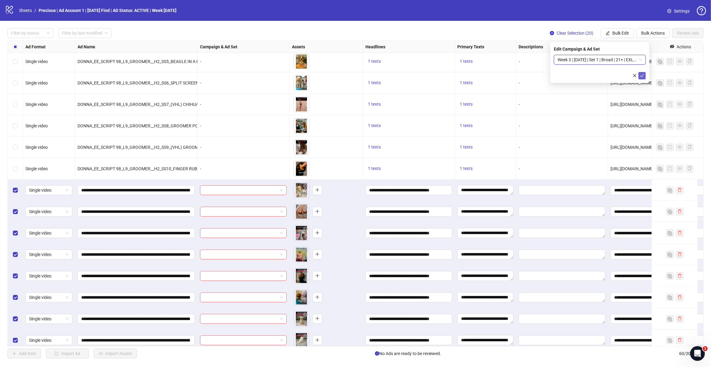
click at [643, 74] on icon "check" at bounding box center [642, 76] width 4 height 4
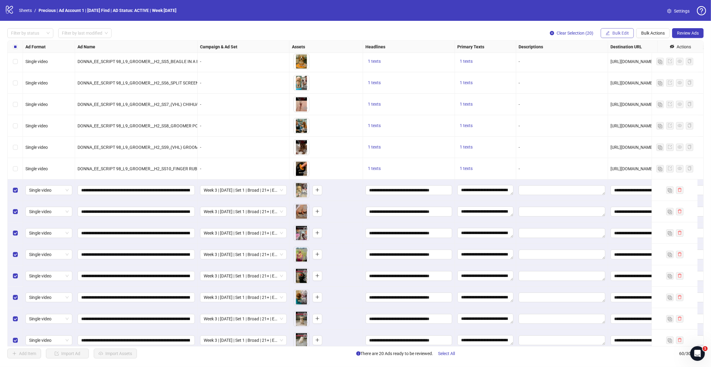
click at [622, 32] on span "Bulk Edit" at bounding box center [620, 33] width 17 height 5
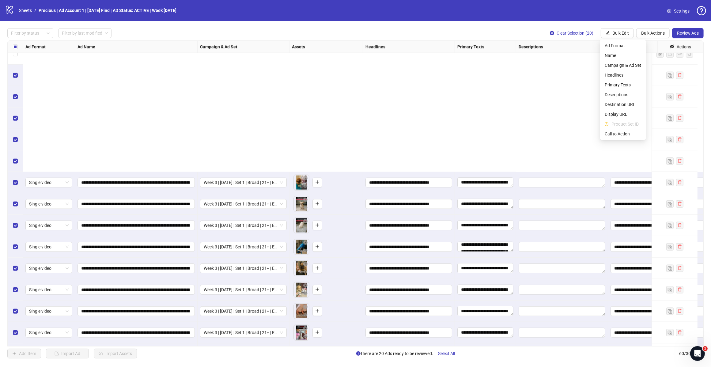
scroll to position [999, 0]
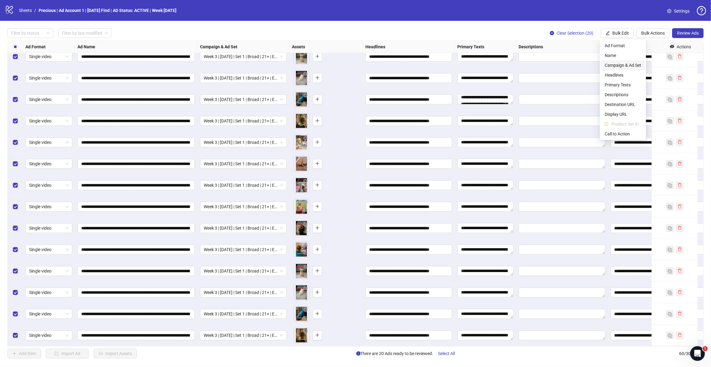
click at [630, 62] on span "Campaign & Ad Set" at bounding box center [623, 65] width 36 height 7
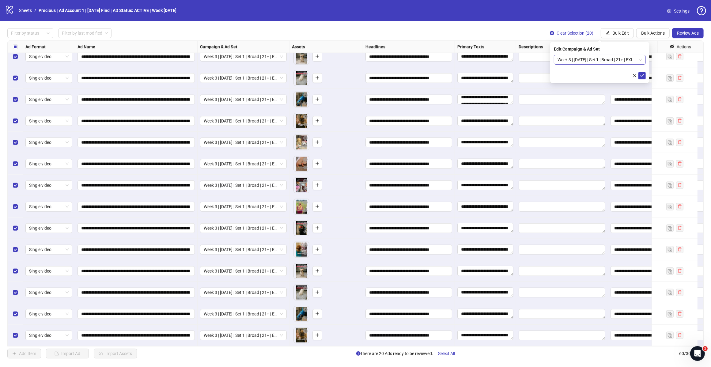
click at [639, 59] on span "Week 3 | [DATE] | Set 1 | Broad | 21+ | EXL 180 Days PUR" at bounding box center [599, 59] width 85 height 9
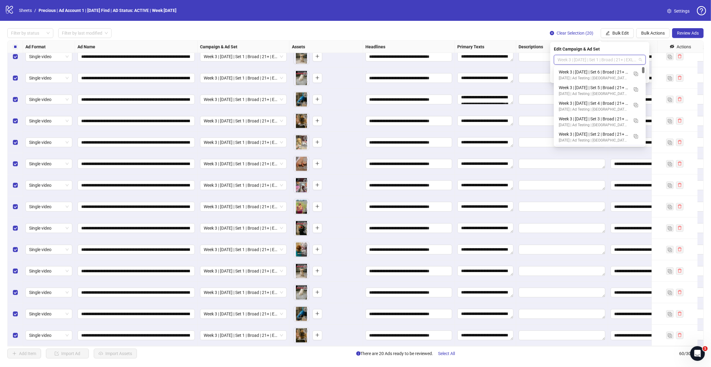
scroll to position [15, 0]
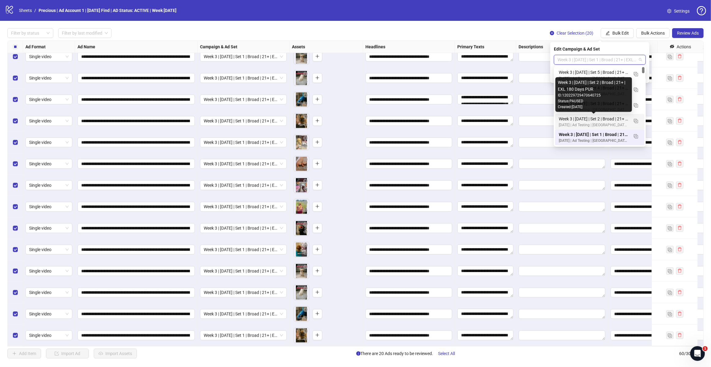
click at [611, 120] on div "Week 3 | [DATE] | Set 2 | Broad | 21+ | EXL 180 Days PUR" at bounding box center [594, 118] width 70 height 7
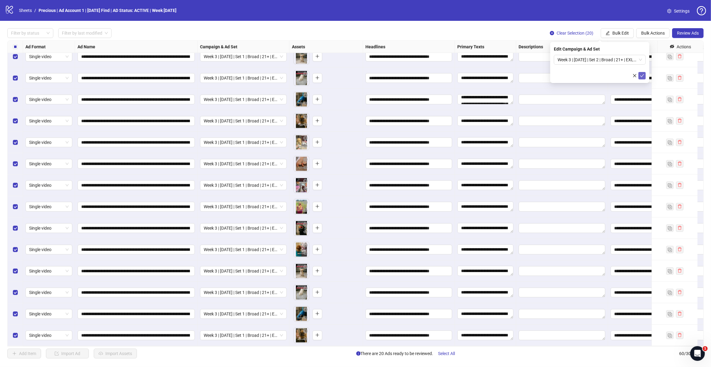
click at [642, 74] on icon "check" at bounding box center [642, 76] width 4 height 4
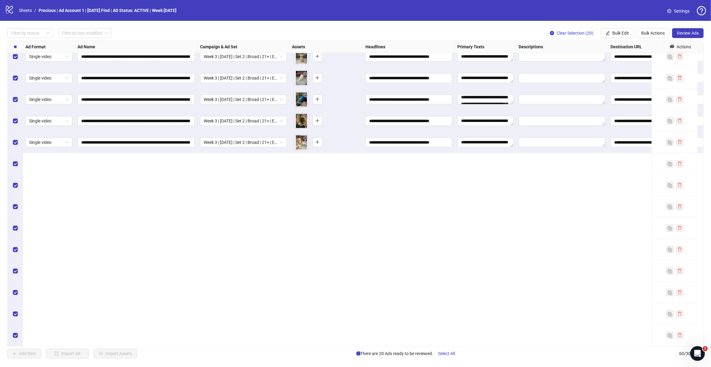
scroll to position [731, 0]
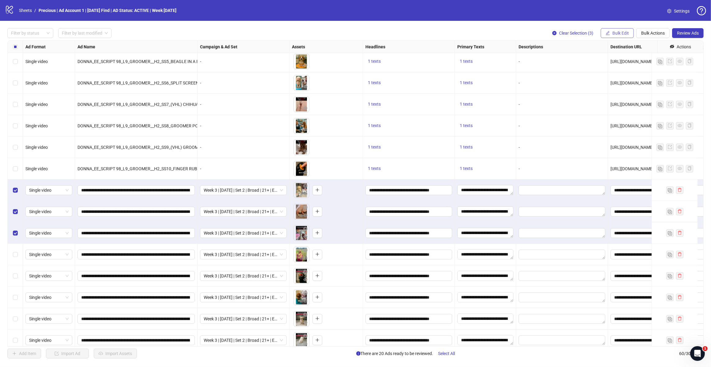
click at [618, 30] on button "Bulk Edit" at bounding box center [617, 33] width 33 height 10
click at [631, 62] on span "Campaign & Ad Set" at bounding box center [623, 65] width 36 height 7
click at [639, 59] on span "Week 3 | [DATE] | Set 2 | Broad | 21+ | EXL 180 Days PUR" at bounding box center [599, 59] width 85 height 9
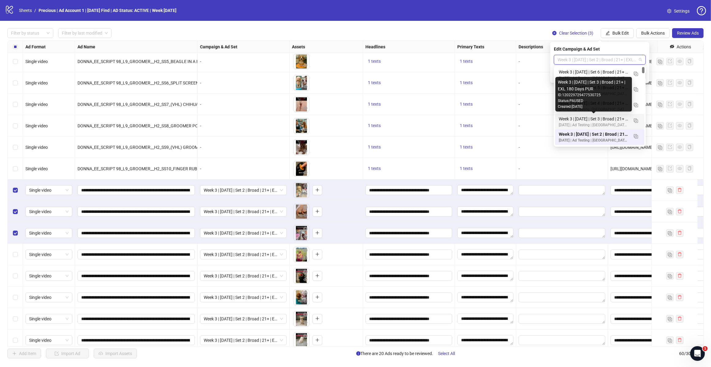
scroll to position [38, 0]
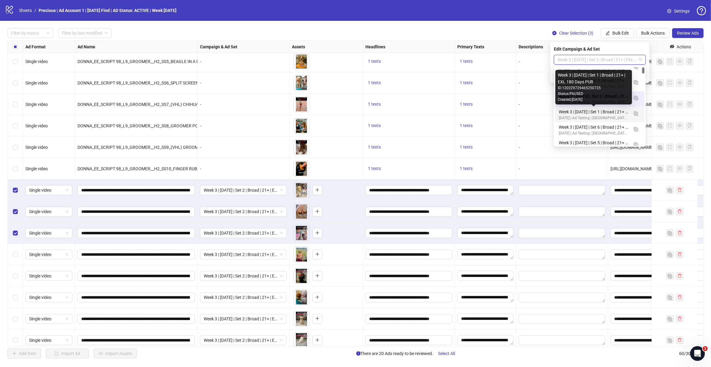
click at [618, 114] on div "Week 3 | [DATE] | Set 1 | Broad | 21+ | EXL 180 Days PUR" at bounding box center [594, 111] width 70 height 7
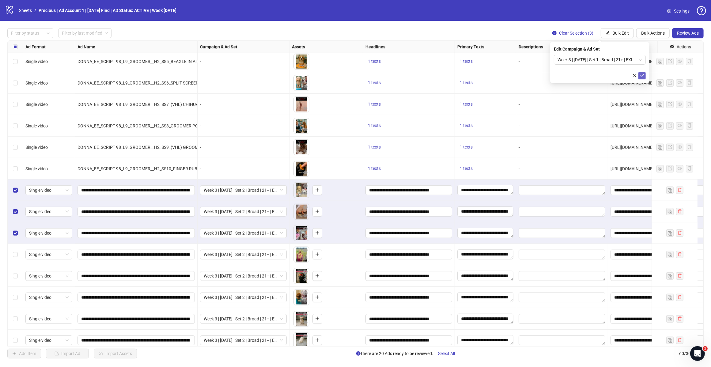
click at [642, 76] on icon "check" at bounding box center [642, 76] width 4 height 4
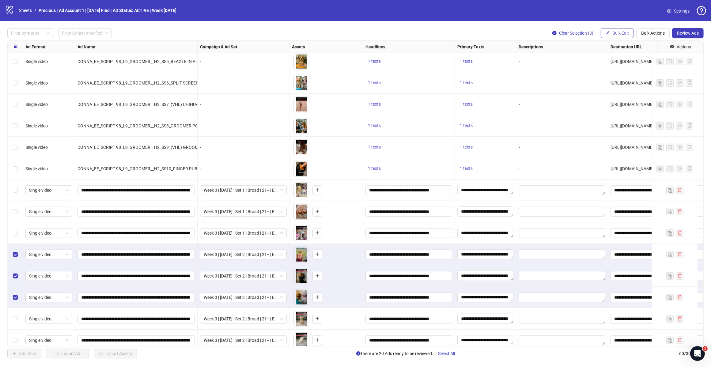
click at [619, 31] on span "Bulk Edit" at bounding box center [620, 33] width 17 height 5
click at [619, 62] on span "Campaign & Ad Set" at bounding box center [623, 65] width 36 height 7
click at [640, 60] on span "Week 3 | [DATE] | Set 2 | Broad | 21+ | EXL 180 Days PUR" at bounding box center [599, 59] width 85 height 9
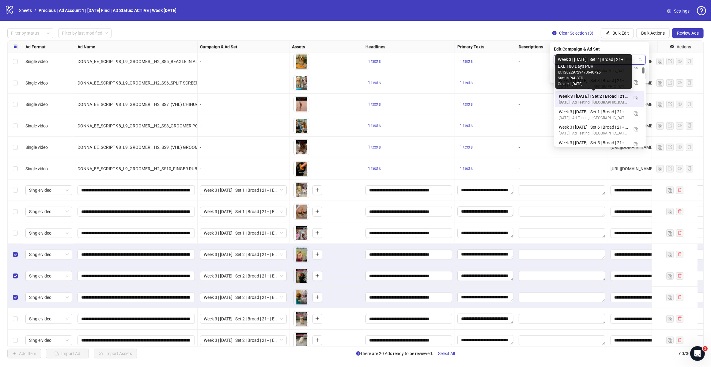
click at [600, 94] on div "Week 3 | [DATE] | Set 2 | Broad | 21+ | EXL 180 Days PUR" at bounding box center [594, 96] width 70 height 7
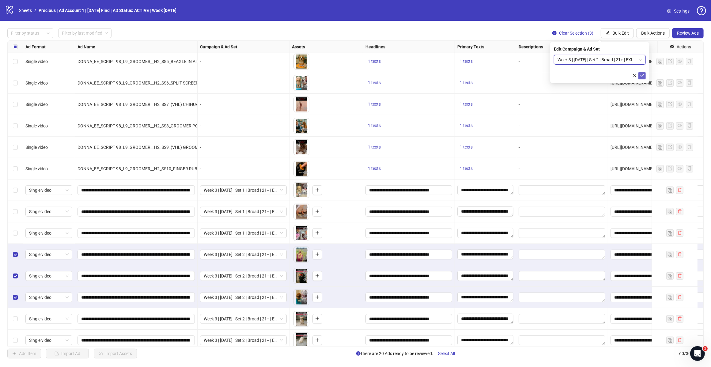
click at [640, 74] on icon "check" at bounding box center [642, 76] width 4 height 4
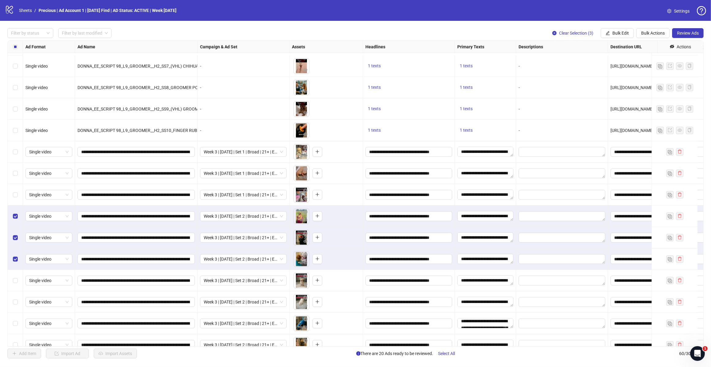
scroll to position [808, 0]
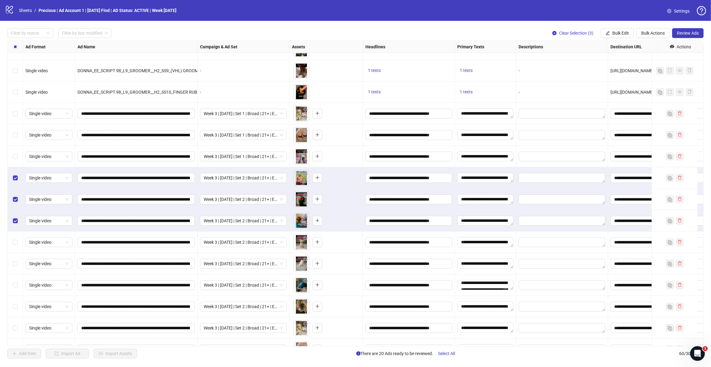
click at [16, 174] on div "Select row 44" at bounding box center [15, 177] width 15 height 21
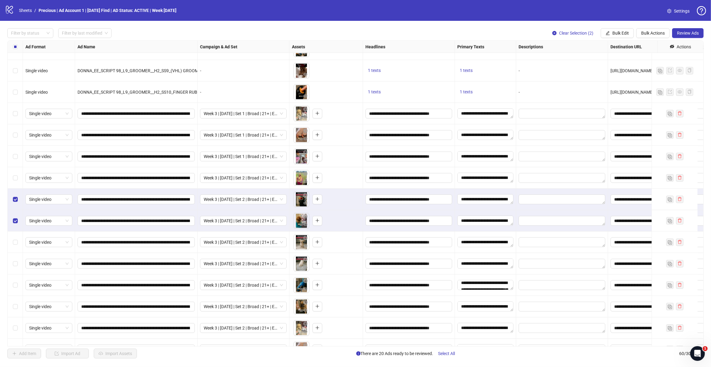
click at [13, 202] on label "Select row 45" at bounding box center [15, 199] width 5 height 7
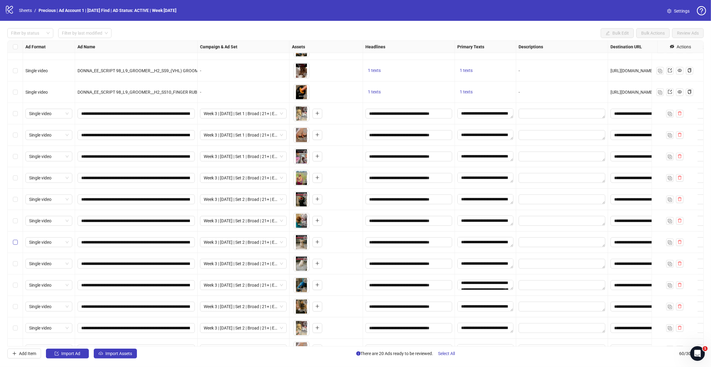
click at [16, 245] on label "Select row 47" at bounding box center [15, 242] width 5 height 7
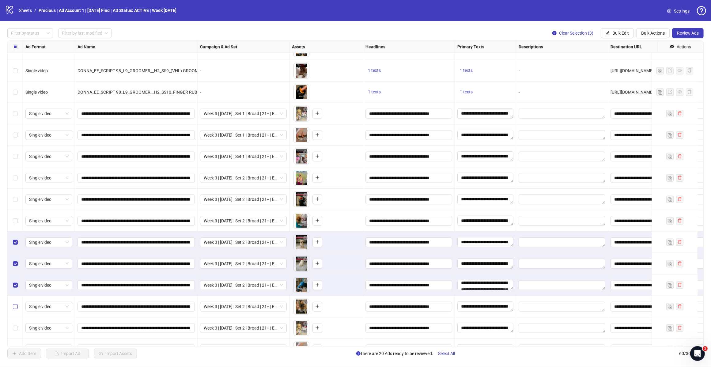
click at [14, 304] on label "Select row 50" at bounding box center [15, 306] width 5 height 7
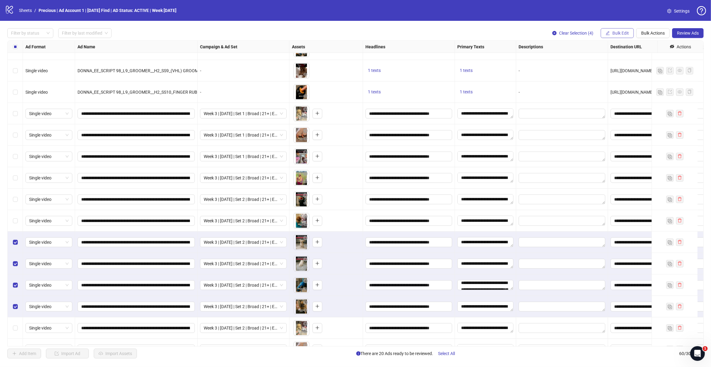
click at [613, 33] on span "Bulk Edit" at bounding box center [620, 33] width 17 height 5
click at [621, 66] on span "Campaign & Ad Set" at bounding box center [623, 65] width 36 height 7
click at [640, 59] on span "Week 3 | [DATE] | Set 2 | Broad | 21+ | EXL 180 Days PUR" at bounding box center [599, 59] width 85 height 9
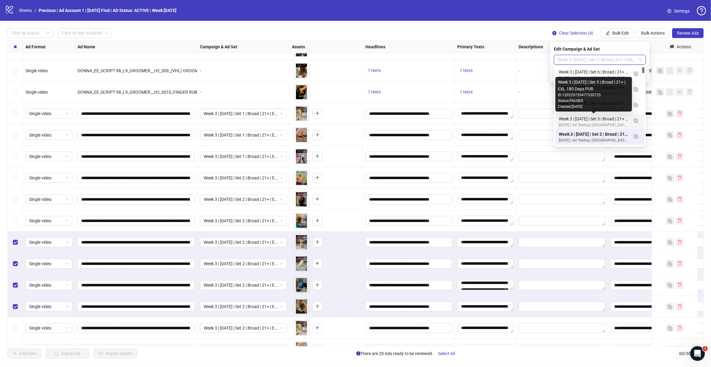
click at [603, 120] on div "Week 3 | [DATE] | Set 3 | Broad | 21+ | EXL 180 Days PUR" at bounding box center [594, 118] width 70 height 7
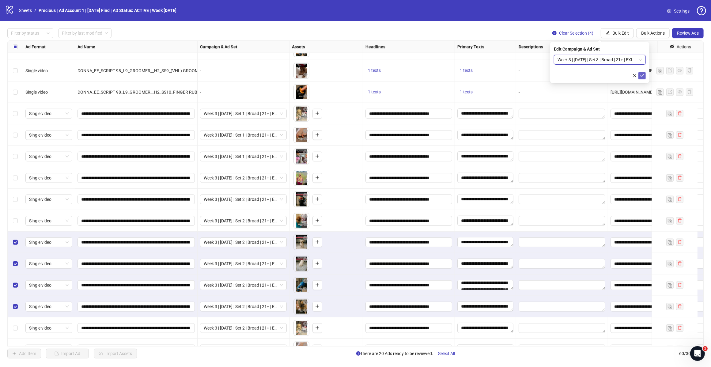
click at [641, 74] on icon "check" at bounding box center [642, 76] width 4 height 4
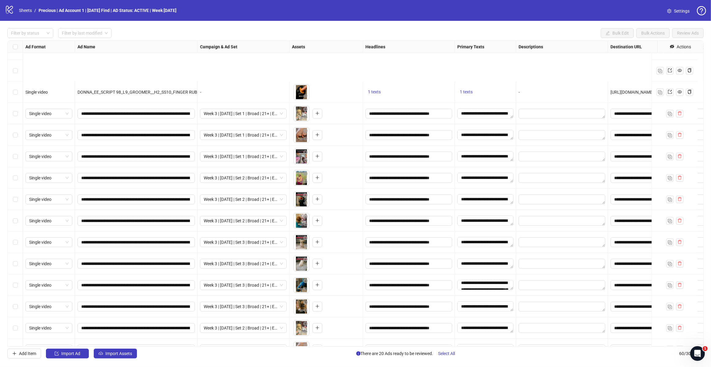
scroll to position [884, 0]
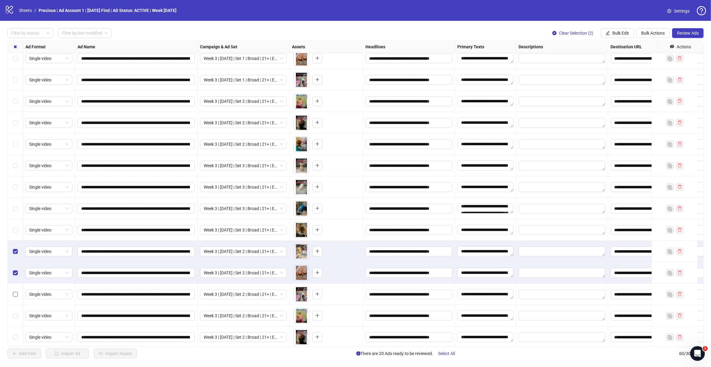
click at [13, 298] on label "Select row 53" at bounding box center [15, 294] width 5 height 7
click at [621, 32] on span "Bulk Edit" at bounding box center [620, 33] width 17 height 5
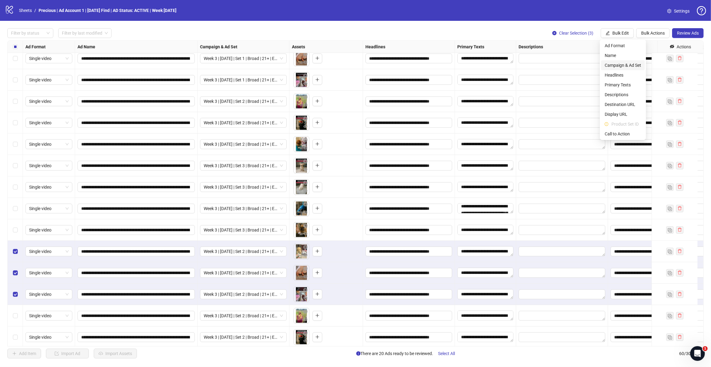
click at [633, 65] on span "Campaign & Ad Set" at bounding box center [623, 65] width 36 height 7
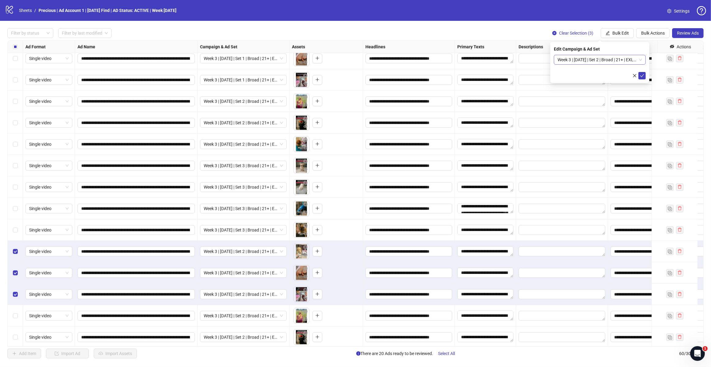
click at [638, 60] on span "Week 3 | [DATE] | Set 2 | Broad | 21+ | EXL 180 Days PUR" at bounding box center [599, 59] width 85 height 9
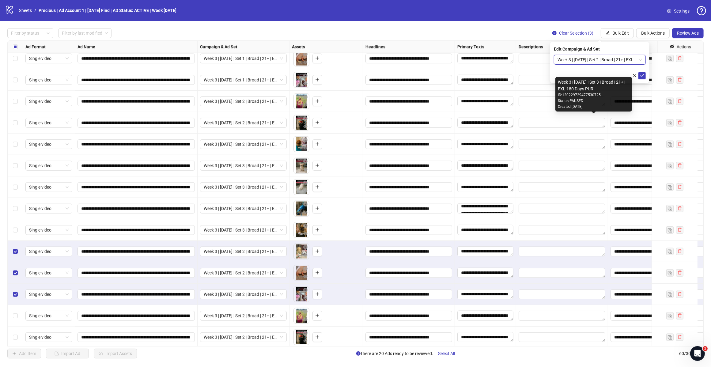
click at [619, 104] on div "Created: [DATE]" at bounding box center [594, 107] width 72 height 6
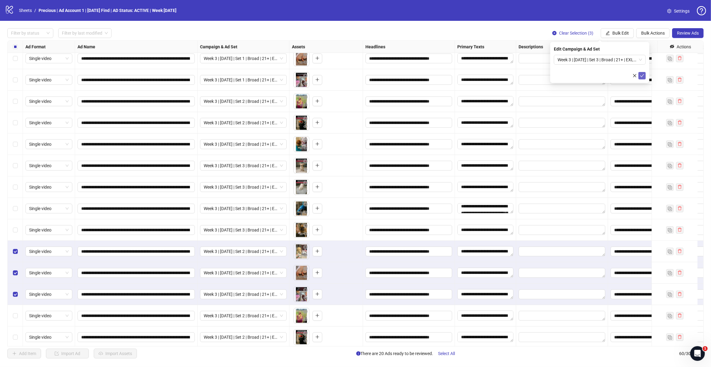
click at [642, 74] on icon "check" at bounding box center [642, 76] width 4 height 4
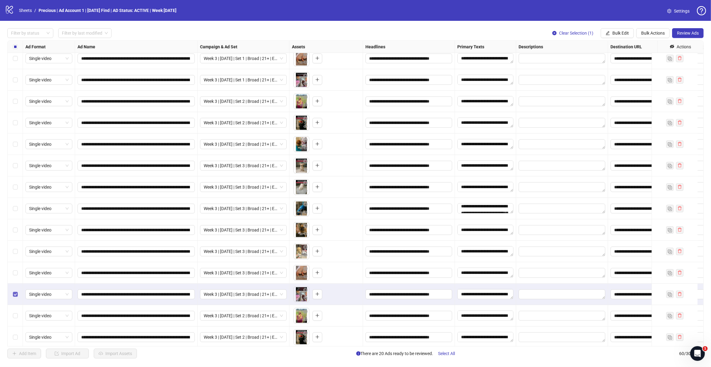
drag, startPoint x: 15, startPoint y: 298, endPoint x: 17, endPoint y: 313, distance: 15.5
click at [15, 298] on label "Select row 53" at bounding box center [15, 294] width 5 height 7
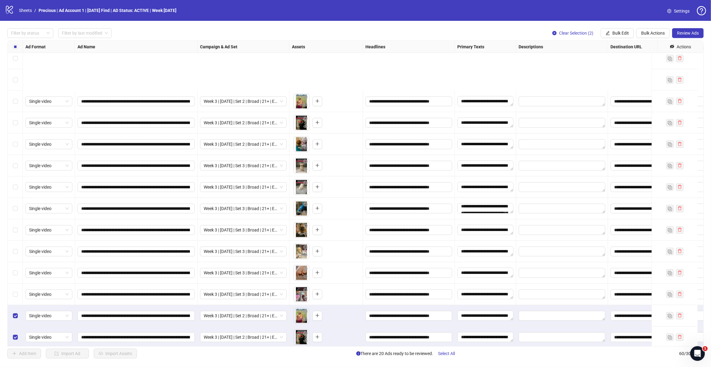
scroll to position [961, 0]
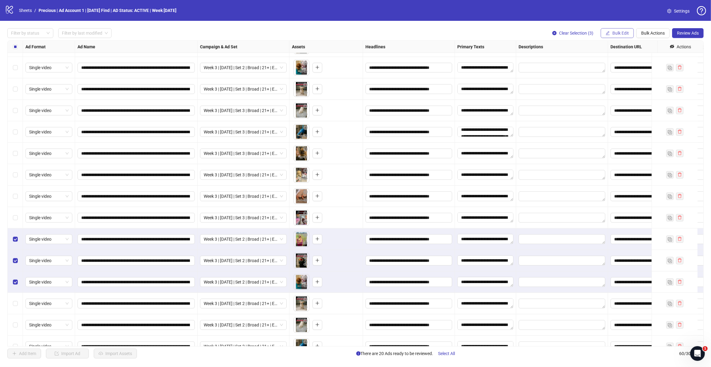
click at [616, 31] on span "Bulk Edit" at bounding box center [620, 33] width 17 height 5
click at [628, 63] on span "Campaign & Ad Set" at bounding box center [623, 65] width 36 height 7
click at [631, 60] on span "Week 3 | [DATE] | Set 2 | Broad | 21+ | EXL 180 Days PUR" at bounding box center [599, 59] width 85 height 9
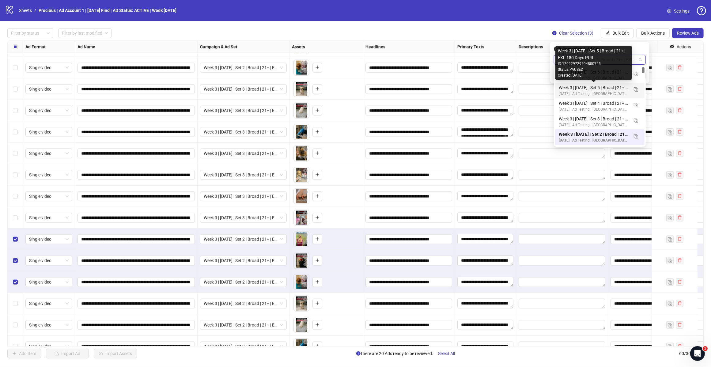
click at [623, 89] on div "Week 3 | [DATE] | Set 5 | Broad | 21+ | EXL 180 Days PUR" at bounding box center [594, 87] width 70 height 7
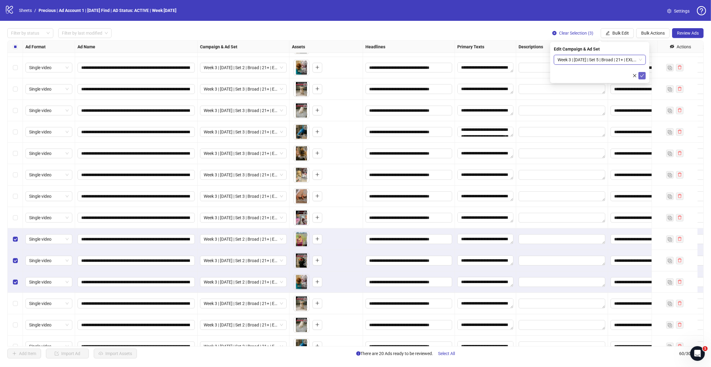
click at [644, 77] on icon "check" at bounding box center [642, 76] width 4 height 4
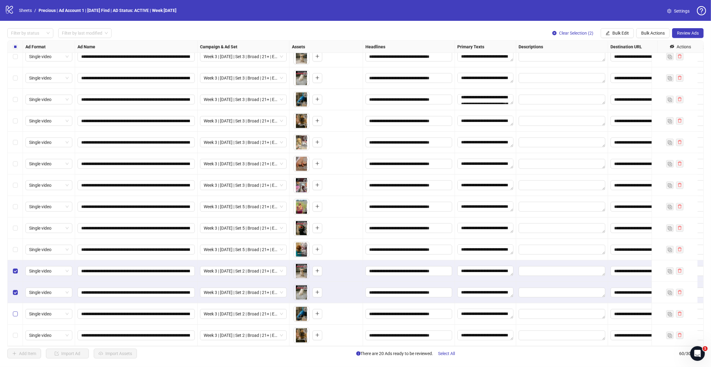
click at [15, 311] on label "Select row 59" at bounding box center [15, 314] width 5 height 7
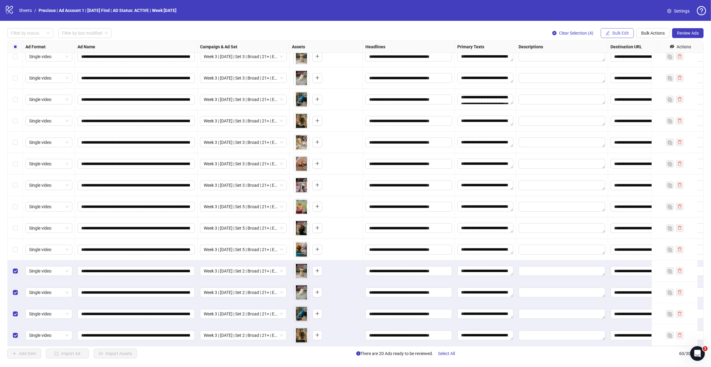
click at [608, 34] on icon "edit" at bounding box center [608, 33] width 4 height 4
click at [615, 61] on li "Campaign & Ad Set" at bounding box center [623, 65] width 44 height 10
click at [640, 60] on span "Week 3 | [DATE] | Set 2 | Broad | 21+ | EXL 180 Days PUR" at bounding box center [599, 59] width 85 height 9
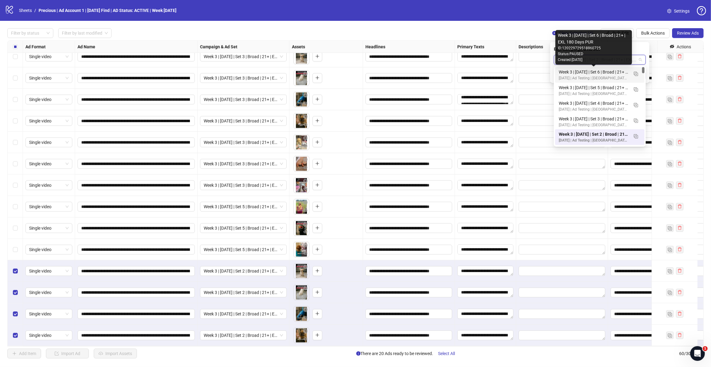
click at [619, 72] on div "Week 3 | [DATE] | Set 6 | Broad | 21+ | EXL 180 Days PUR" at bounding box center [594, 72] width 70 height 7
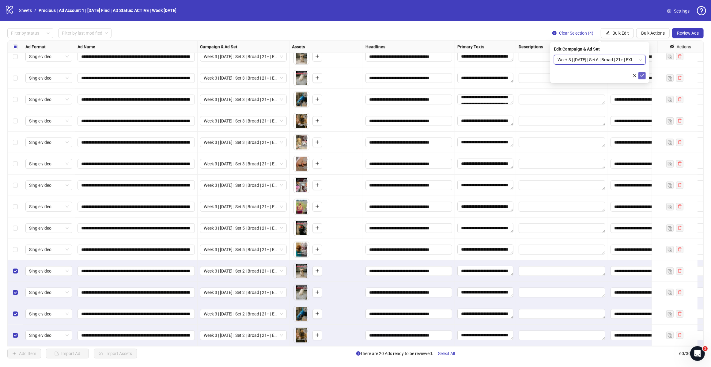
click at [642, 77] on icon "check" at bounding box center [642, 75] width 4 height 3
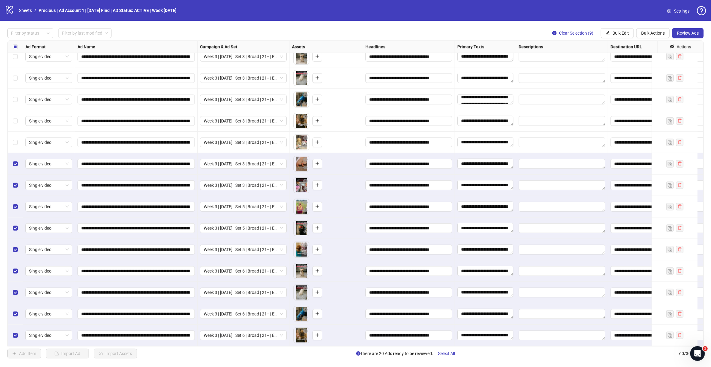
scroll to position [961, 0]
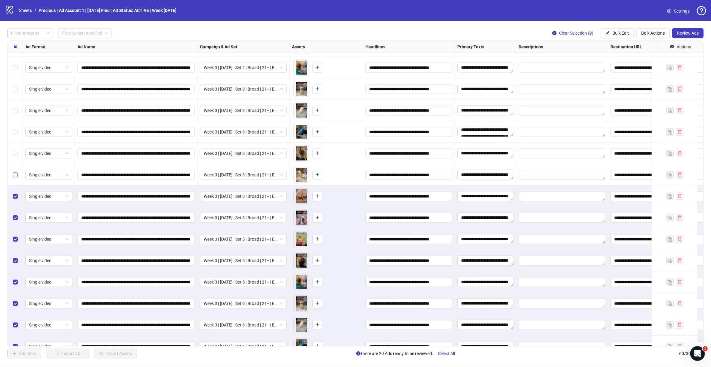
click at [16, 172] on label "Select row 51" at bounding box center [15, 175] width 5 height 7
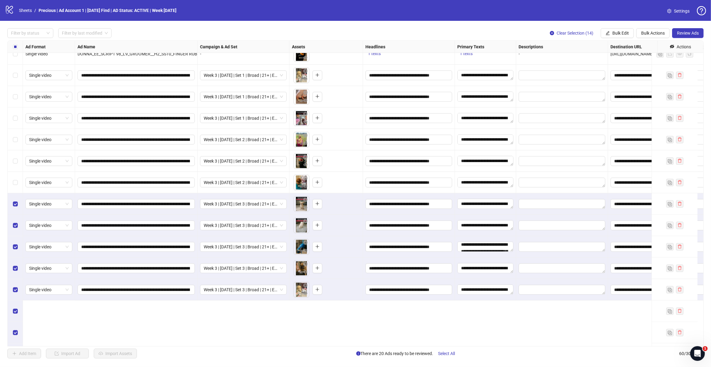
scroll to position [769, 0]
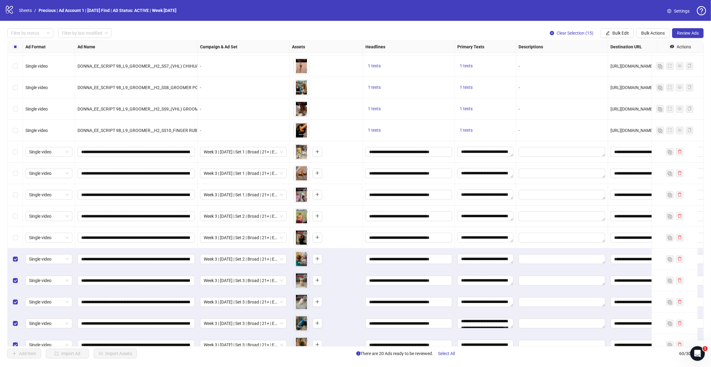
click at [14, 235] on label "Select row 45" at bounding box center [15, 237] width 5 height 7
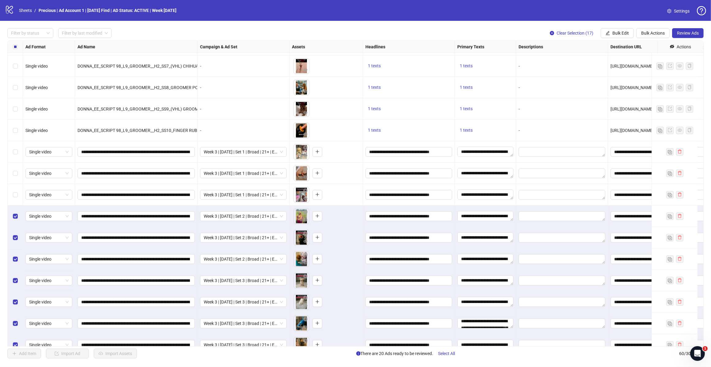
click at [14, 191] on div "Select row 43" at bounding box center [15, 194] width 15 height 21
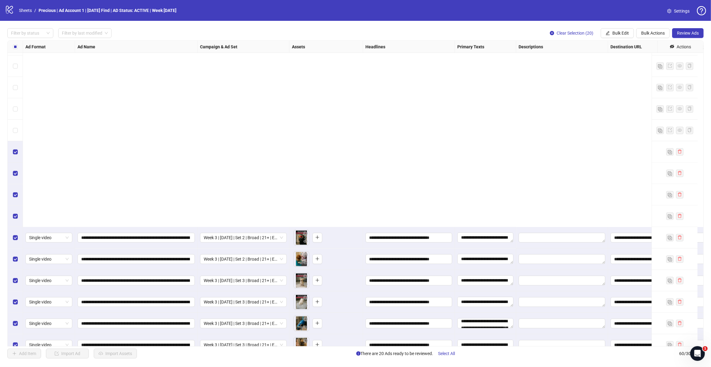
scroll to position [999, 0]
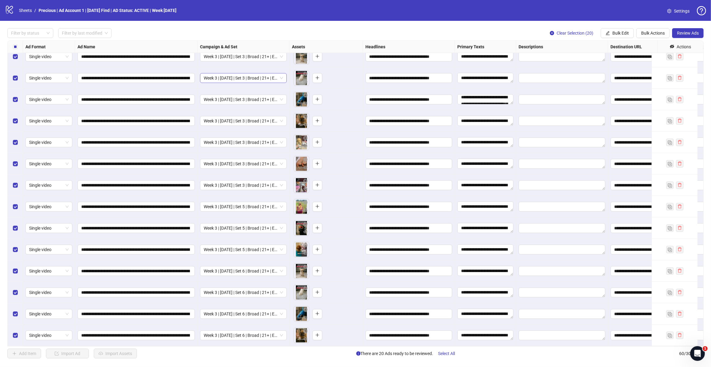
click at [282, 74] on span "Week 3 | [DATE] | Set 3 | Broad | 21+ | EXL 180 Days PUR" at bounding box center [243, 78] width 79 height 9
click at [701, 30] on button "Review Ads" at bounding box center [688, 33] width 32 height 10
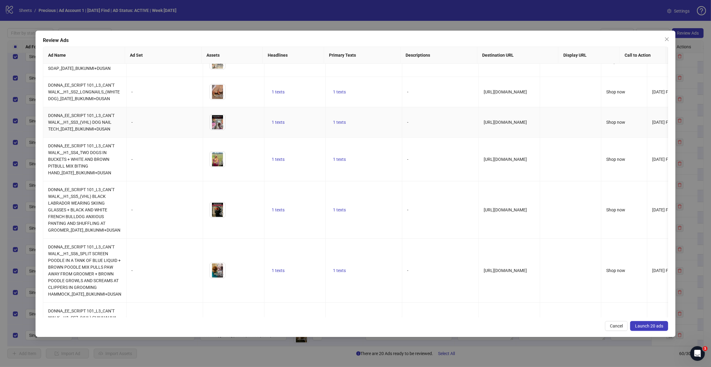
scroll to position [0, 0]
